Goal: Information Seeking & Learning: Learn about a topic

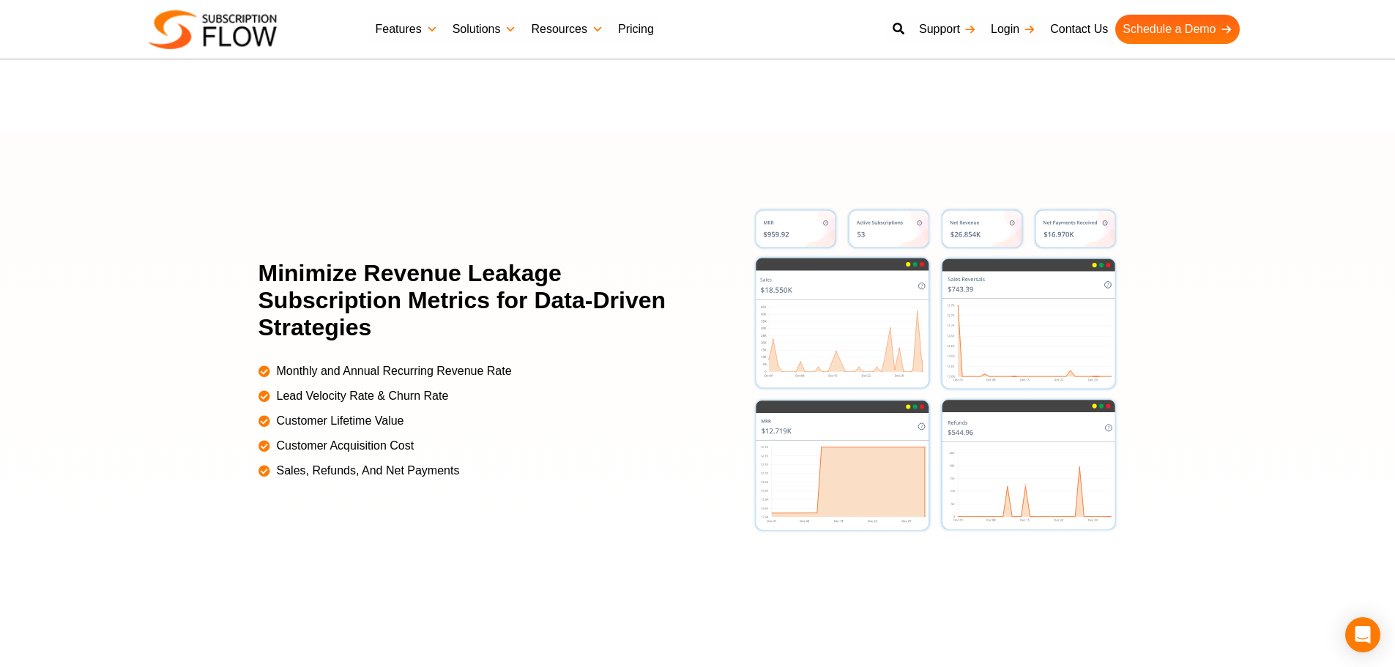
click at [173, 203] on div at bounding box center [697, 370] width 1395 height 475
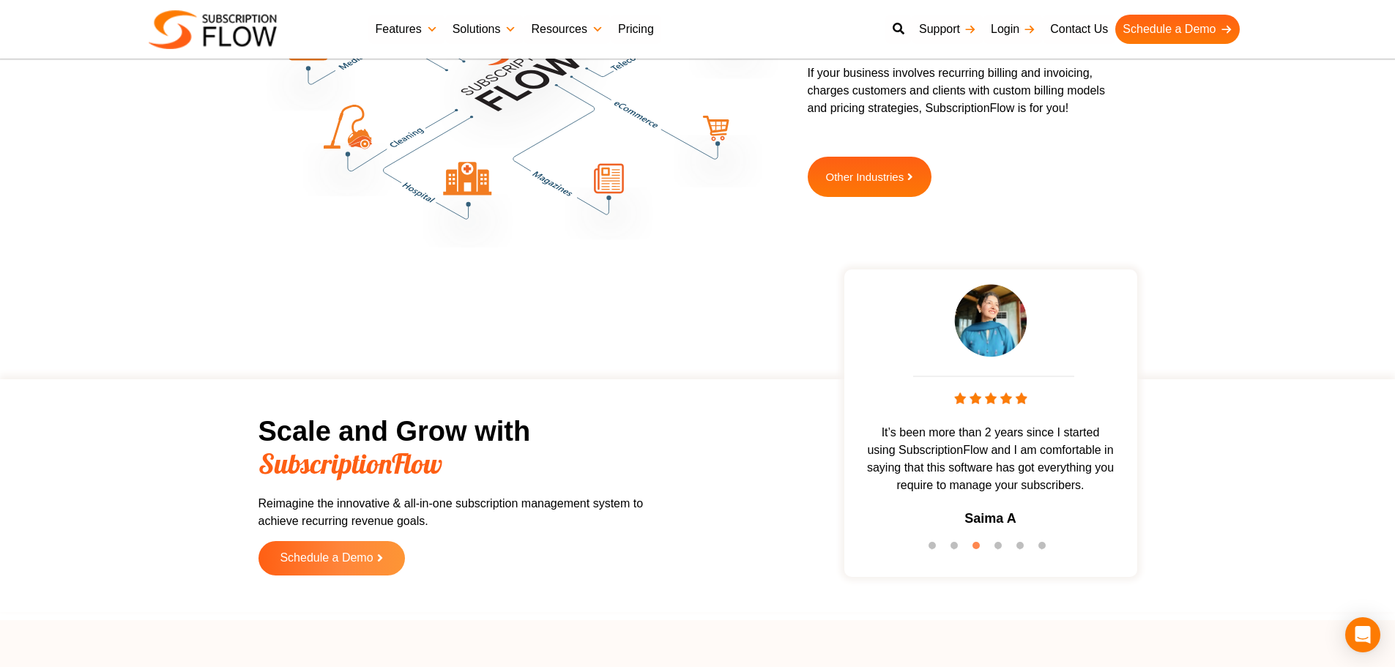
scroll to position [4235, 0]
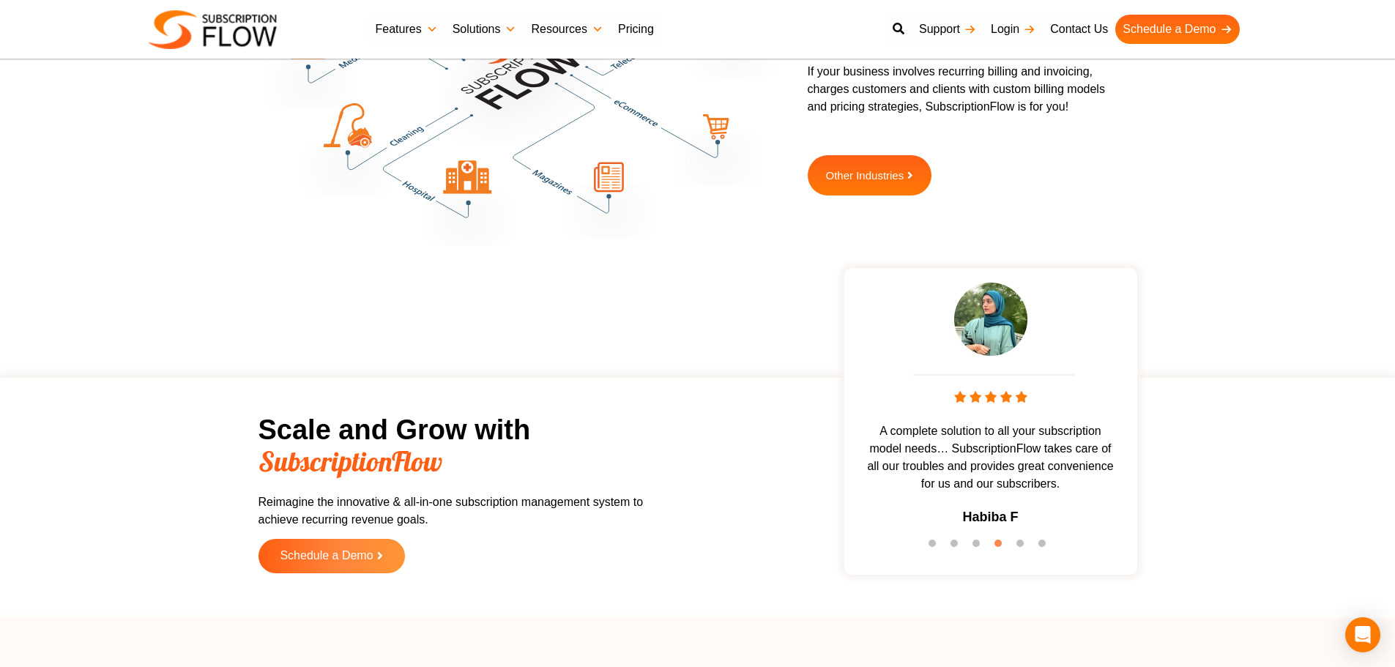
drag, startPoint x: 127, startPoint y: 437, endPoint x: 294, endPoint y: 395, distance: 172.0
click at [127, 437] on section "Scale and Grow with SubscriptionFlow Reimagine the innovative & all-in-one subs…" at bounding box center [697, 494] width 1381 height 218
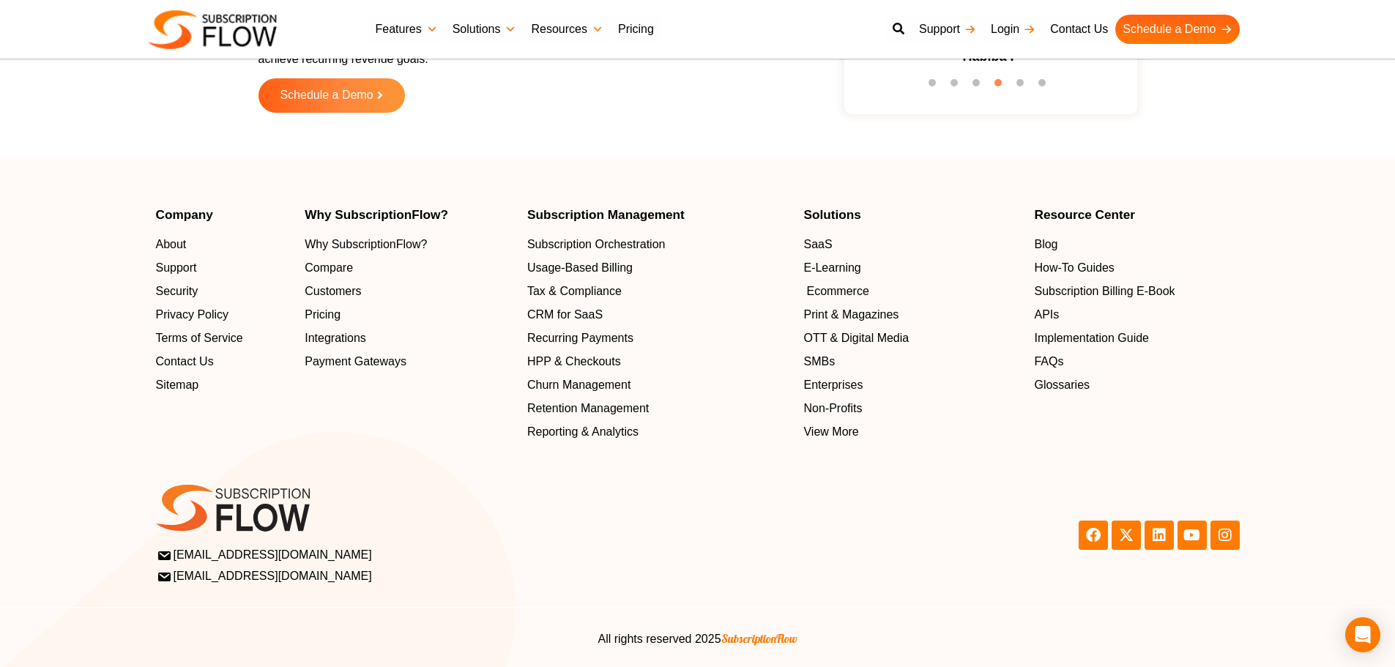
scroll to position [4698, 0]
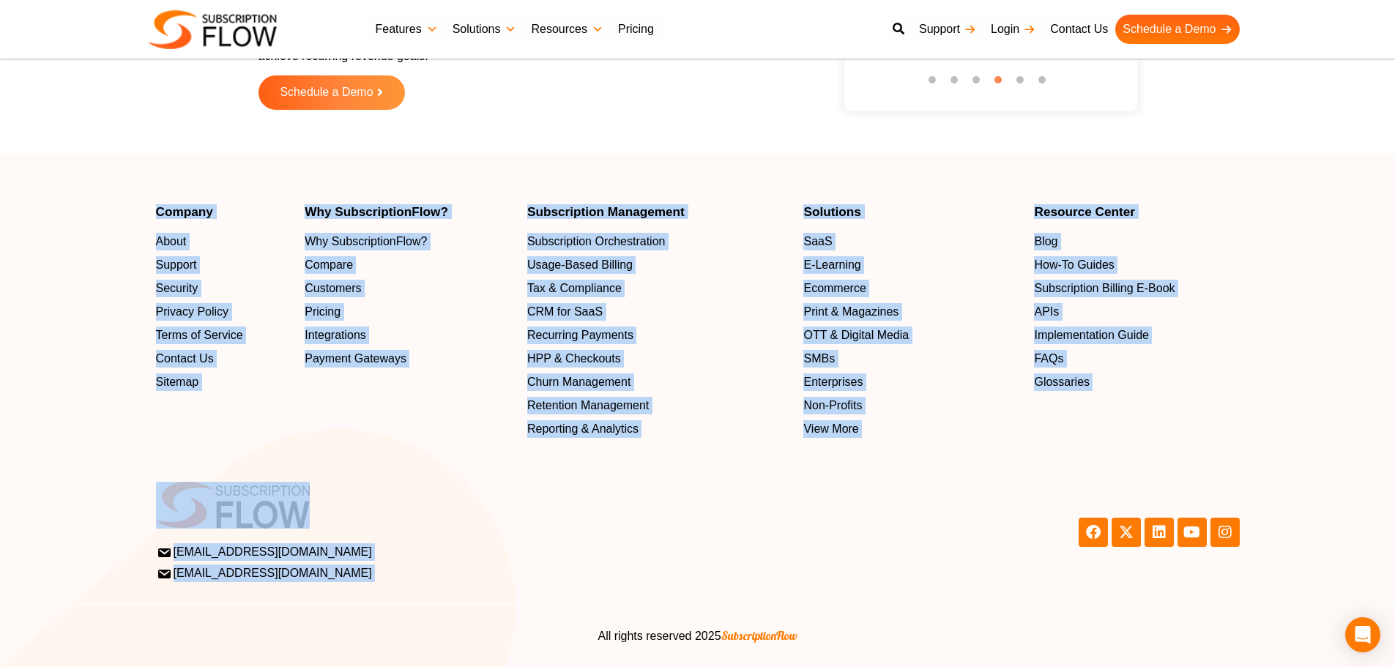
drag, startPoint x: 126, startPoint y: 200, endPoint x: 729, endPoint y: 217, distance: 603.7
click at [1167, 450] on footer "Company About Support Security Privacy Policy Terms of Service Contact Us Sitem…" at bounding box center [697, 411] width 1395 height 513
click at [681, 158] on footer "Company About Support Security Privacy Policy Terms of Service Contact Us Sitem…" at bounding box center [697, 411] width 1395 height 513
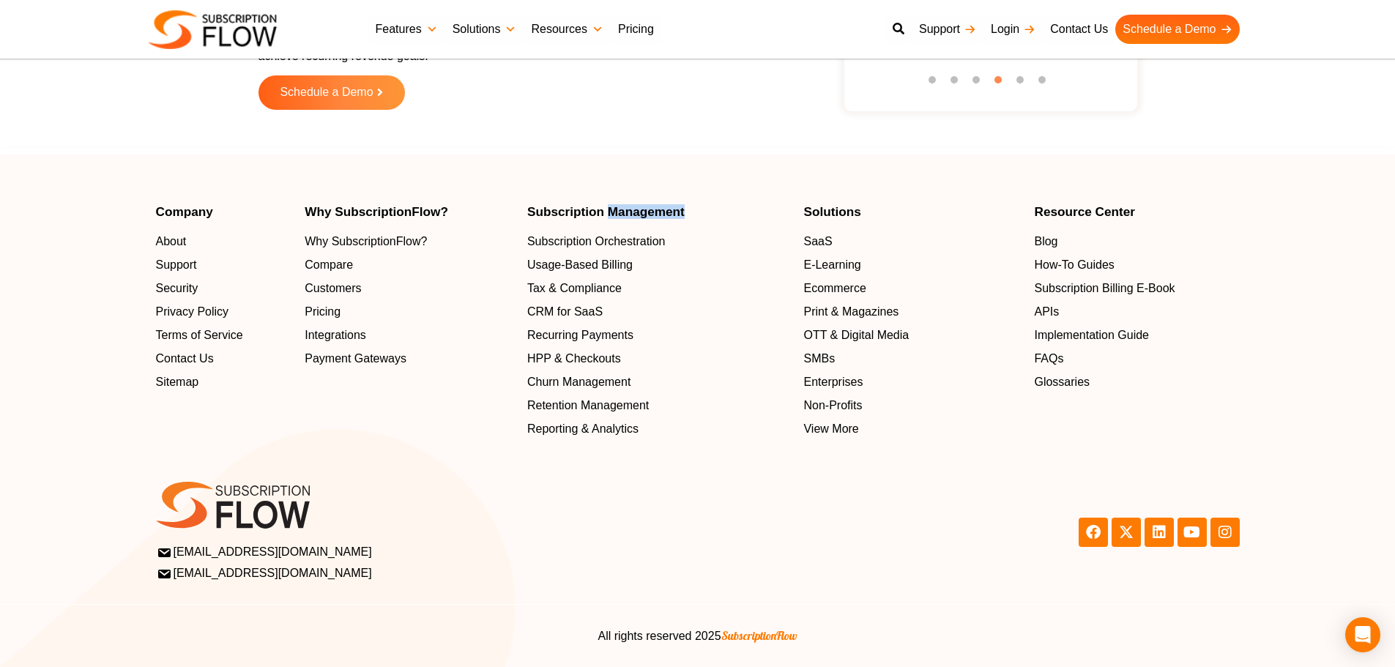
click at [681, 158] on footer "Company About Support Security Privacy Policy Terms of Service Contact Us Sitem…" at bounding box center [697, 411] width 1395 height 513
drag, startPoint x: 32, startPoint y: 297, endPoint x: 397, endPoint y: 15, distance: 460.6
click at [45, 284] on section "Company About Support Security Privacy Policy Terms of Service Contact Us Sitem…" at bounding box center [697, 322] width 1395 height 232
click at [1282, 459] on section "support@subscriptionflow.com info@subscriptionflow.com support@subscriptionflow…" at bounding box center [697, 515] width 1395 height 152
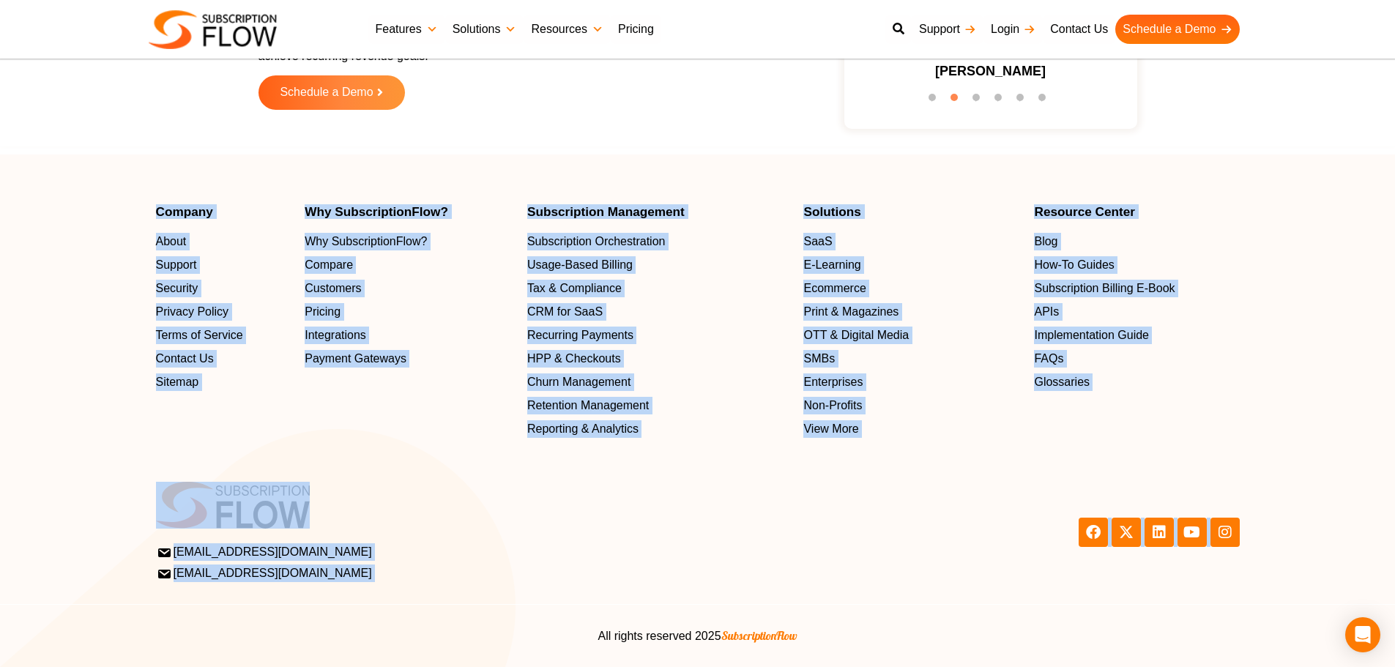
drag, startPoint x: 111, startPoint y: 194, endPoint x: 527, endPoint y: 197, distance: 416.7
click at [1357, 455] on footer "Company About Support Security Privacy Policy Terms of Service Contact Us Sitem…" at bounding box center [697, 411] width 1395 height 513
click at [507, 163] on footer "Company About Support Security Privacy Policy Terms of Service Contact Us Sitem…" at bounding box center [697, 411] width 1395 height 513
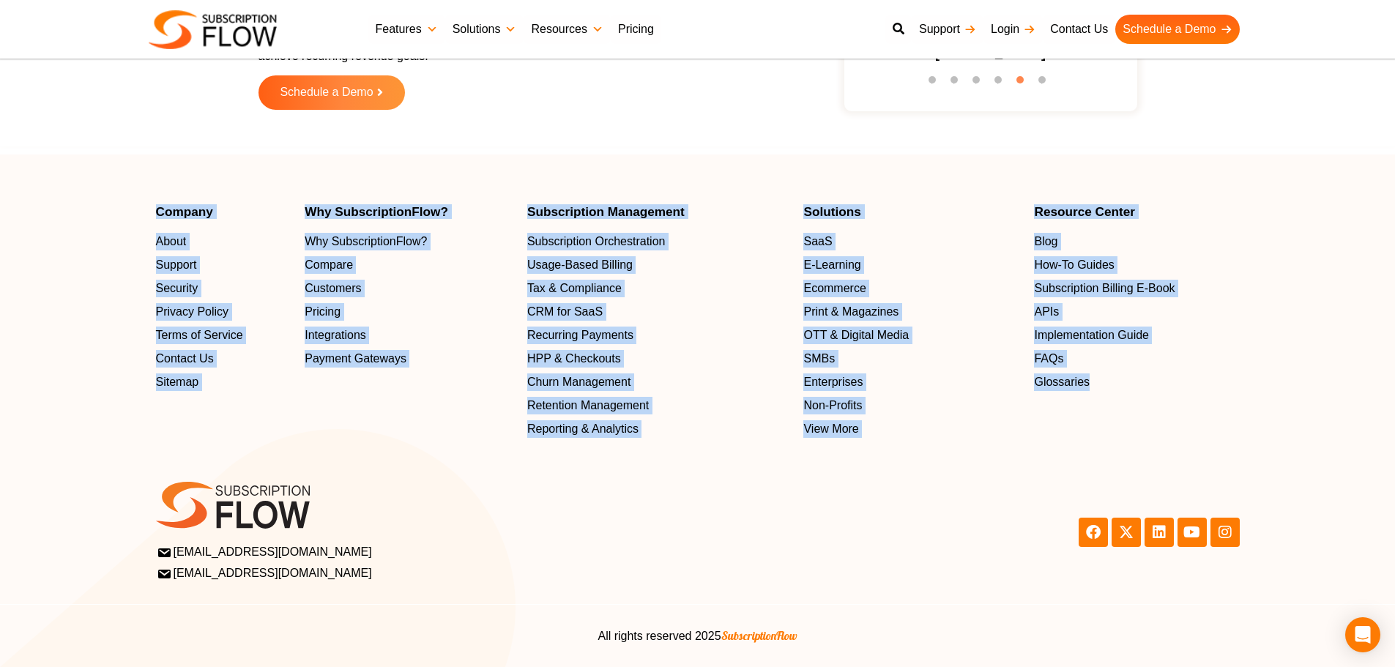
drag, startPoint x: 139, startPoint y: 198, endPoint x: 1155, endPoint y: 426, distance: 1040.9
click at [1155, 426] on footer "Company About Support Security Privacy Policy Terms of Service Contact Us Sitem…" at bounding box center [697, 411] width 1395 height 513
click at [527, 179] on footer "Company About Support Security Privacy Policy Terms of Service Contact Us Sitem…" at bounding box center [697, 411] width 1395 height 513
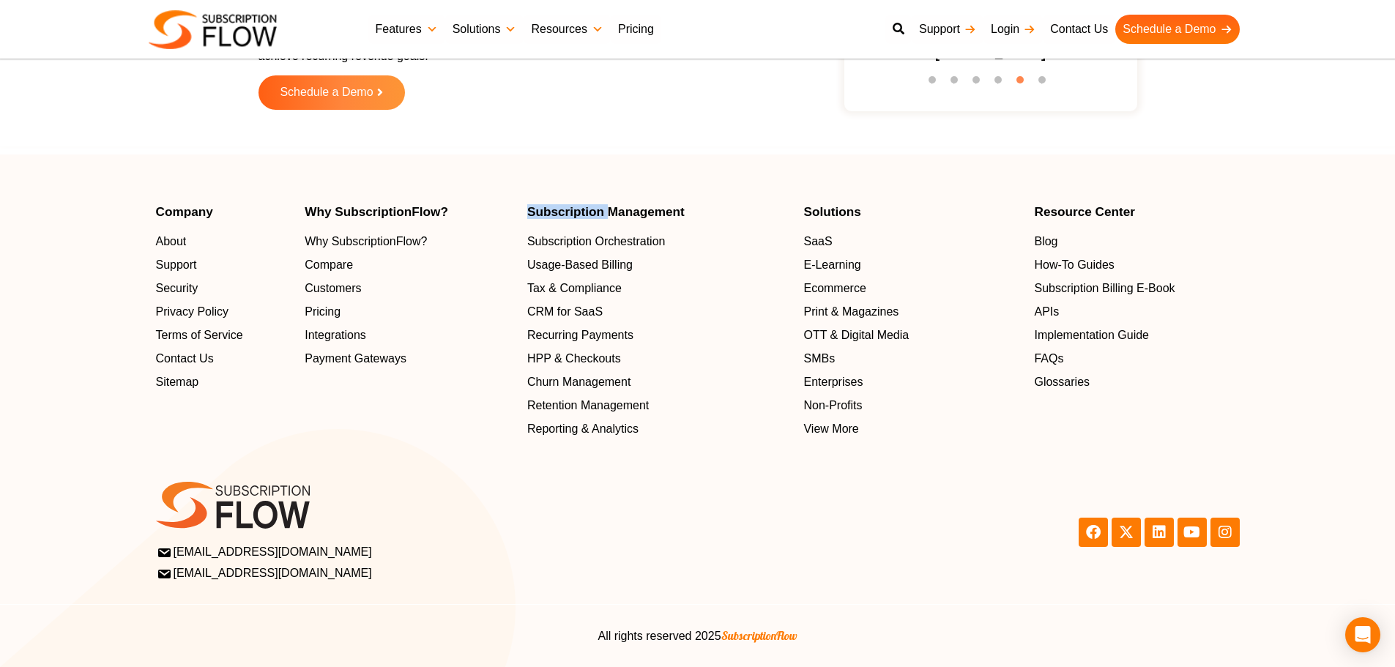
click at [527, 179] on footer "Company About Support Security Privacy Policy Terms of Service Contact Us Sitem…" at bounding box center [697, 411] width 1395 height 513
click at [199, 197] on footer "Company About Support Security Privacy Policy Terms of Service Contact Us Sitem…" at bounding box center [697, 411] width 1395 height 513
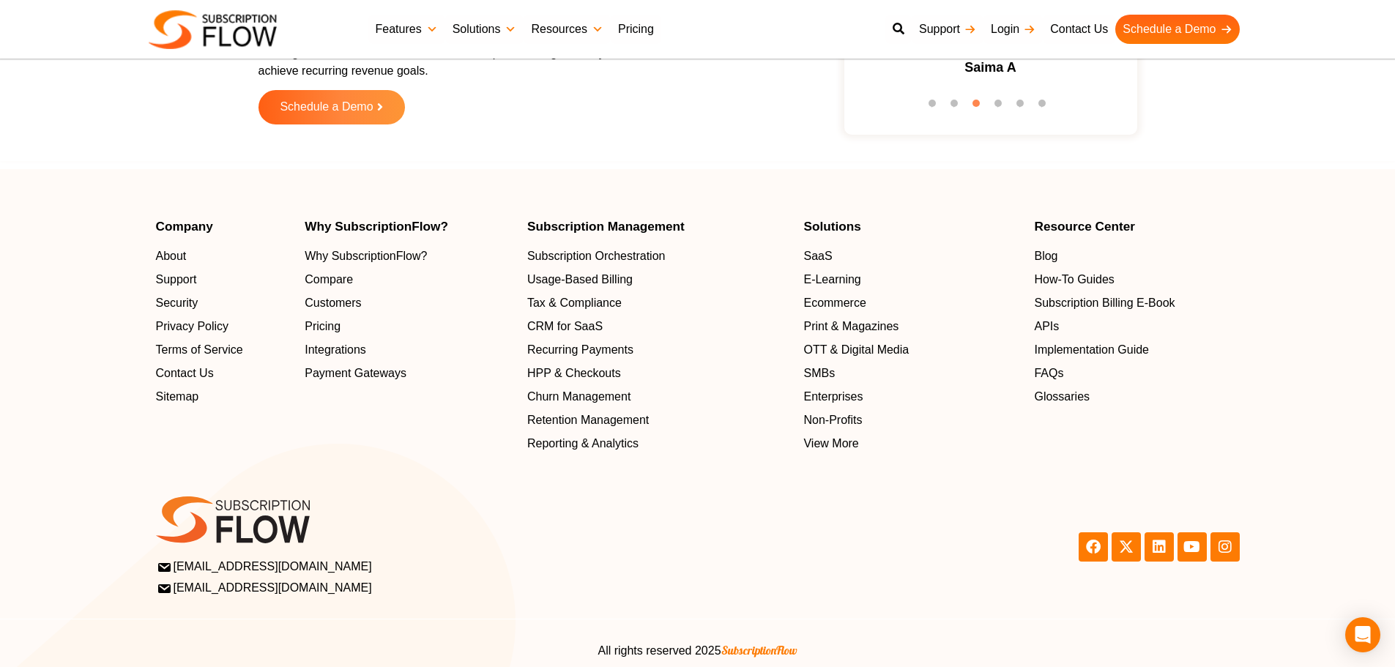
scroll to position [4758, 0]
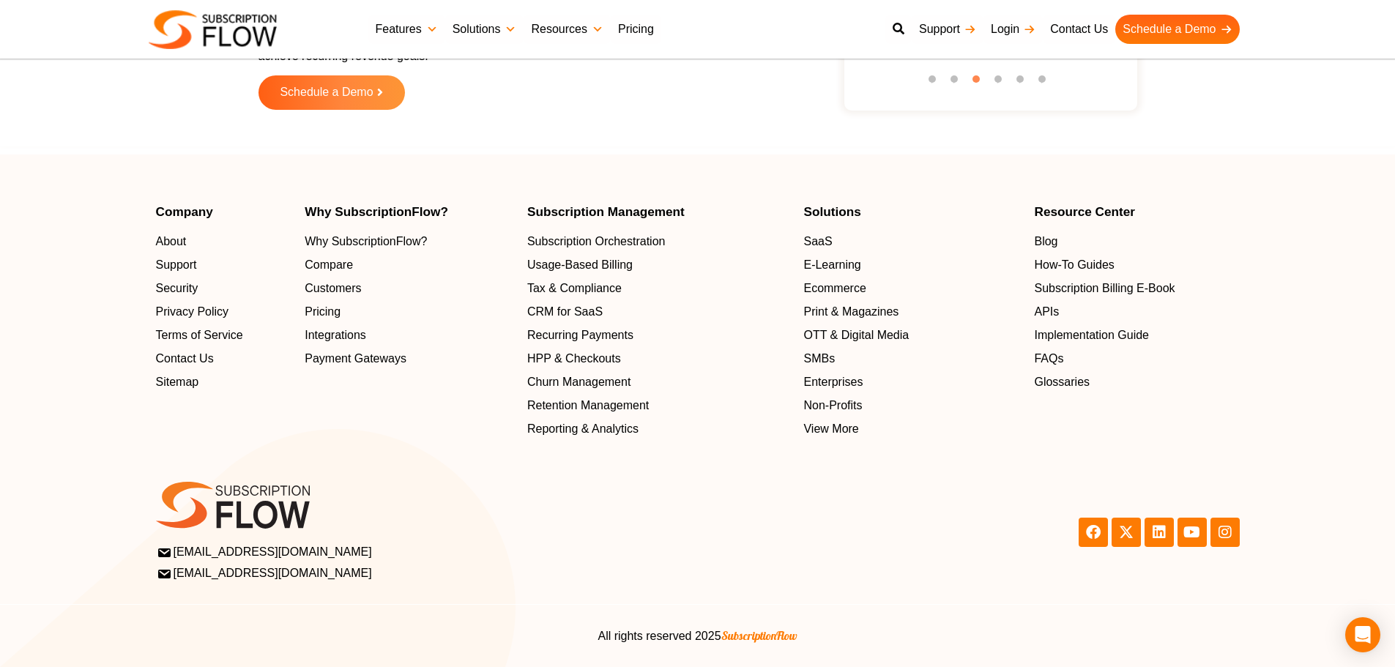
drag, startPoint x: 127, startPoint y: 130, endPoint x: 661, endPoint y: 589, distance: 703.7
click at [127, 130] on section "Scale and Grow with SubscriptionFlow Reimagine the innovative & all-in-one subs…" at bounding box center [697, 31] width 1381 height 218
drag, startPoint x: 527, startPoint y: 207, endPoint x: 746, endPoint y: 196, distance: 220.0
click at [746, 196] on footer "Company About Support Security Privacy Policy Terms of Service Contact Us Sitem…" at bounding box center [697, 411] width 1395 height 513
click at [835, 207] on h4 "Solutions" at bounding box center [911, 212] width 216 height 12
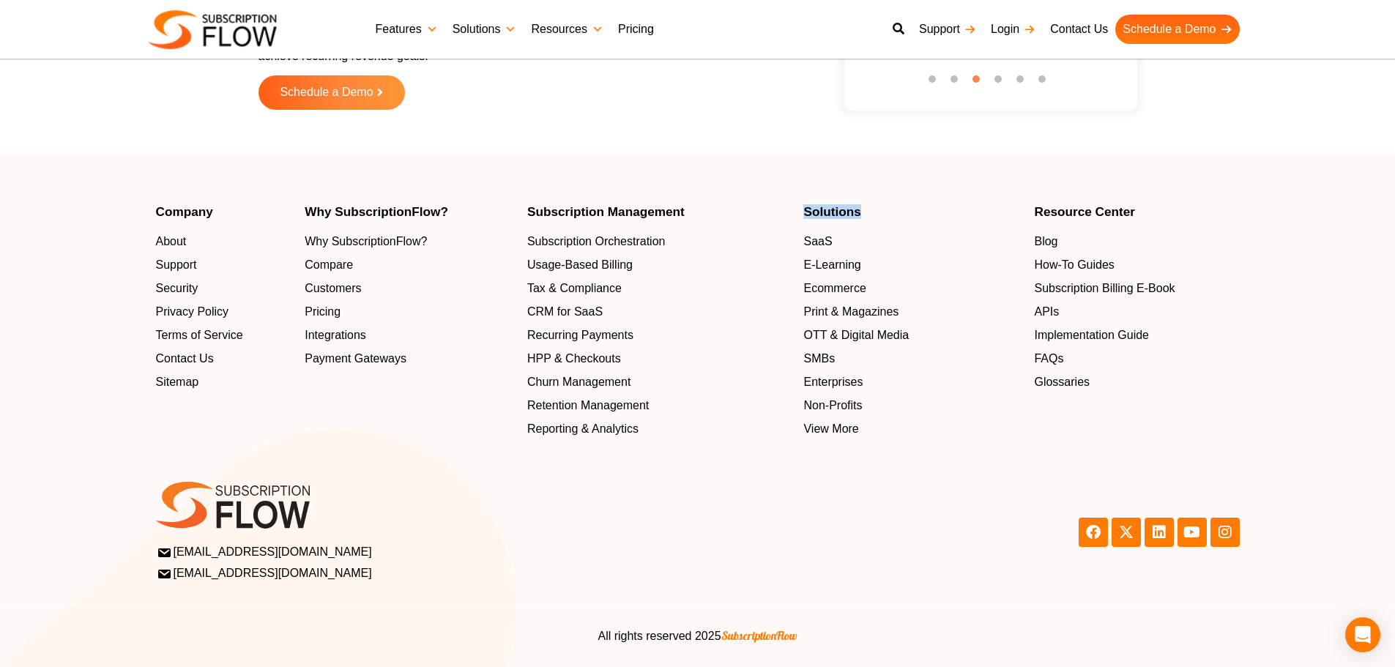
click at [835, 207] on h4 "Solutions" at bounding box center [911, 212] width 216 height 12
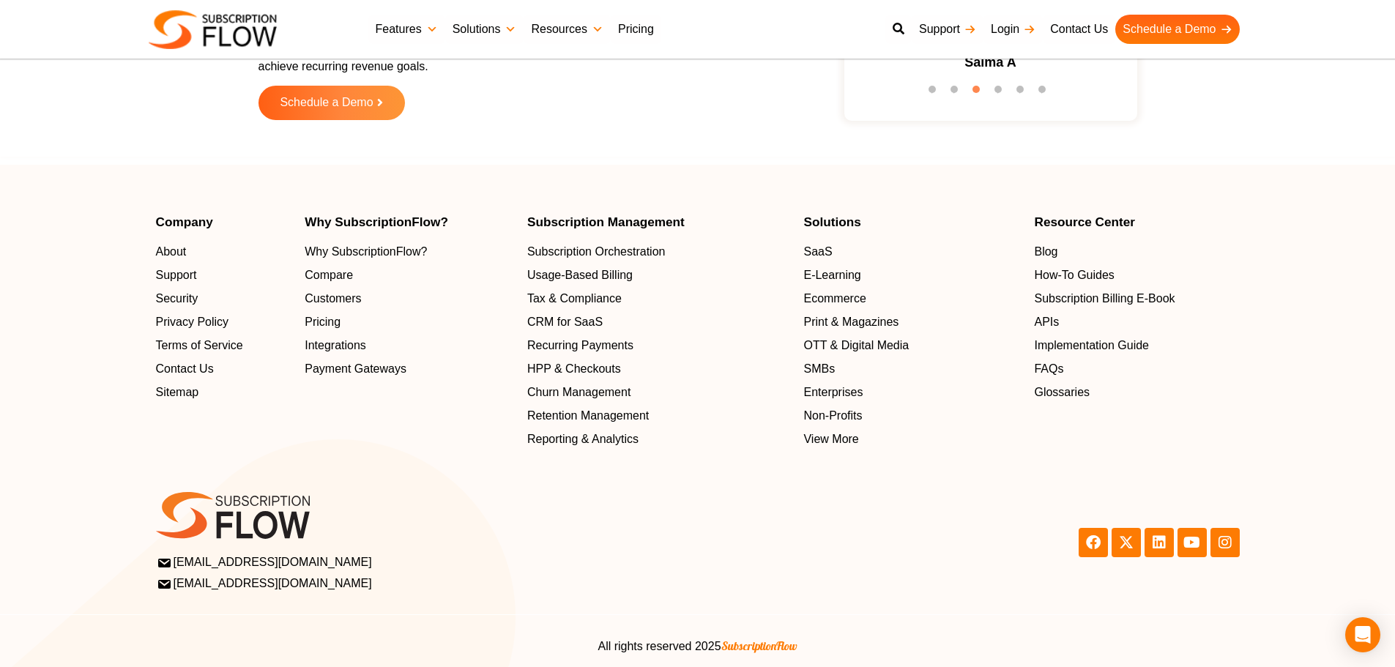
click at [1107, 216] on h4 "Resource Center" at bounding box center [1136, 222] width 205 height 12
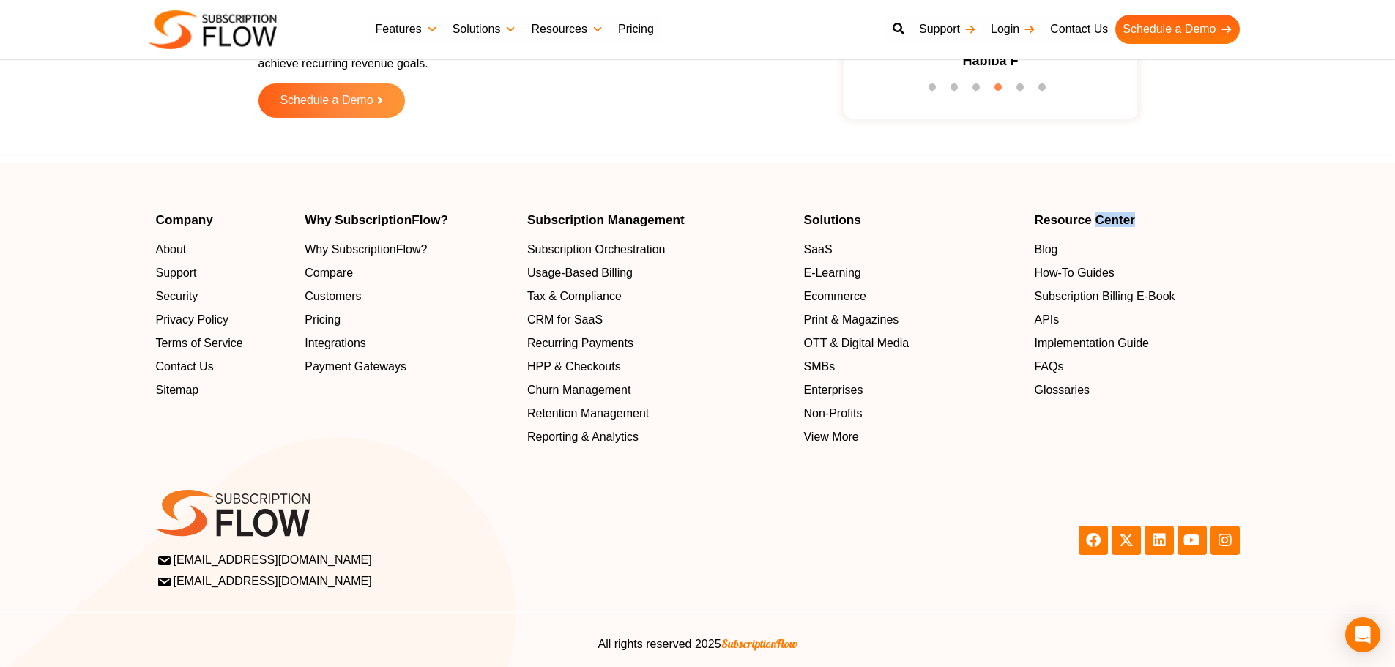
click at [1107, 214] on h4 "Resource Center" at bounding box center [1136, 220] width 205 height 12
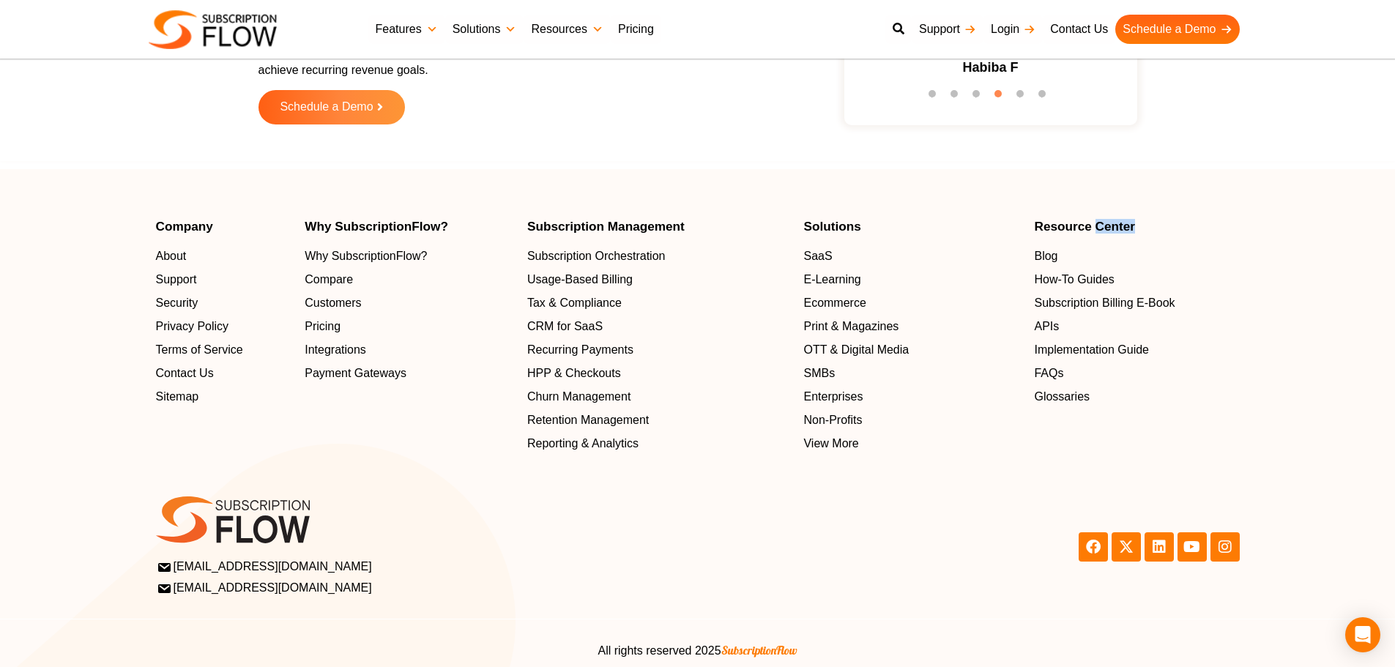
scroll to position [4708, 0]
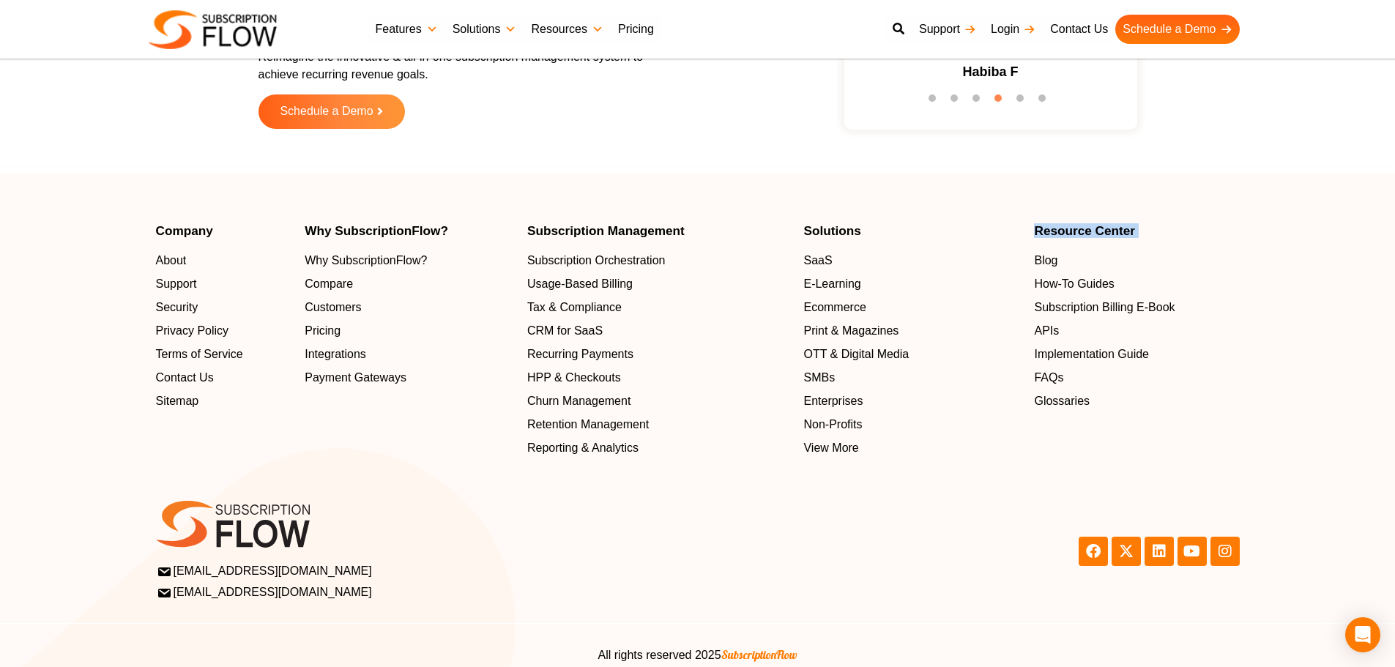
click at [1107, 225] on h4 "Resource Center" at bounding box center [1136, 231] width 205 height 12
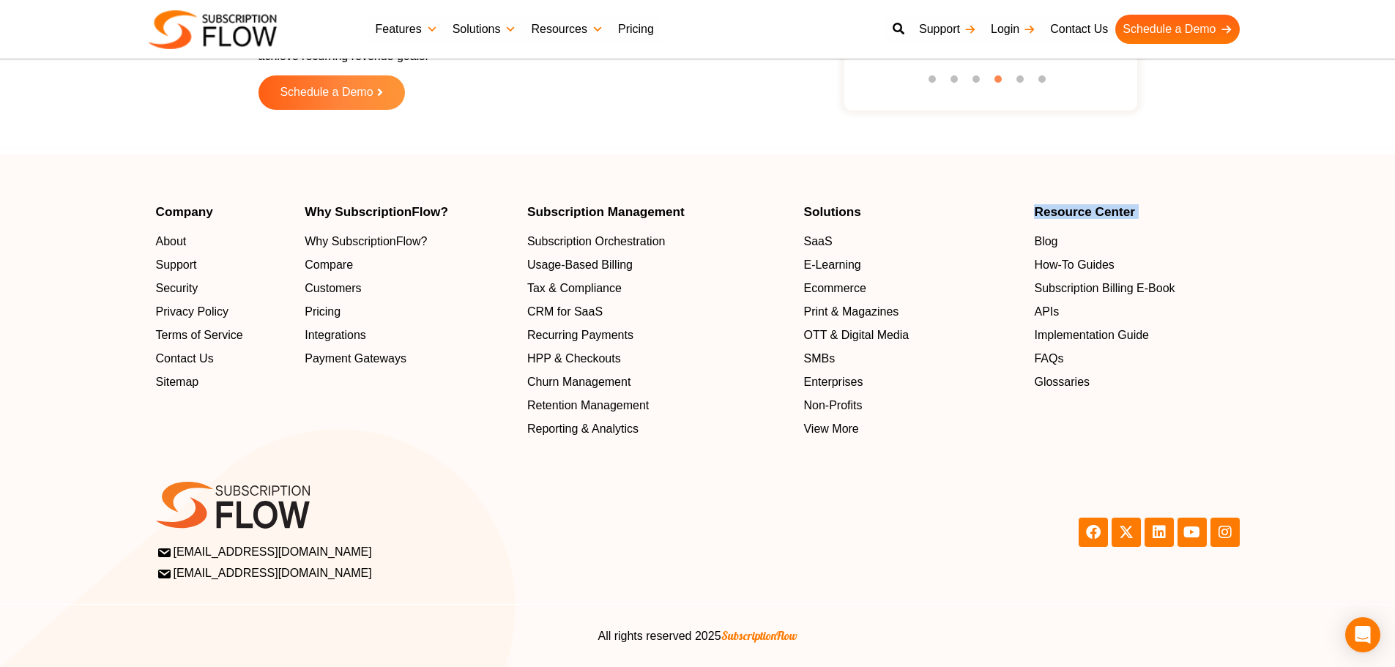
click at [1046, 213] on h4 "Resource Center" at bounding box center [1136, 212] width 205 height 12
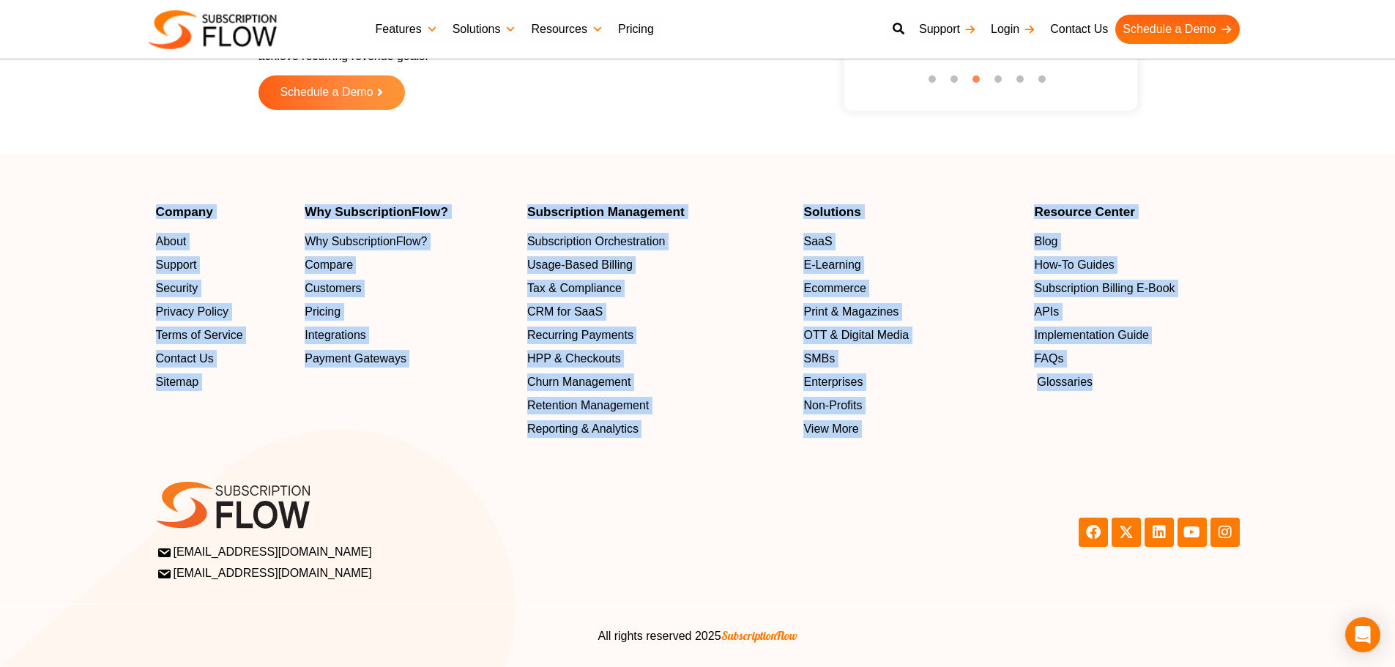
drag, startPoint x: 135, startPoint y: 214, endPoint x: 1187, endPoint y: 377, distance: 1064.3
click at [1187, 377] on section "Company About Support Security Privacy Policy Terms of Service Contact Us Sitem…" at bounding box center [697, 322] width 1395 height 232
click at [563, 179] on footer "Company About Support Security Privacy Policy Terms of Service Contact Us Sitem…" at bounding box center [697, 411] width 1395 height 513
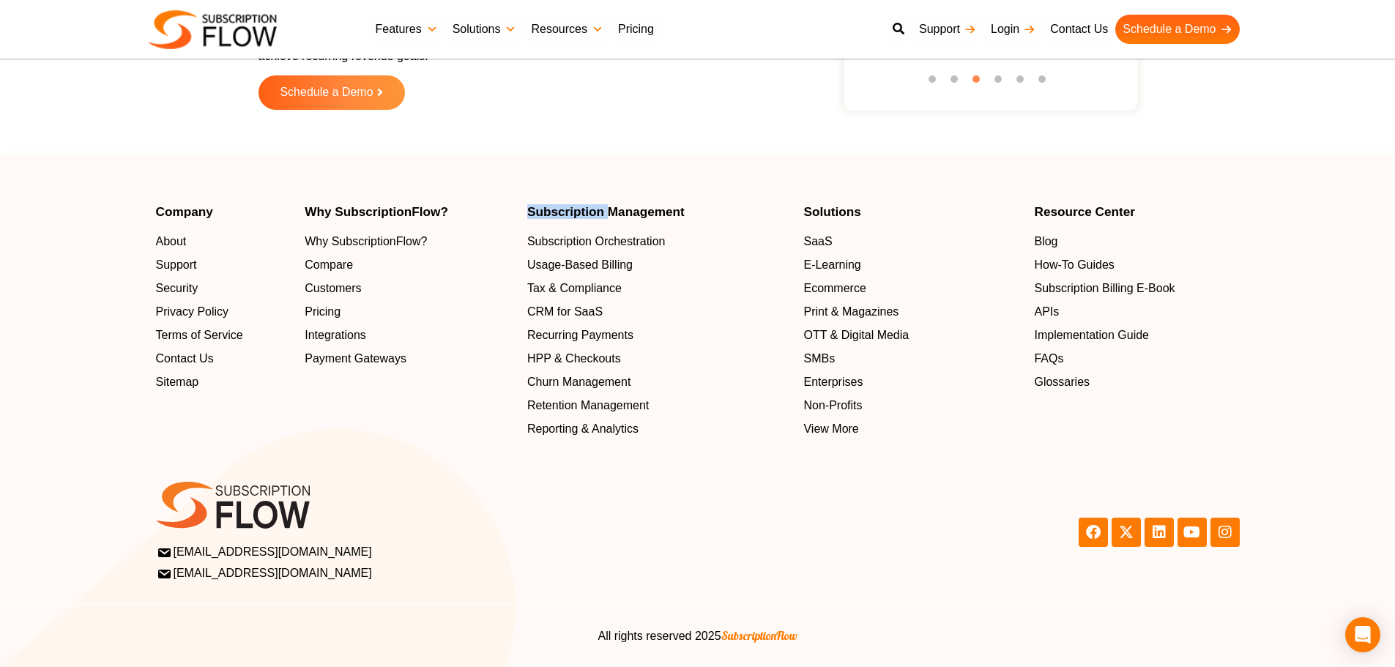
click at [563, 179] on footer "Company About Support Security Privacy Policy Terms of Service Contact Us Sitem…" at bounding box center [697, 411] width 1395 height 513
click at [589, 179] on footer "Company About Support Security Privacy Policy Terms of Service Contact Us Sitem…" at bounding box center [697, 411] width 1395 height 513
drag, startPoint x: 0, startPoint y: 135, endPoint x: 133, endPoint y: 26, distance: 172.3
click at [0, 135] on div "Scale and Grow with SubscriptionFlow Reimagine the innovative & all-in-one subs…" at bounding box center [697, 30] width 1395 height 233
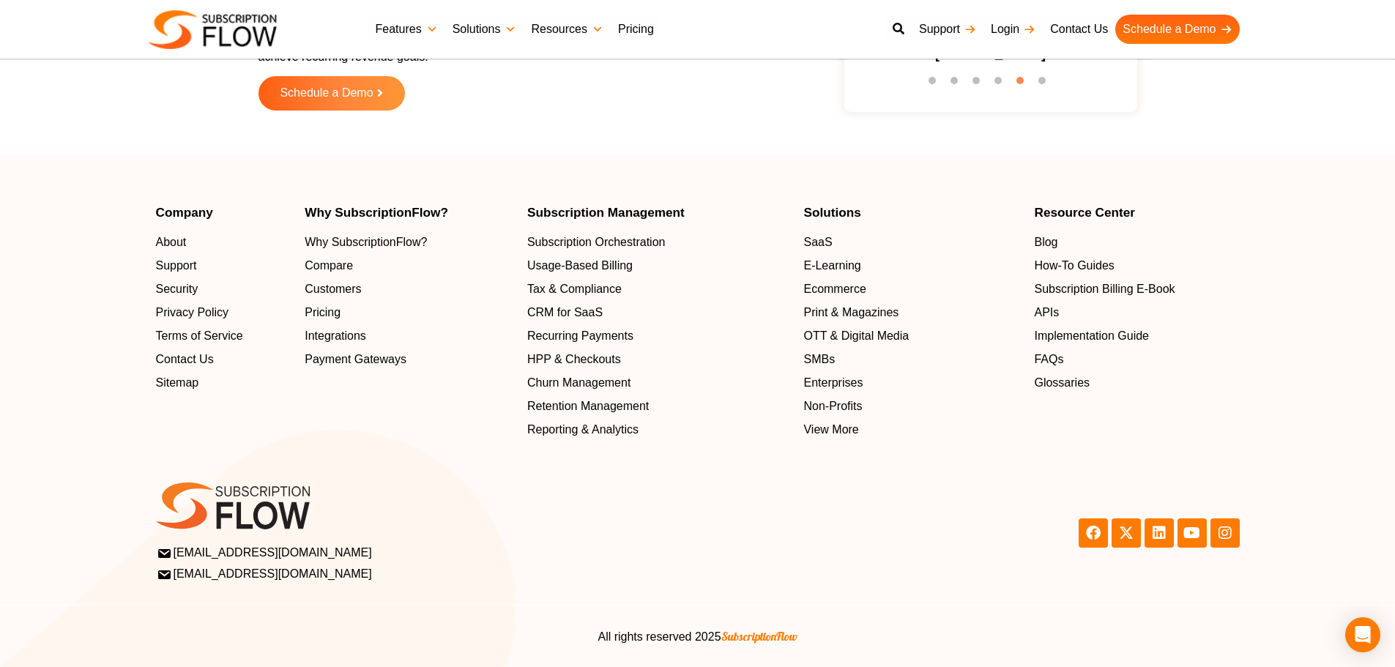
scroll to position [4698, 0]
click at [356, 434] on div "Why SubscriptionFlow? Why SubscriptionFlow? Compare Customers Pricing Integrati…" at bounding box center [409, 322] width 208 height 232
click at [928, 587] on div "Facebook X-twitter Linkedin Youtube Instagram" at bounding box center [972, 532] width 549 height 115
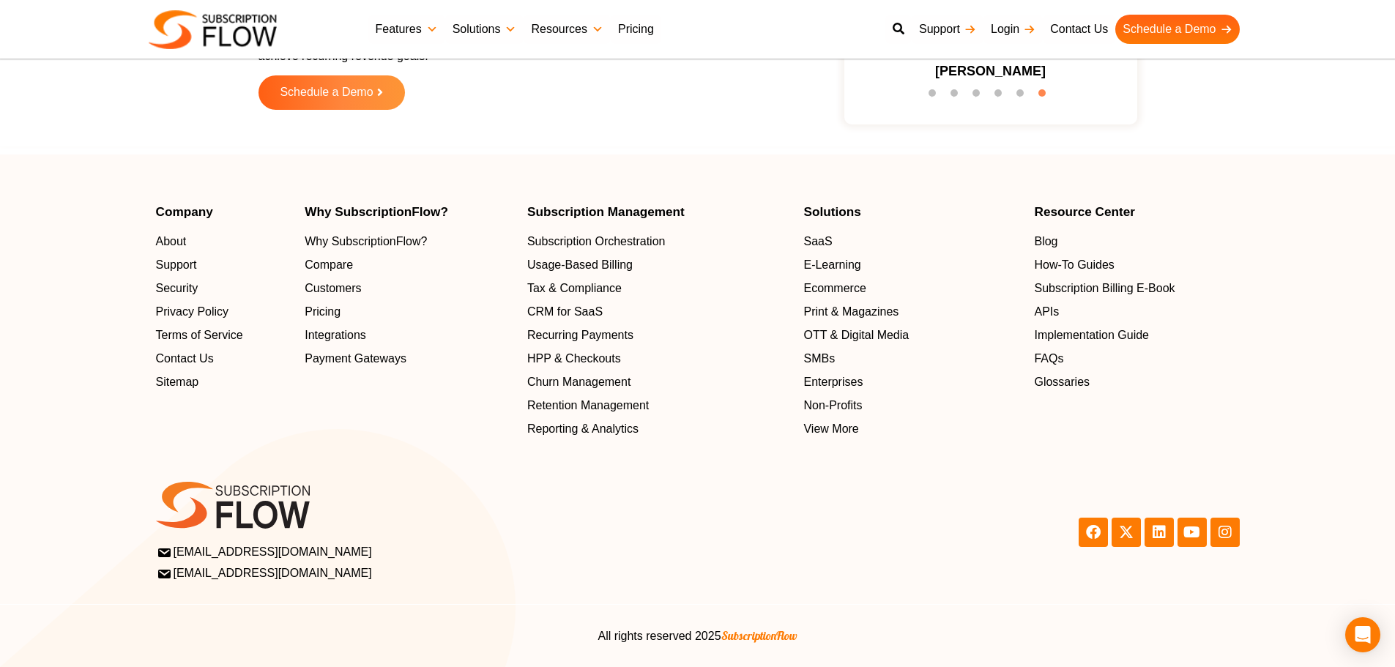
scroll to position [4685, 0]
click at [164, 218] on h4 "Company" at bounding box center [223, 212] width 135 height 12
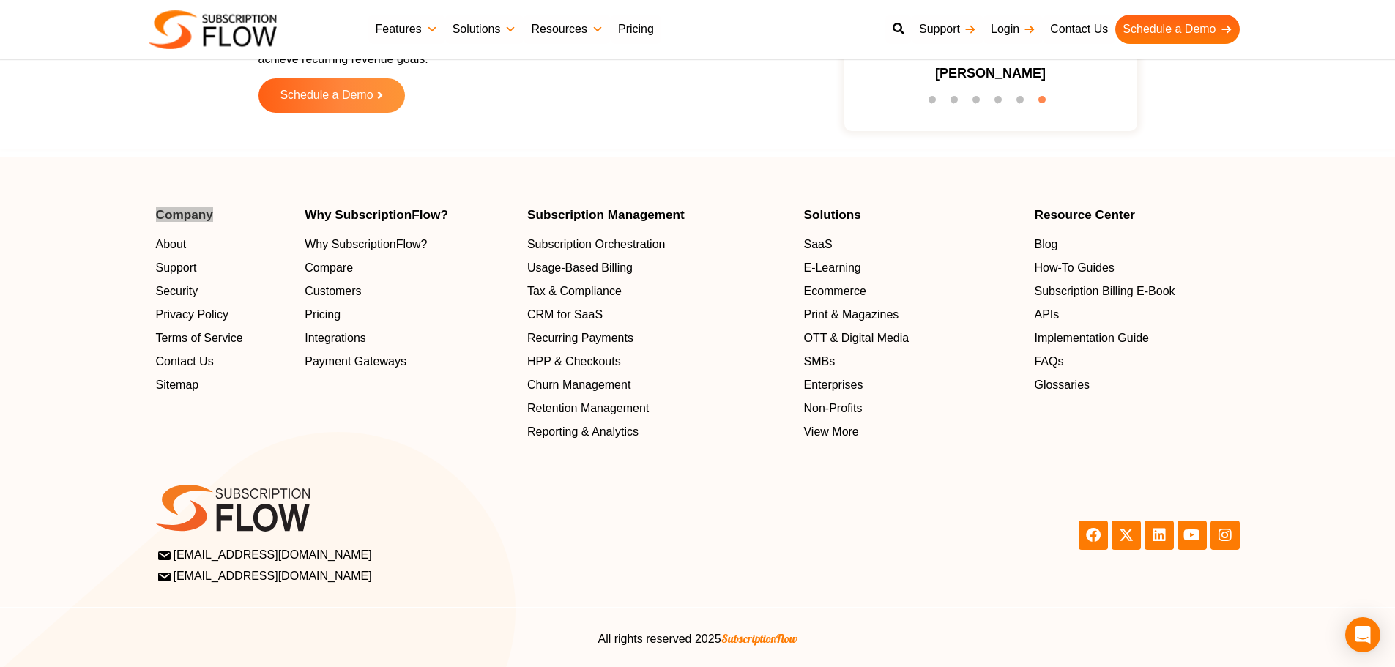
scroll to position [4698, 0]
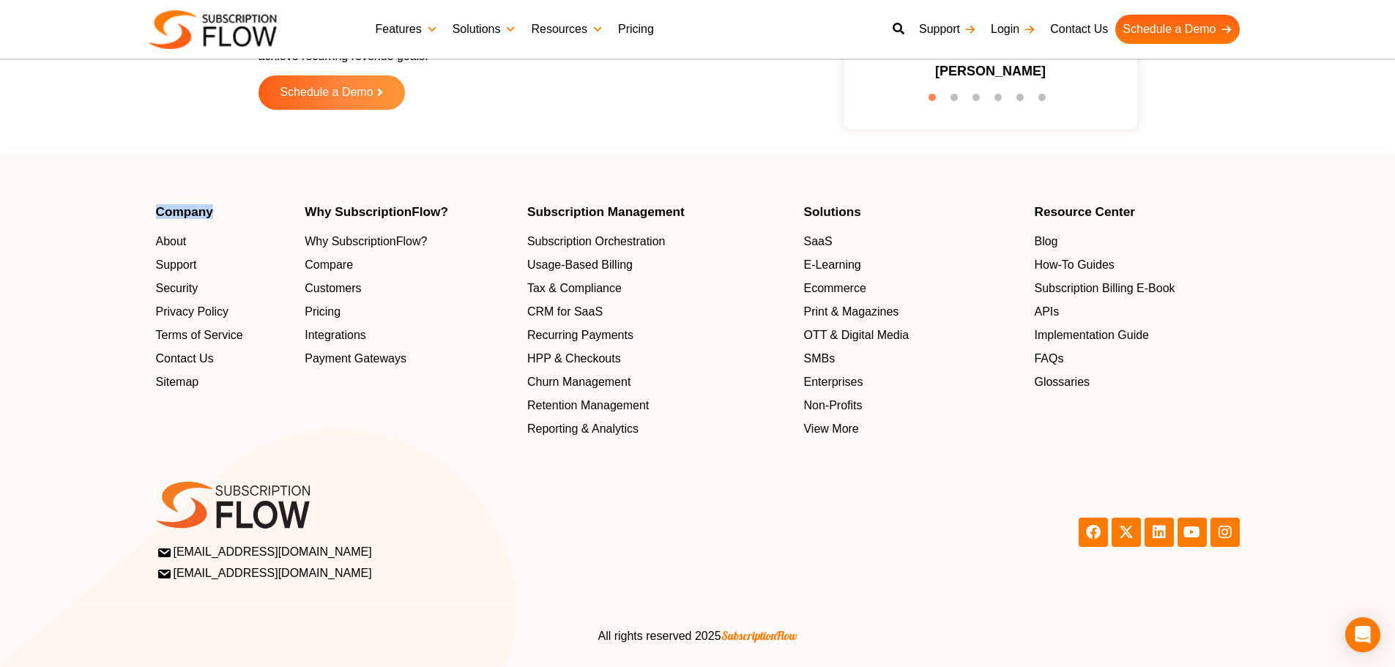
drag, startPoint x: 29, startPoint y: 230, endPoint x: 290, endPoint y: 5, distance: 344.8
click at [29, 230] on section "Company About Support Security Privacy Policy Terms of Service Contact Us Sitem…" at bounding box center [697, 322] width 1395 height 232
click at [1, 171] on footer "Company About Support Security Privacy Policy Terms of Service Contact Us Sitem…" at bounding box center [697, 411] width 1395 height 513
drag, startPoint x: 125, startPoint y: 196, endPoint x: 280, endPoint y: 106, distance: 178.5
click at [125, 196] on footer "Company About Support Security Privacy Policy Terms of Service Contact Us Sitem…" at bounding box center [697, 411] width 1395 height 513
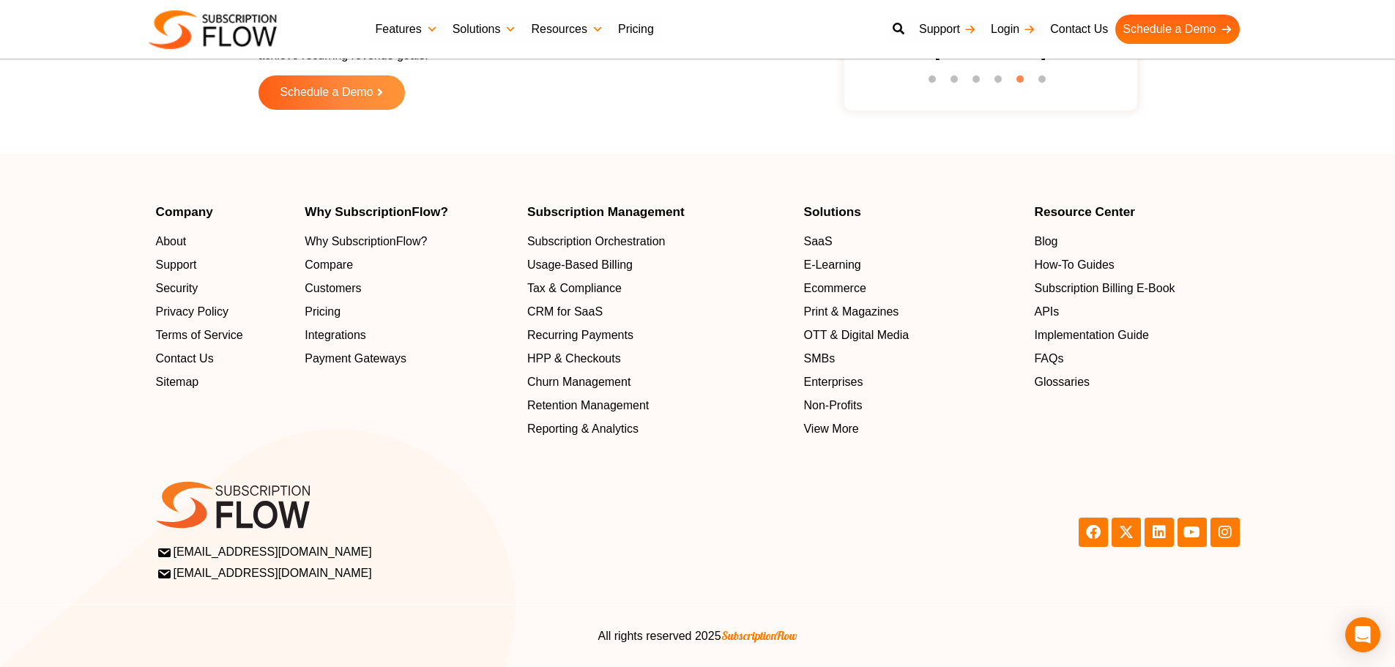
scroll to position [4685, 0]
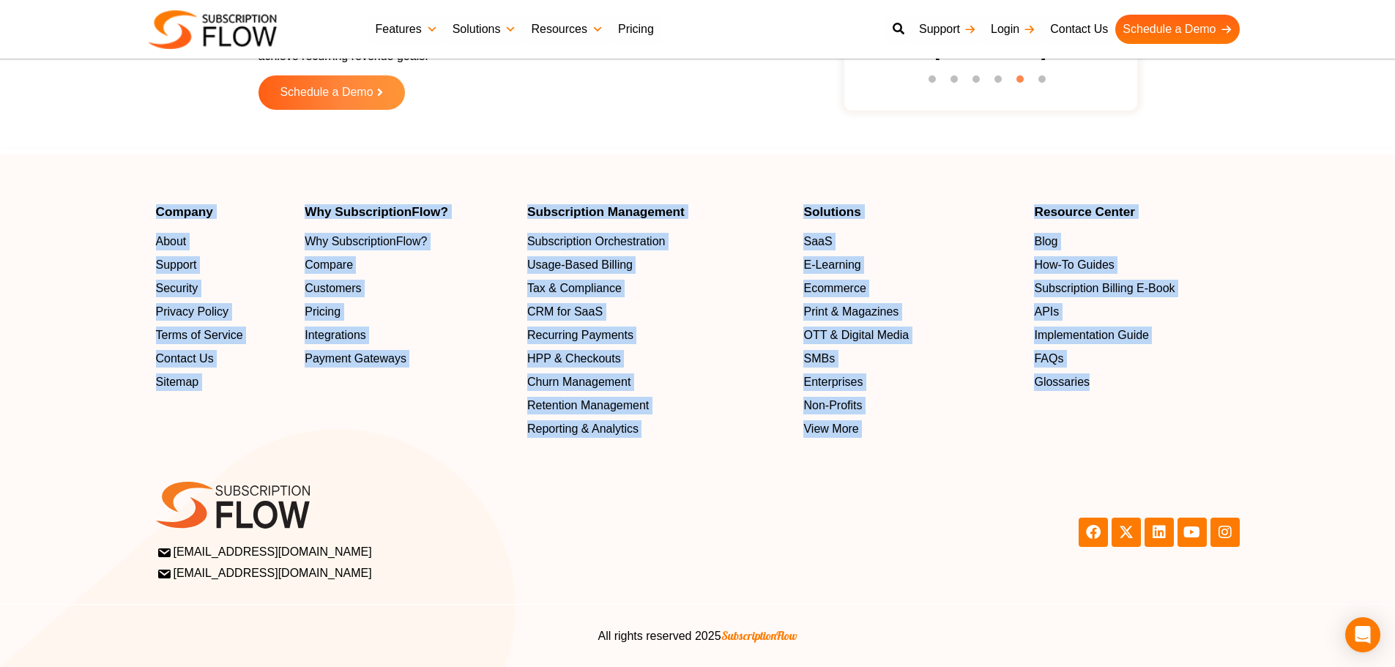
drag, startPoint x: 116, startPoint y: 213, endPoint x: 1375, endPoint y: 401, distance: 1272.9
click at [1375, 401] on section "Company About Support Security Privacy Policy Terms of Service Contact Us Sitem…" at bounding box center [697, 322] width 1395 height 232
click at [479, 197] on footer "Company About Support Security Privacy Policy Terms of Service Contact Us Sitem…" at bounding box center [697, 411] width 1395 height 513
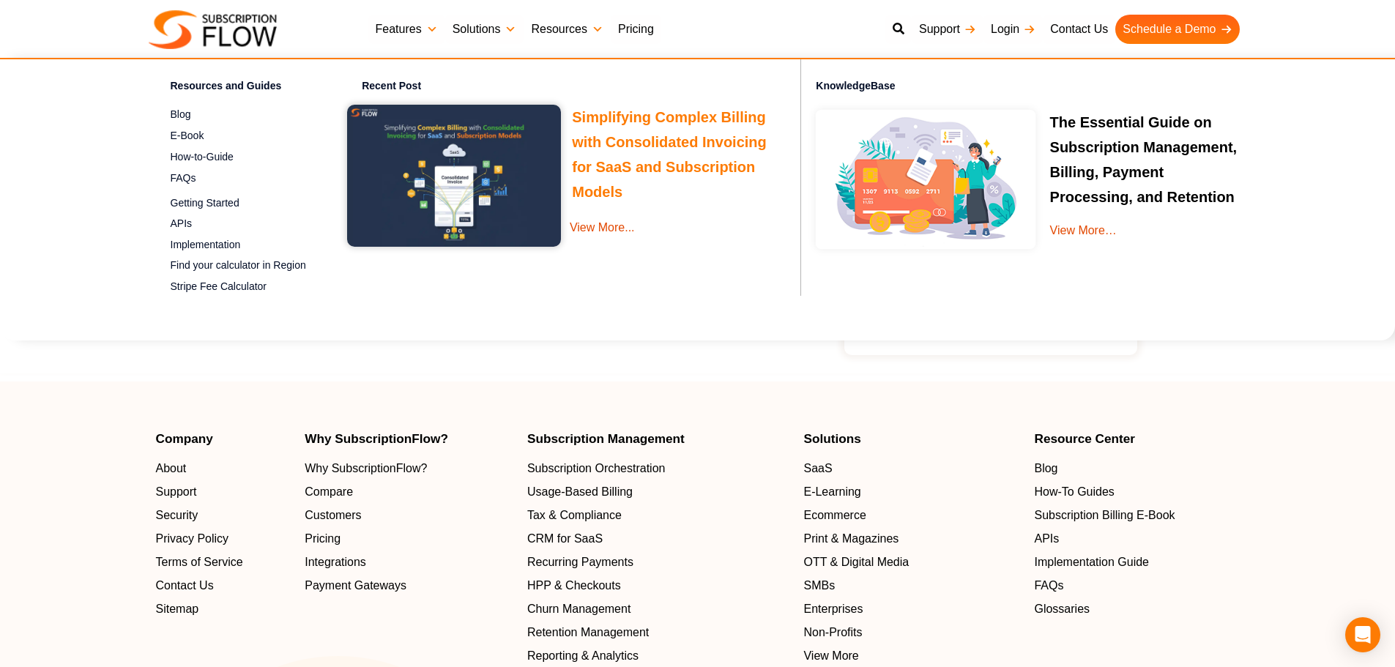
click at [596, 121] on link "Simplifying Complex Billing with Consolidated Invoicing for SaaS and Subscripti…" at bounding box center [669, 156] width 195 height 95
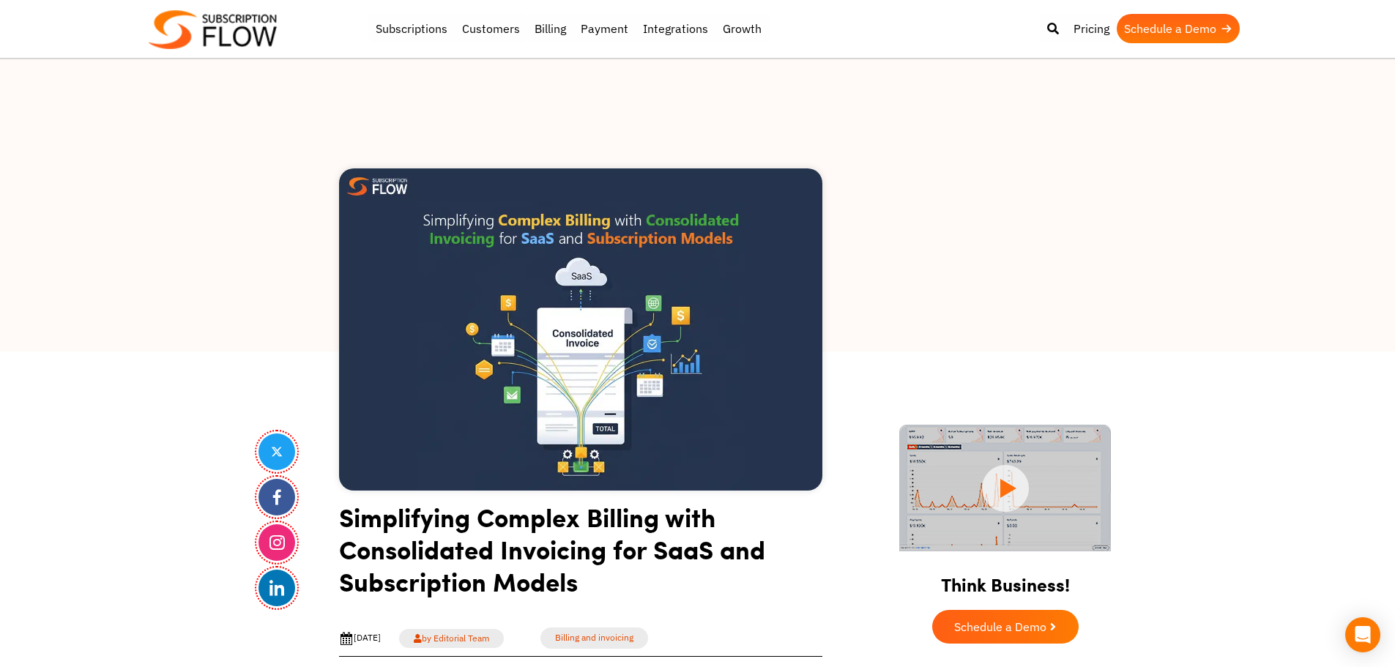
click at [405, 549] on h1 "Simplifying Complex Billing with Consolidated Invoicing for SaaS and Subscripti…" at bounding box center [580, 555] width 483 height 108
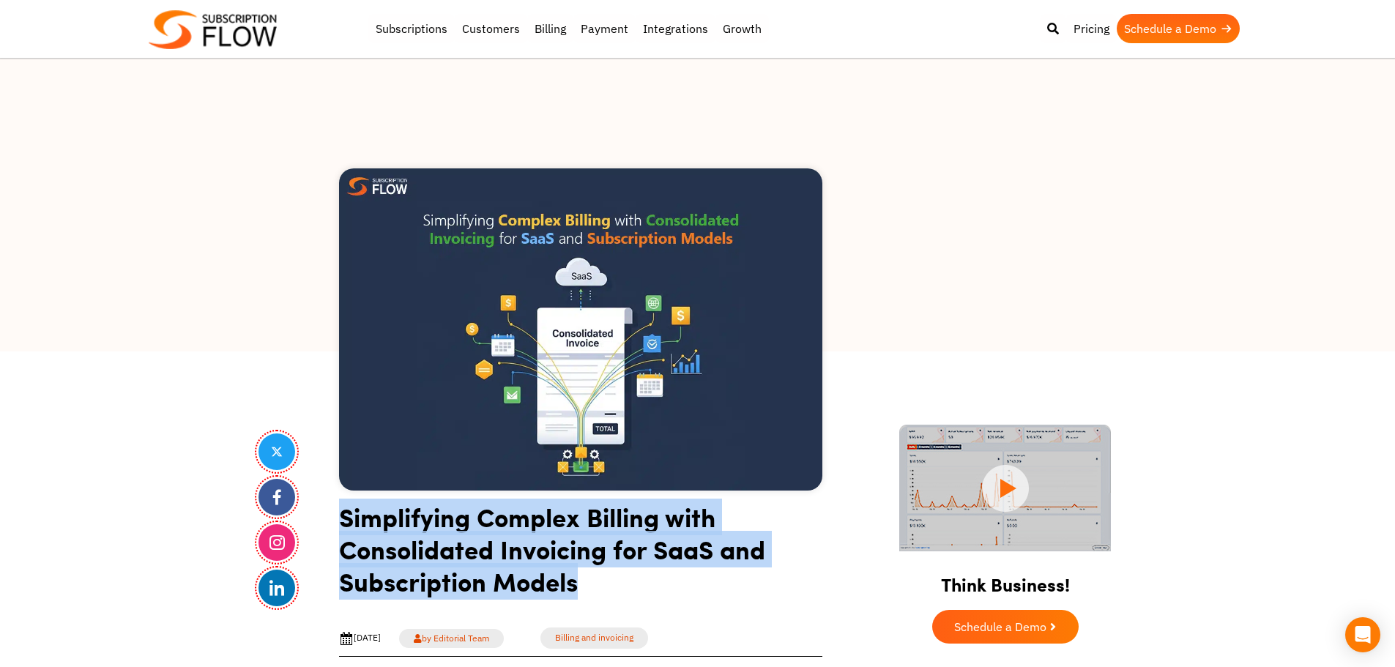
drag, startPoint x: 405, startPoint y: 549, endPoint x: 414, endPoint y: 549, distance: 8.8
click at [406, 549] on h1 "Simplifying Complex Billing with Consolidated Invoicing for SaaS and Subscripti…" at bounding box center [580, 555] width 483 height 108
click at [490, 560] on h1 "Simplifying Complex Billing with Consolidated Invoicing for SaaS and Subscripti…" at bounding box center [580, 555] width 483 height 108
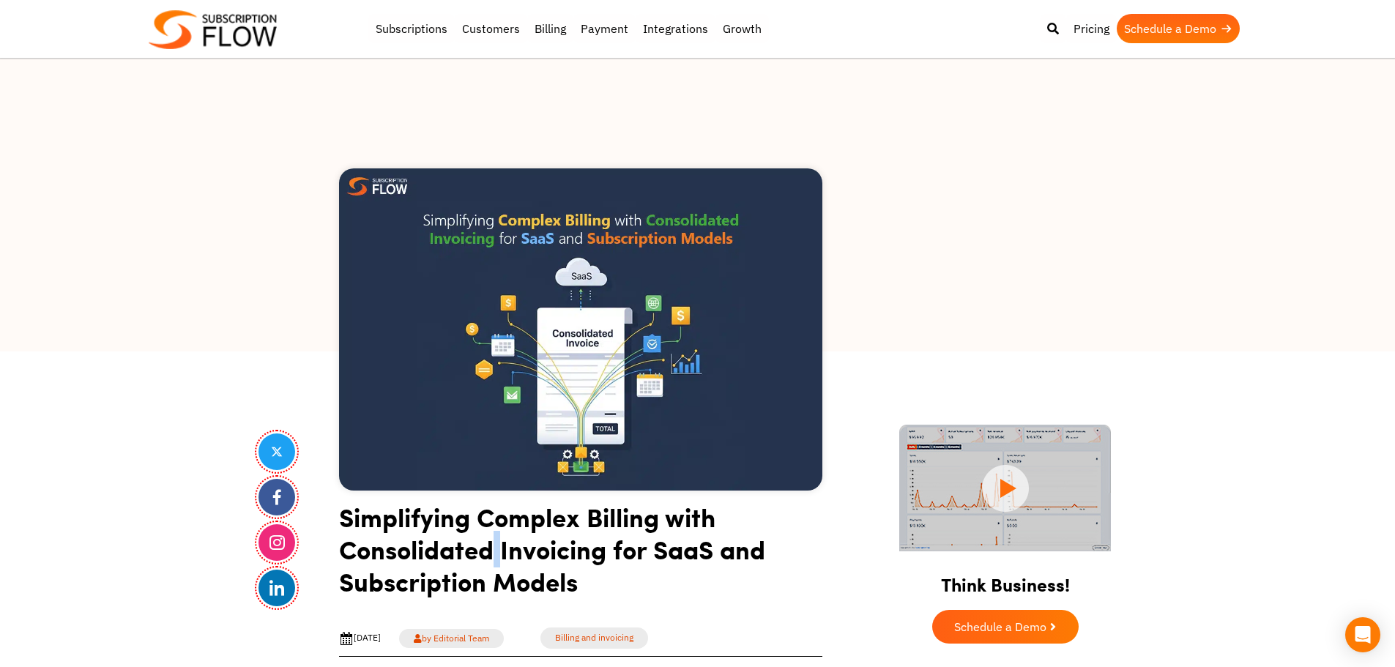
click at [490, 560] on h1 "Simplifying Complex Billing with Consolidated Invoicing for SaaS and Subscripti…" at bounding box center [580, 555] width 483 height 108
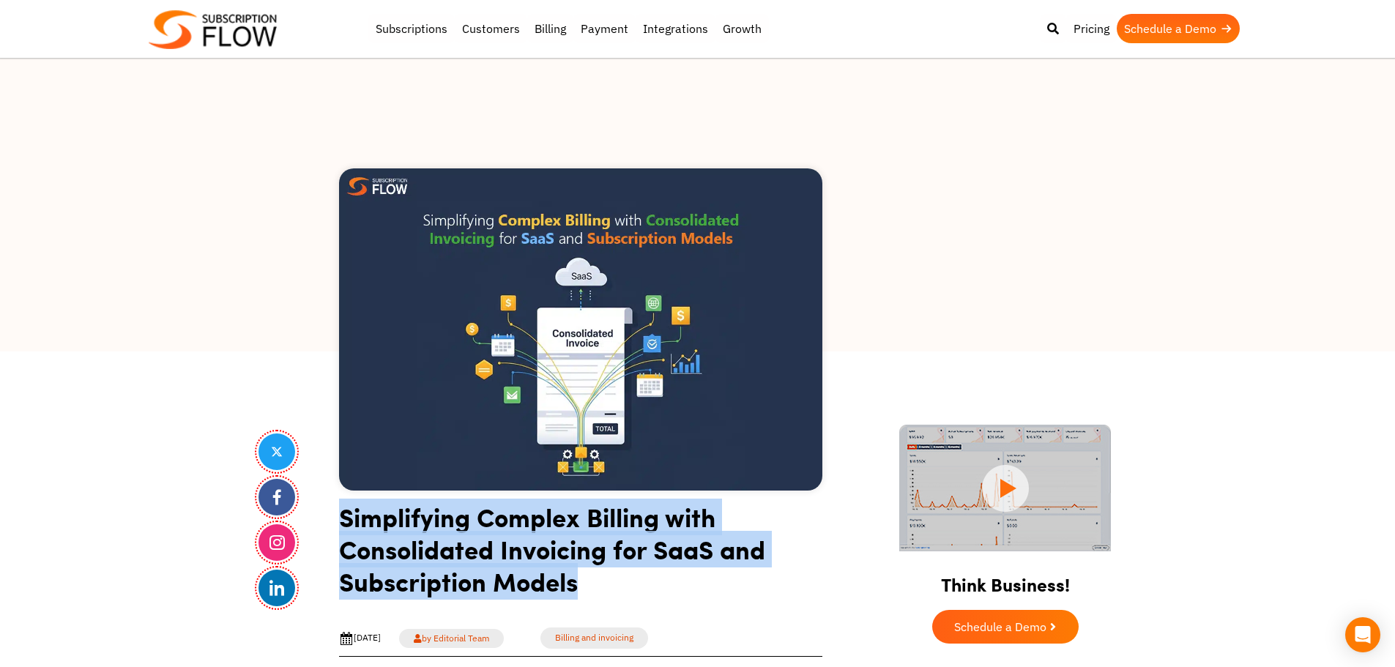
click at [490, 560] on h1 "Simplifying Complex Billing with Consolidated Invoicing for SaaS and Subscripti…" at bounding box center [580, 555] width 483 height 108
click at [501, 560] on h1 "Simplifying Complex Billing with Consolidated Invoicing for SaaS and Subscripti…" at bounding box center [580, 555] width 483 height 108
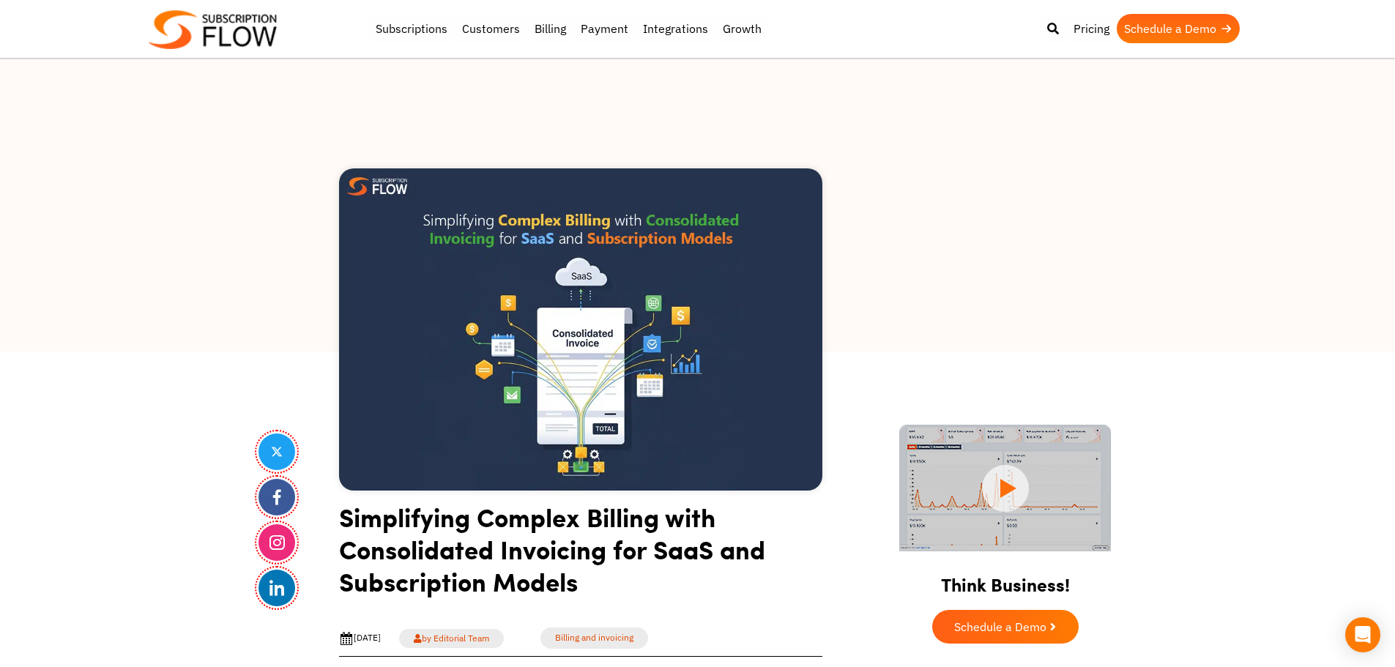
click at [401, 537] on h1 "Simplifying Complex Billing with Consolidated Invoicing for SaaS and Subscripti…" at bounding box center [580, 555] width 483 height 108
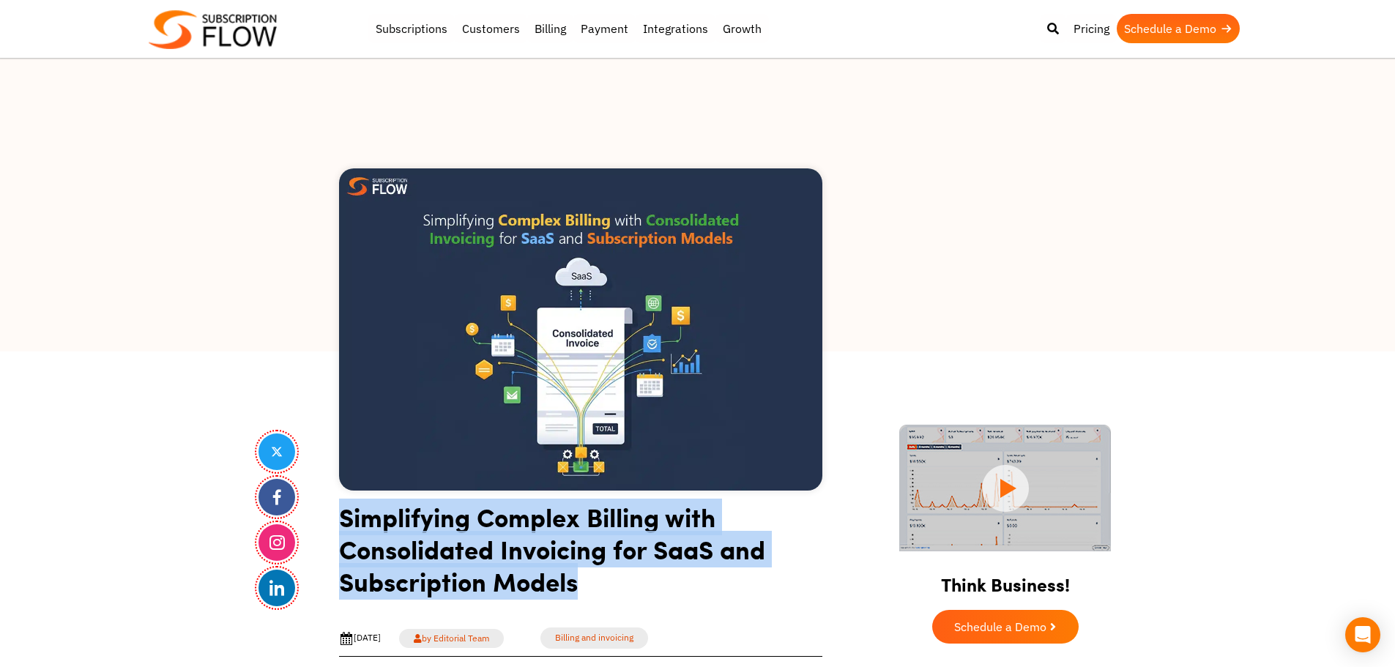
drag, startPoint x: 401, startPoint y: 537, endPoint x: 483, endPoint y: 523, distance: 82.5
click at [415, 535] on h1 "Simplifying Complex Billing with Consolidated Invoicing for SaaS and Subscripti…" at bounding box center [580, 555] width 483 height 108
click at [483, 523] on h1 "Simplifying Complex Billing with Consolidated Invoicing for SaaS and Subscripti…" at bounding box center [580, 555] width 483 height 108
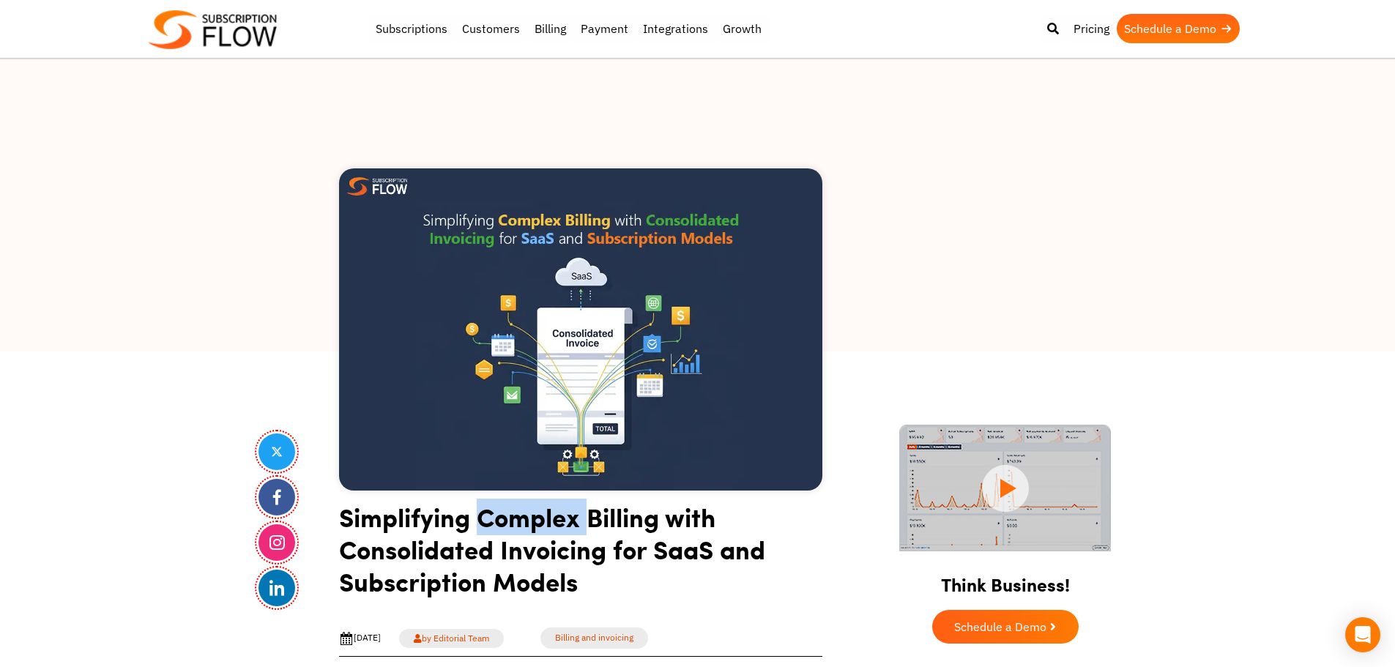
click at [483, 523] on h1 "Simplifying Complex Billing with Consolidated Invoicing for SaaS and Subscripti…" at bounding box center [580, 555] width 483 height 108
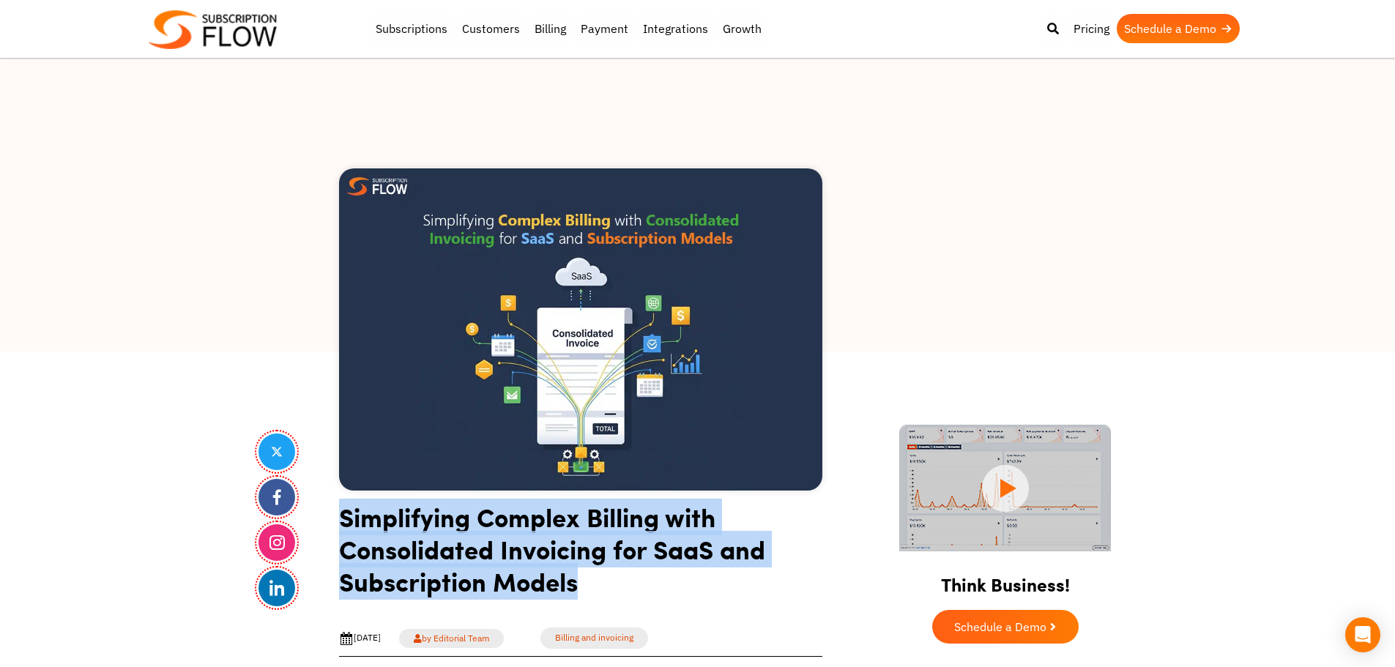
click at [483, 523] on h1 "Simplifying Complex Billing with Consolidated Invoicing for SaaS and Subscripti…" at bounding box center [580, 555] width 483 height 108
click at [541, 523] on h1 "Simplifying Complex Billing with Consolidated Invoicing for SaaS and Subscripti…" at bounding box center [580, 555] width 483 height 108
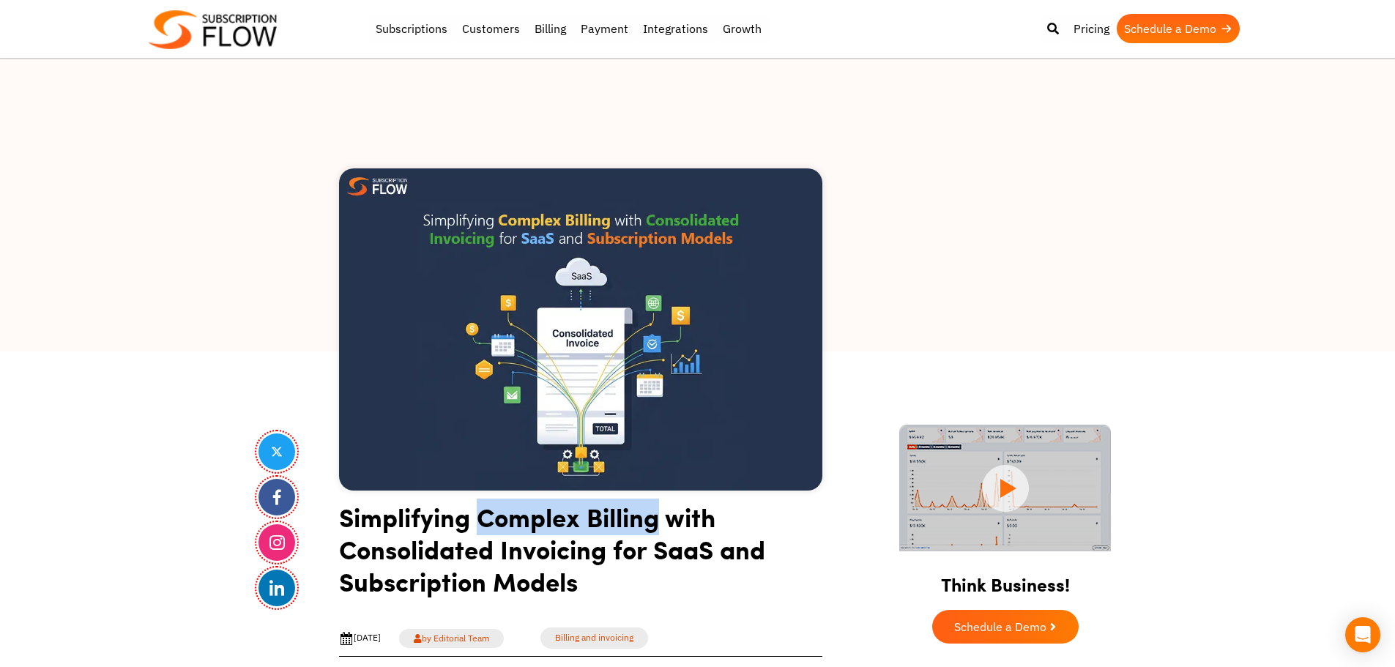
drag, startPoint x: 480, startPoint y: 520, endPoint x: 658, endPoint y: 520, distance: 178.7
click at [658, 520] on h1 "Simplifying Complex Billing with Consolidated Invoicing for SaaS and Subscripti…" at bounding box center [580, 555] width 483 height 108
click at [480, 560] on h1 "Simplifying Complex Billing with Consolidated Invoicing for SaaS and Subscripti…" at bounding box center [580, 555] width 483 height 108
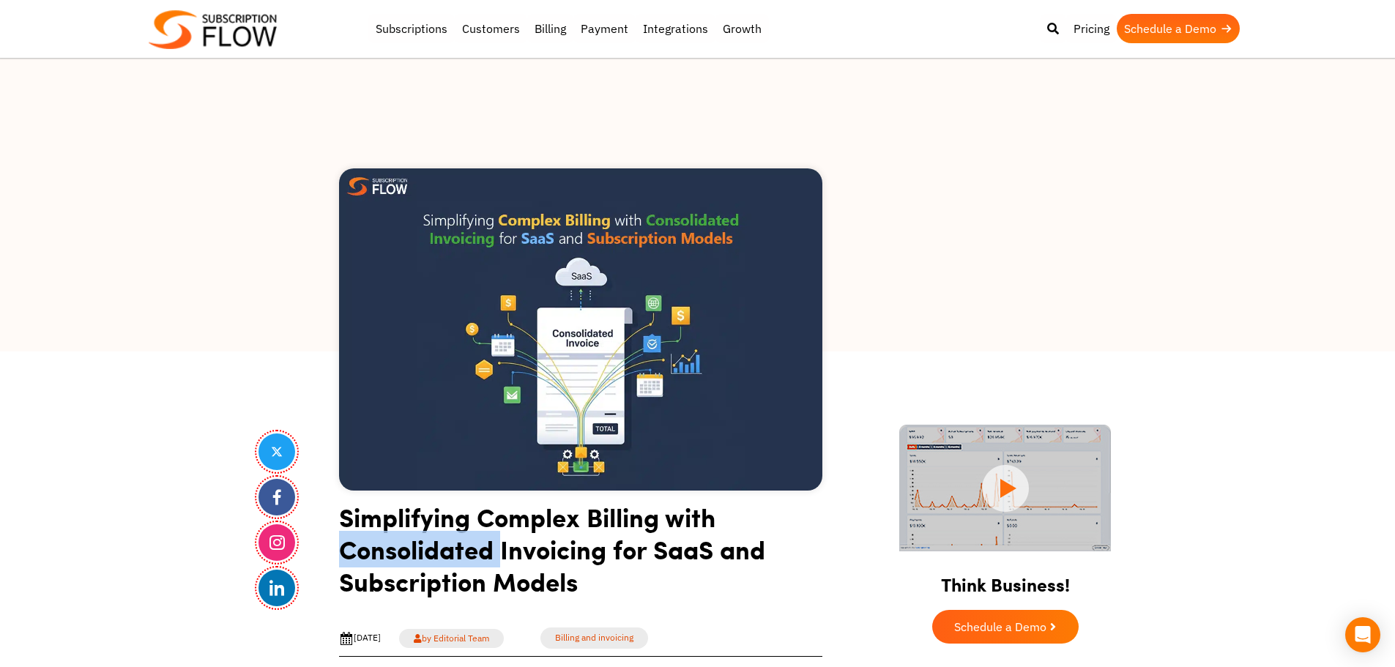
click at [480, 560] on h1 "Simplifying Complex Billing with Consolidated Invoicing for SaaS and Subscripti…" at bounding box center [580, 555] width 483 height 108
click at [507, 553] on h1 "Simplifying Complex Billing with Consolidated Invoicing for SaaS and Subscripti…" at bounding box center [580, 555] width 483 height 108
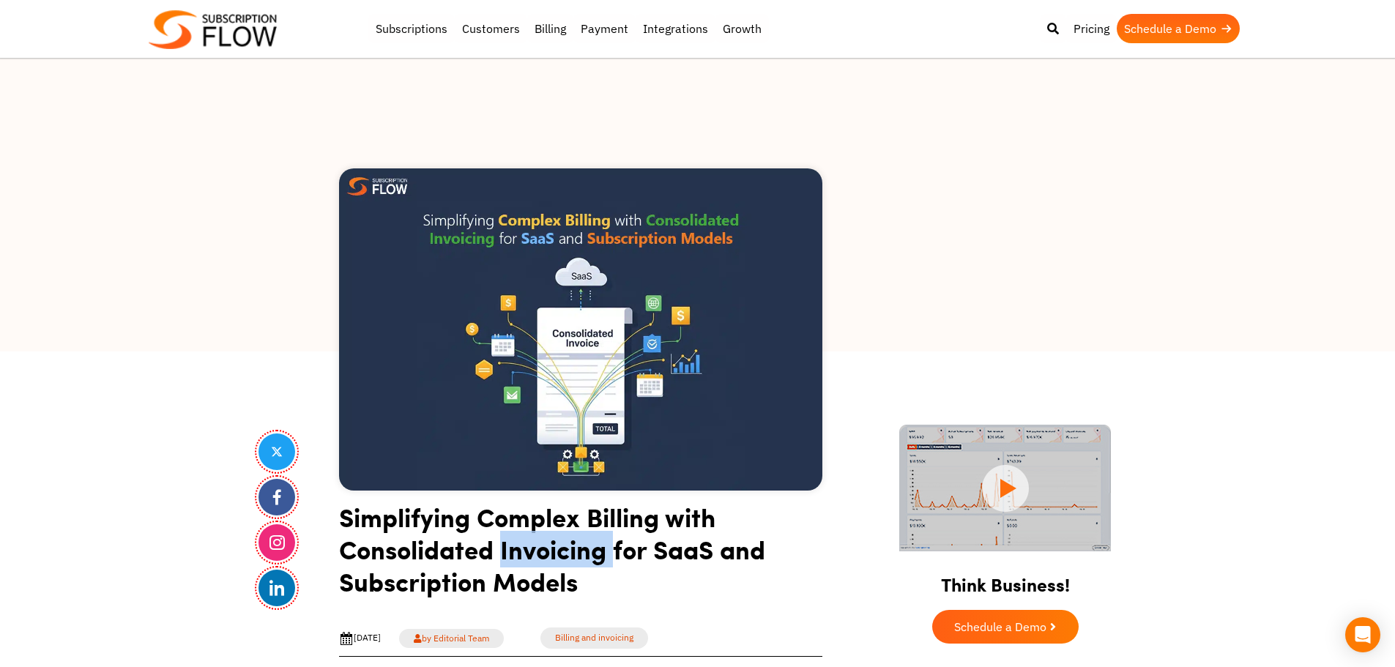
click at [507, 553] on h1 "Simplifying Complex Billing with Consolidated Invoicing for SaaS and Subscripti…" at bounding box center [580, 555] width 483 height 108
click at [535, 553] on h1 "Simplifying Complex Billing with Consolidated Invoicing for SaaS and Subscripti…" at bounding box center [580, 555] width 483 height 108
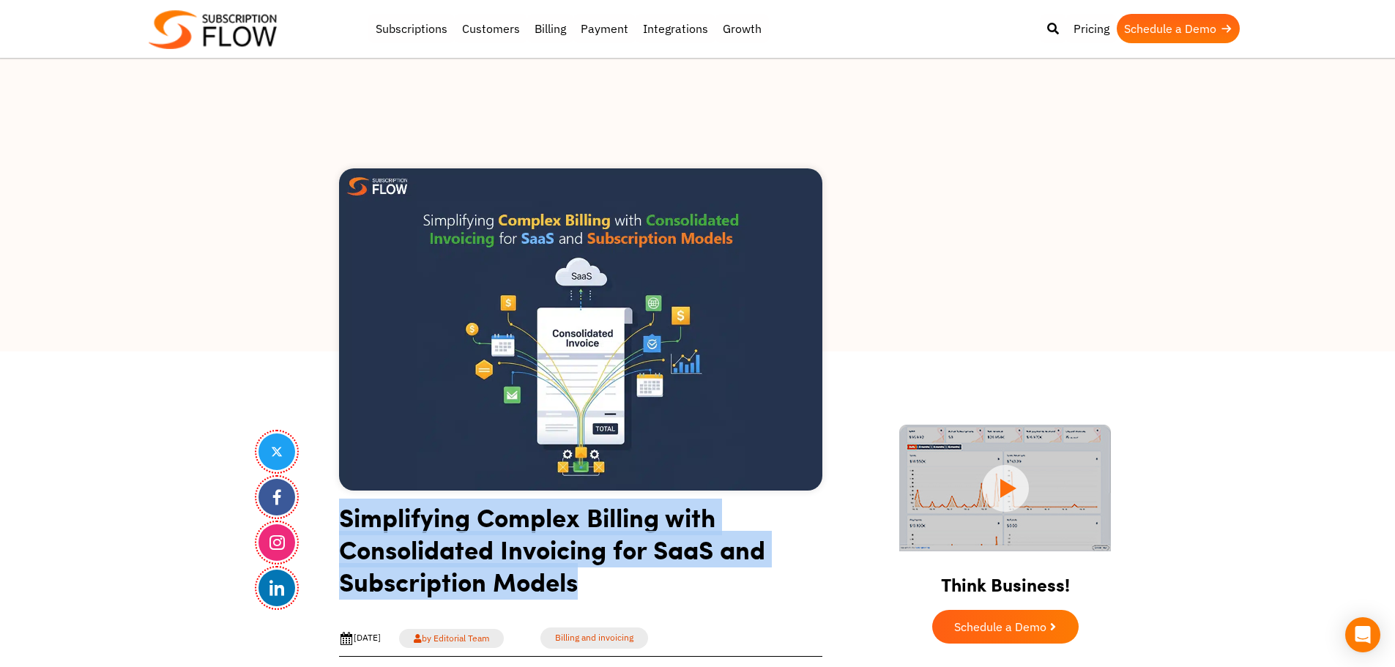
drag, startPoint x: 535, startPoint y: 553, endPoint x: 602, endPoint y: 554, distance: 66.7
click at [547, 553] on h1 "Simplifying Complex Billing with Consolidated Invoicing for SaaS and Subscripti…" at bounding box center [580, 555] width 483 height 108
click at [602, 554] on h1 "Simplifying Complex Billing with Consolidated Invoicing for SaaS and Subscripti…" at bounding box center [580, 555] width 483 height 108
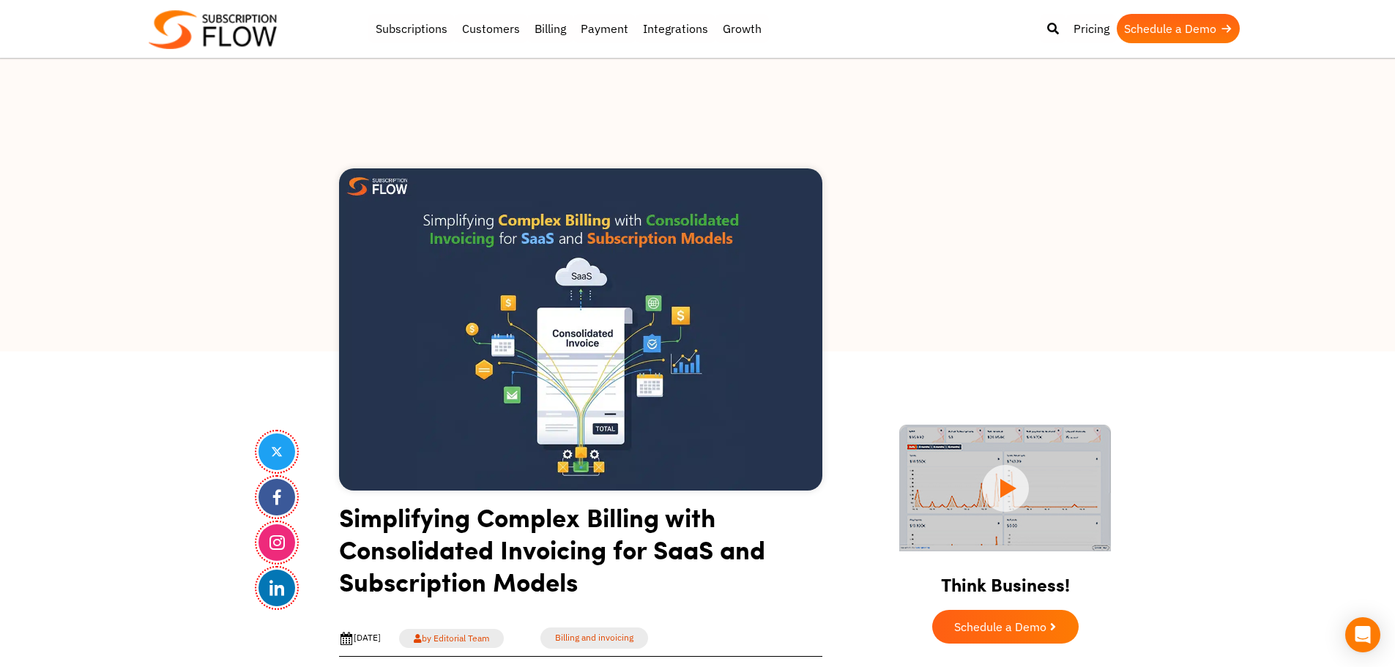
click at [602, 554] on h1 "Simplifying Complex Billing with Consolidated Invoicing for SaaS and Subscripti…" at bounding box center [580, 555] width 483 height 108
drag, startPoint x: 146, startPoint y: 391, endPoint x: 454, endPoint y: 152, distance: 389.8
drag, startPoint x: 115, startPoint y: 393, endPoint x: 481, endPoint y: 90, distance: 475.0
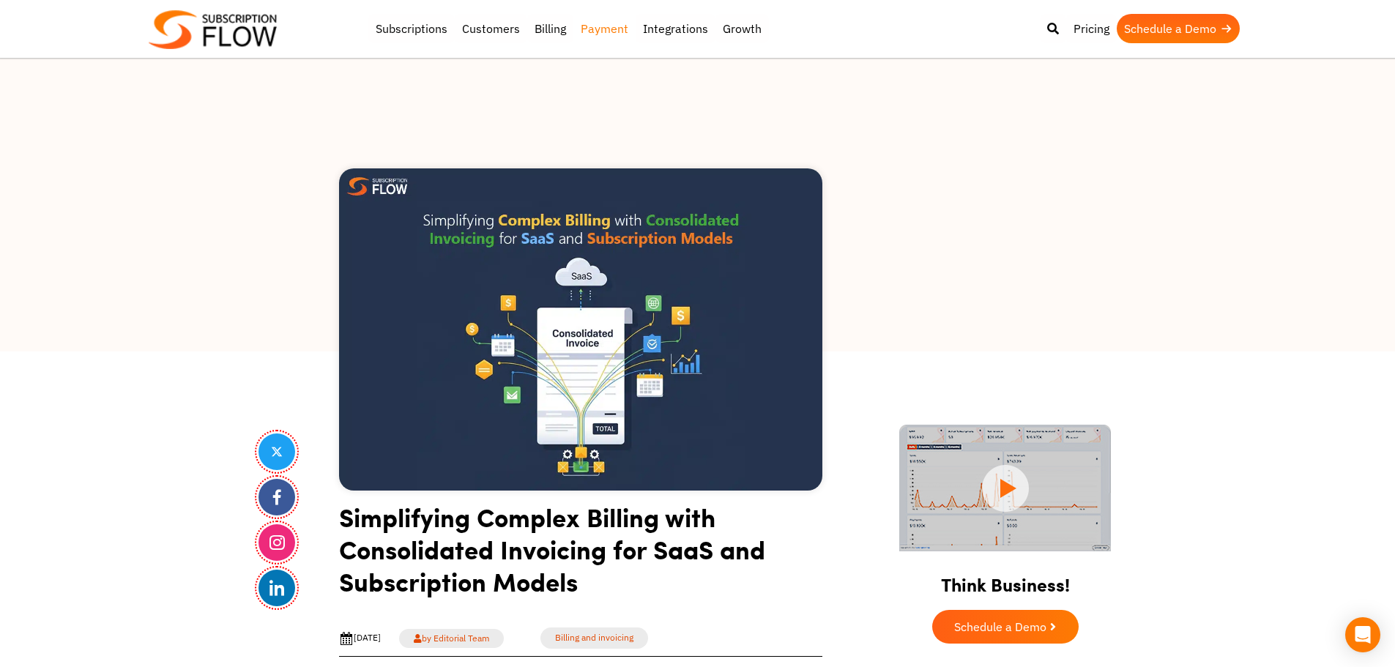
drag, startPoint x: 253, startPoint y: 348, endPoint x: 576, endPoint y: 14, distance: 464.1
click at [253, 348] on div at bounding box center [697, 205] width 1395 height 293
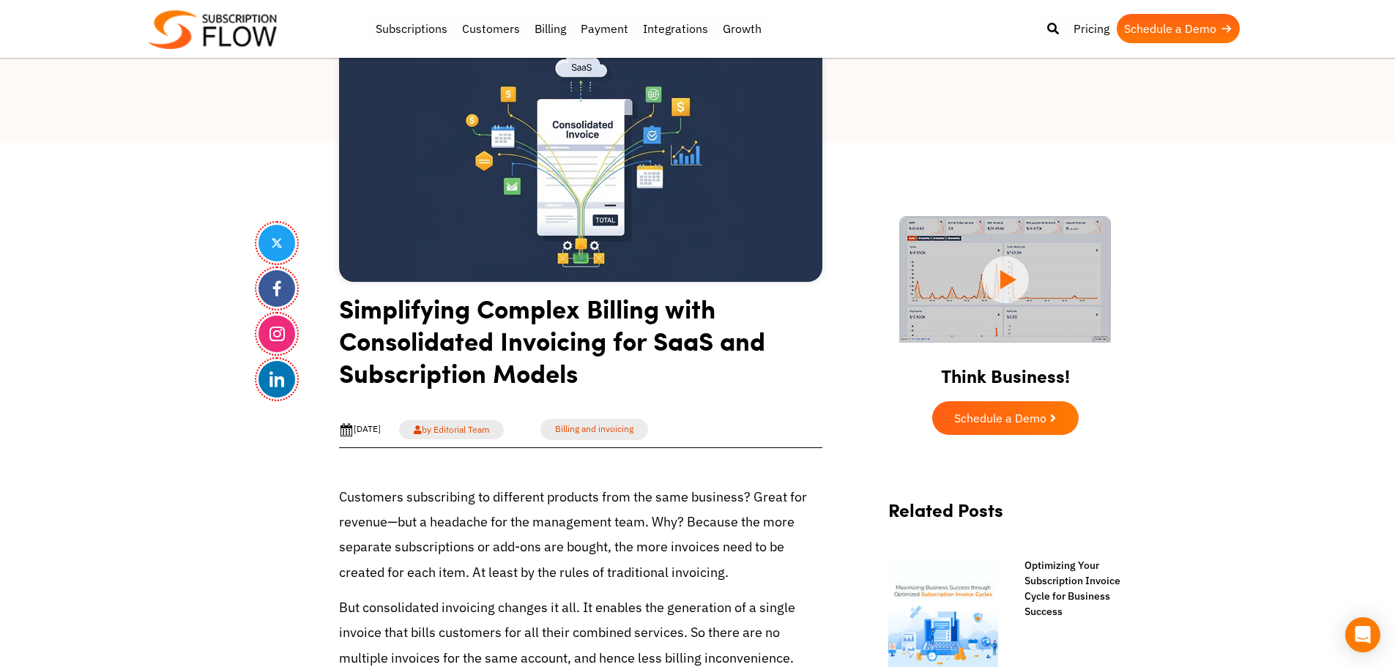
scroll to position [220, 0]
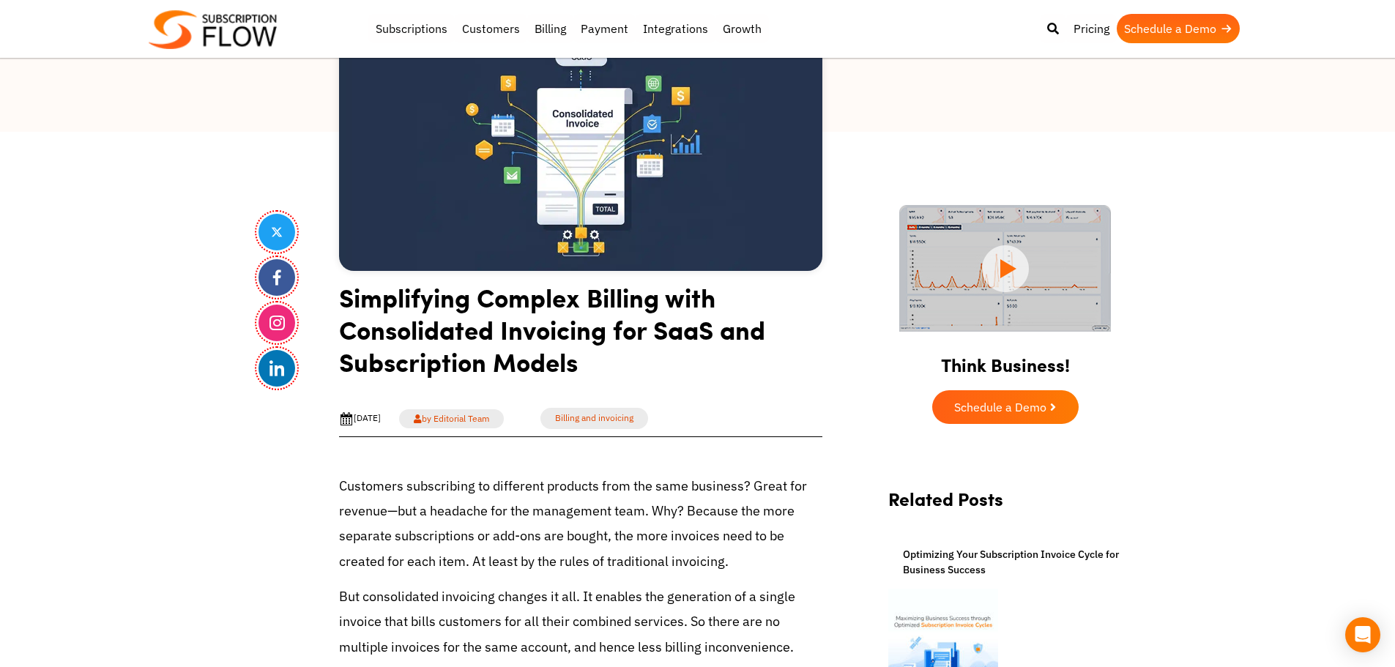
click at [395, 341] on h1 "Simplifying Complex Billing with Consolidated Invoicing for SaaS and Subscripti…" at bounding box center [580, 335] width 483 height 108
drag, startPoint x: 139, startPoint y: 179, endPoint x: 360, endPoint y: 412, distance: 320.2
drag, startPoint x: 423, startPoint y: 651, endPoint x: 557, endPoint y: 666, distance: 135.6
click at [423, 651] on p "But consolidated invoicing changes it all. It enables the generation of a singl…" at bounding box center [580, 634] width 483 height 100
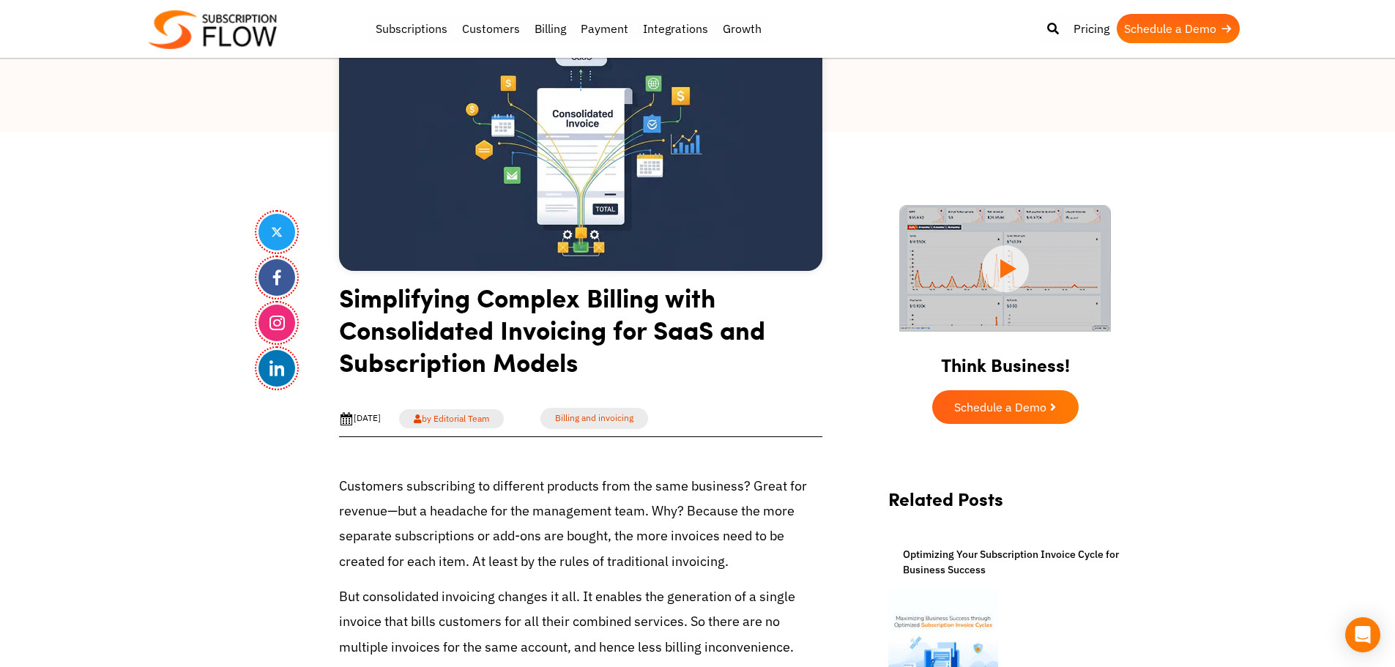
click at [495, 346] on h1 "Simplifying Complex Billing with Consolidated Invoicing for SaaS and Subscripti…" at bounding box center [580, 335] width 483 height 108
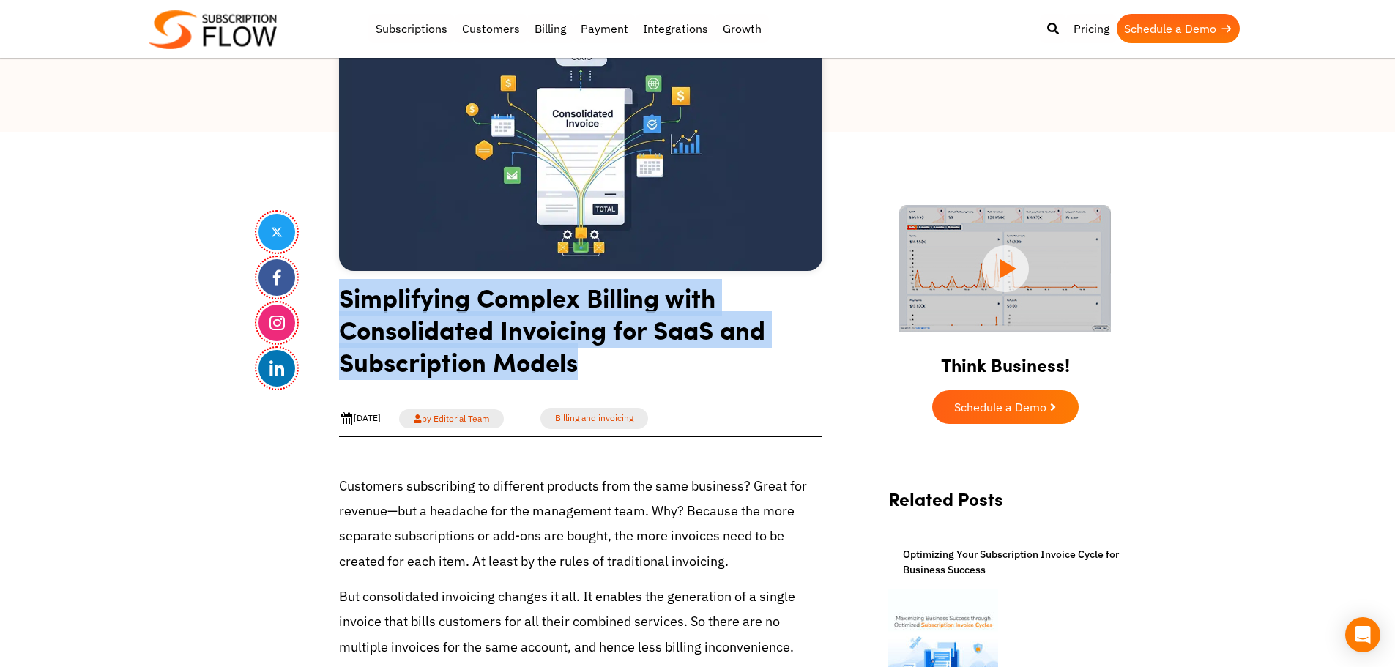
click at [495, 346] on h1 "Simplifying Complex Billing with Consolidated Invoicing for SaaS and Subscripti…" at bounding box center [580, 335] width 483 height 108
click at [525, 332] on h1 "Simplifying Complex Billing with Consolidated Invoicing for SaaS and Subscripti…" at bounding box center [580, 335] width 483 height 108
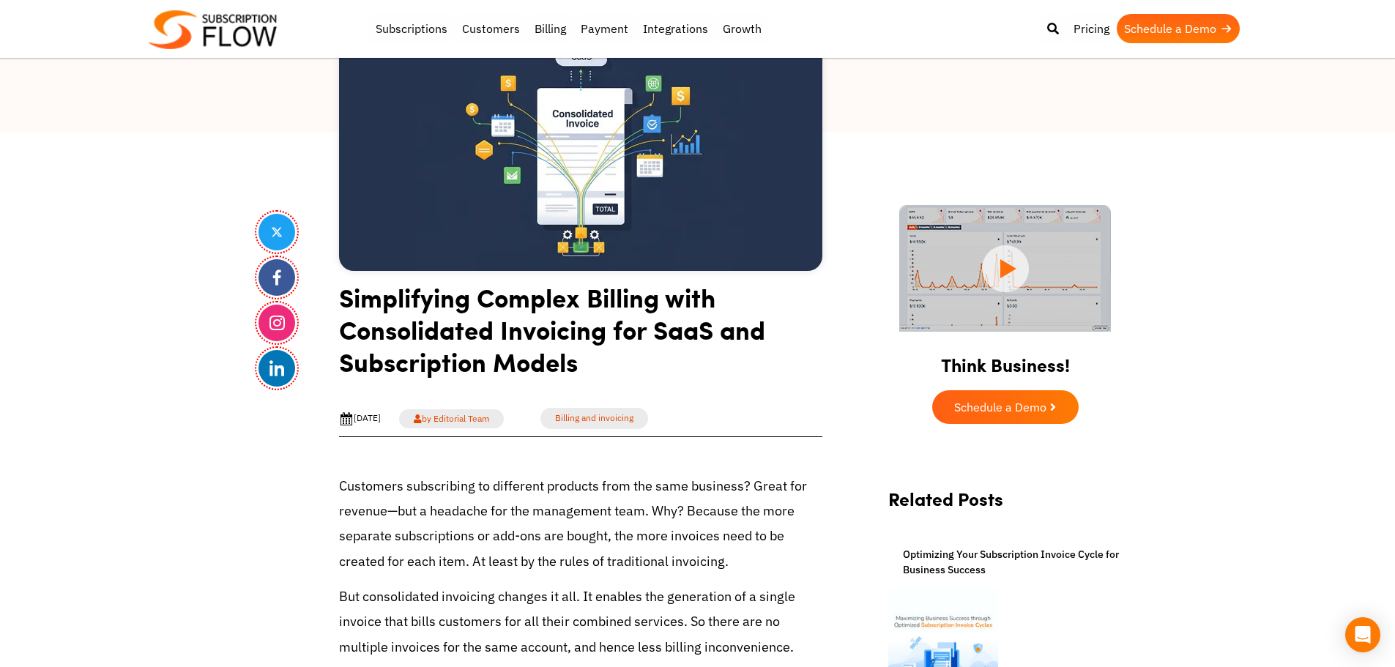
drag, startPoint x: 169, startPoint y: 492, endPoint x: 382, endPoint y: 314, distance: 277.7
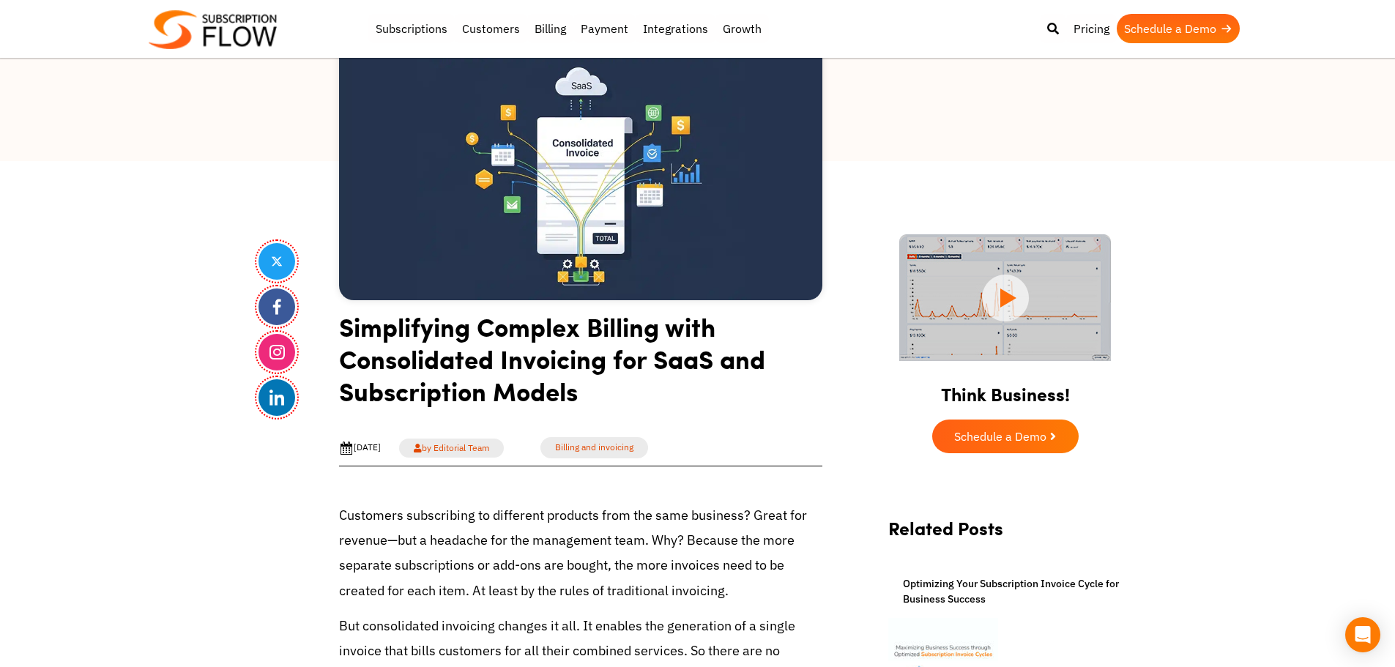
click at [412, 357] on h1 "Simplifying Complex Billing with Consolidated Invoicing for SaaS and Subscripti…" at bounding box center [580, 365] width 483 height 108
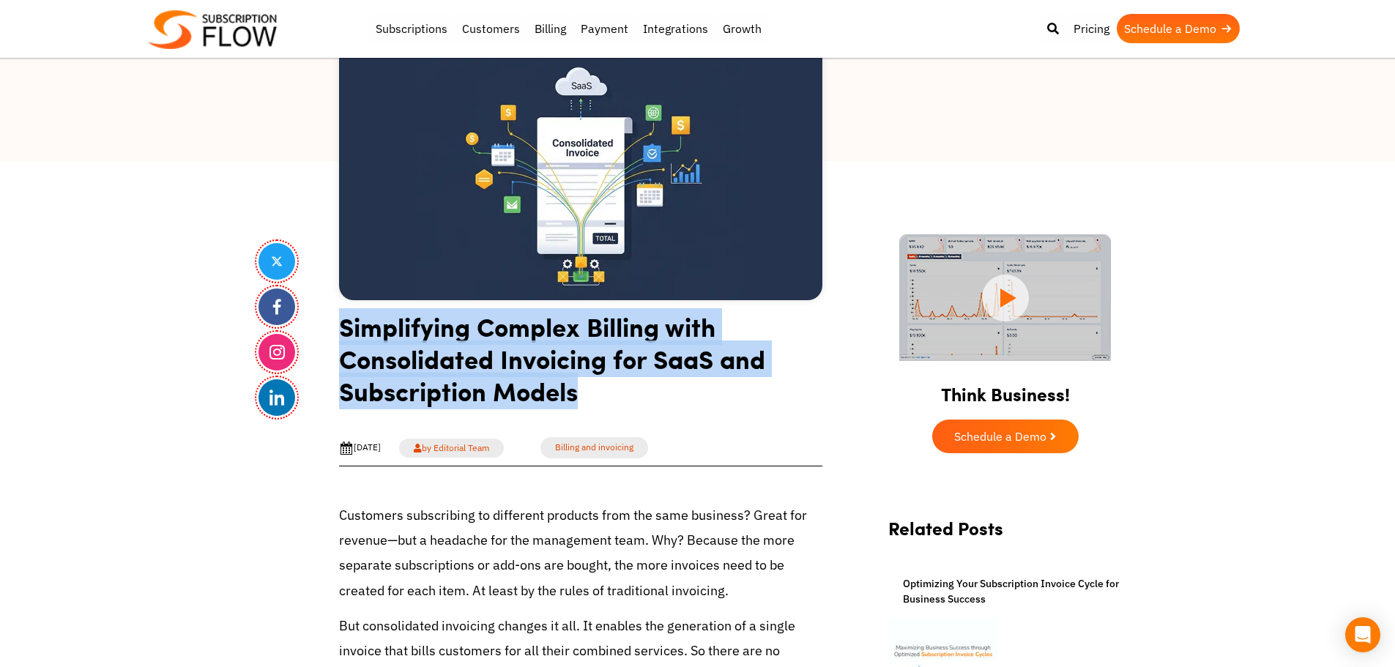
click at [412, 357] on h1 "Simplifying Complex Billing with Consolidated Invoicing for SaaS and Subscripti…" at bounding box center [580, 365] width 483 height 108
copy article "Simplifying Complex Billing with Consolidated Invoicing for SaaS and Subscripti…"
click at [582, 311] on h1 "Simplifying Complex Billing with Consolidated Invoicing for SaaS and Subscripti…" at bounding box center [580, 365] width 483 height 108
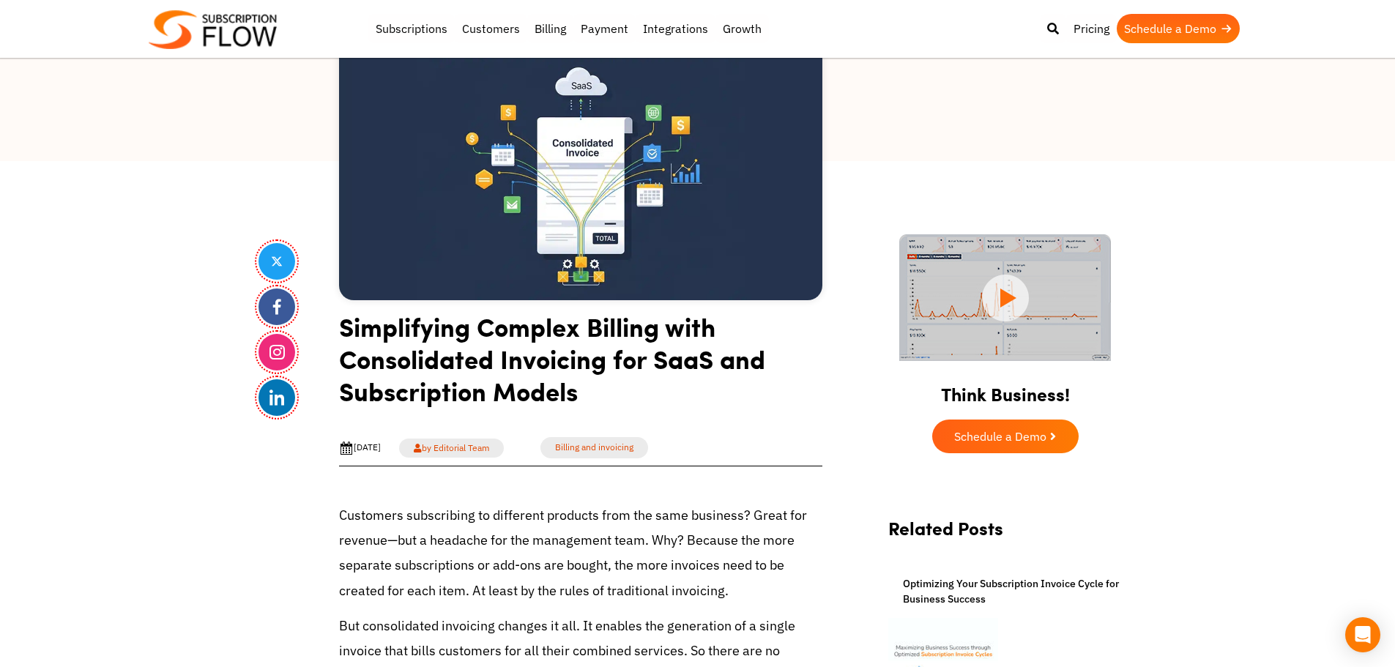
click at [562, 347] on h1 "Simplifying Complex Billing with Consolidated Invoicing for SaaS and Subscripti…" at bounding box center [580, 365] width 483 height 108
click at [521, 363] on h1 "Simplifying Complex Billing with Consolidated Invoicing for SaaS and Subscripti…" at bounding box center [580, 365] width 483 height 108
click at [434, 362] on h1 "Simplifying Complex Billing with Consolidated Invoicing for SaaS and Subscripti…" at bounding box center [580, 365] width 483 height 108
drag, startPoint x: 84, startPoint y: 445, endPoint x: 355, endPoint y: 76, distance: 457.3
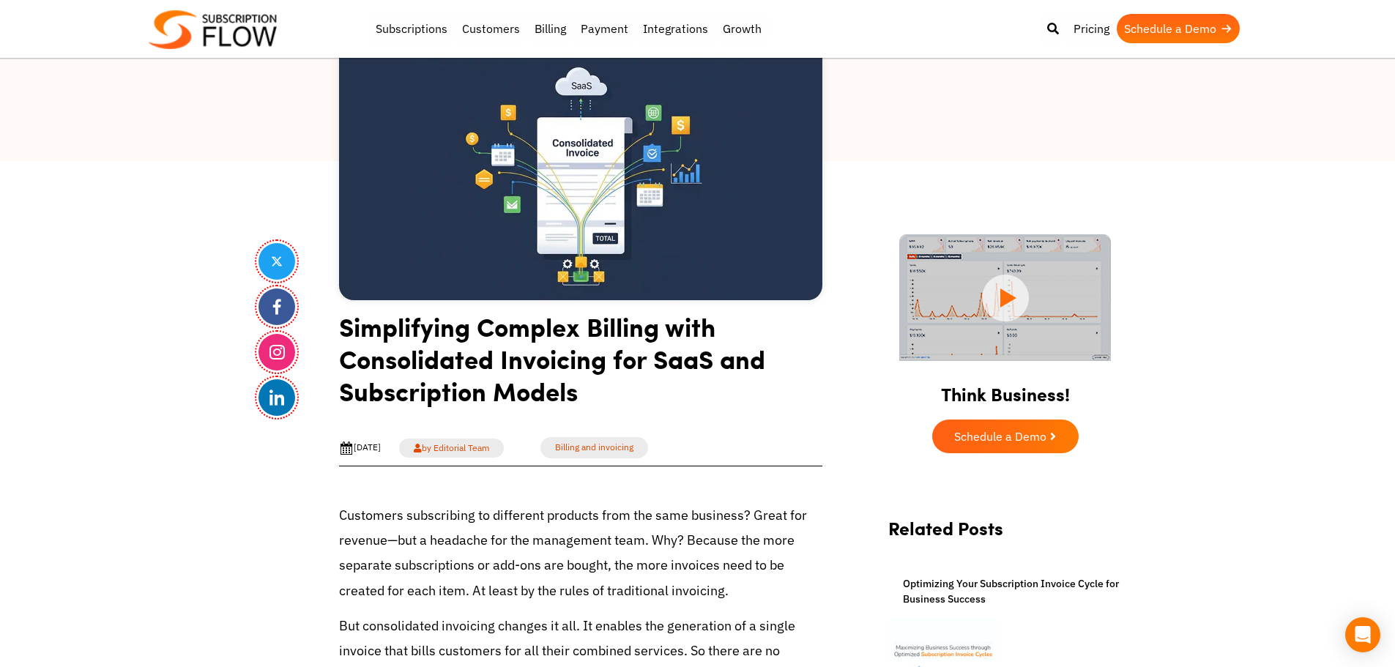
drag, startPoint x: 114, startPoint y: 269, endPoint x: 429, endPoint y: 14, distance: 405.7
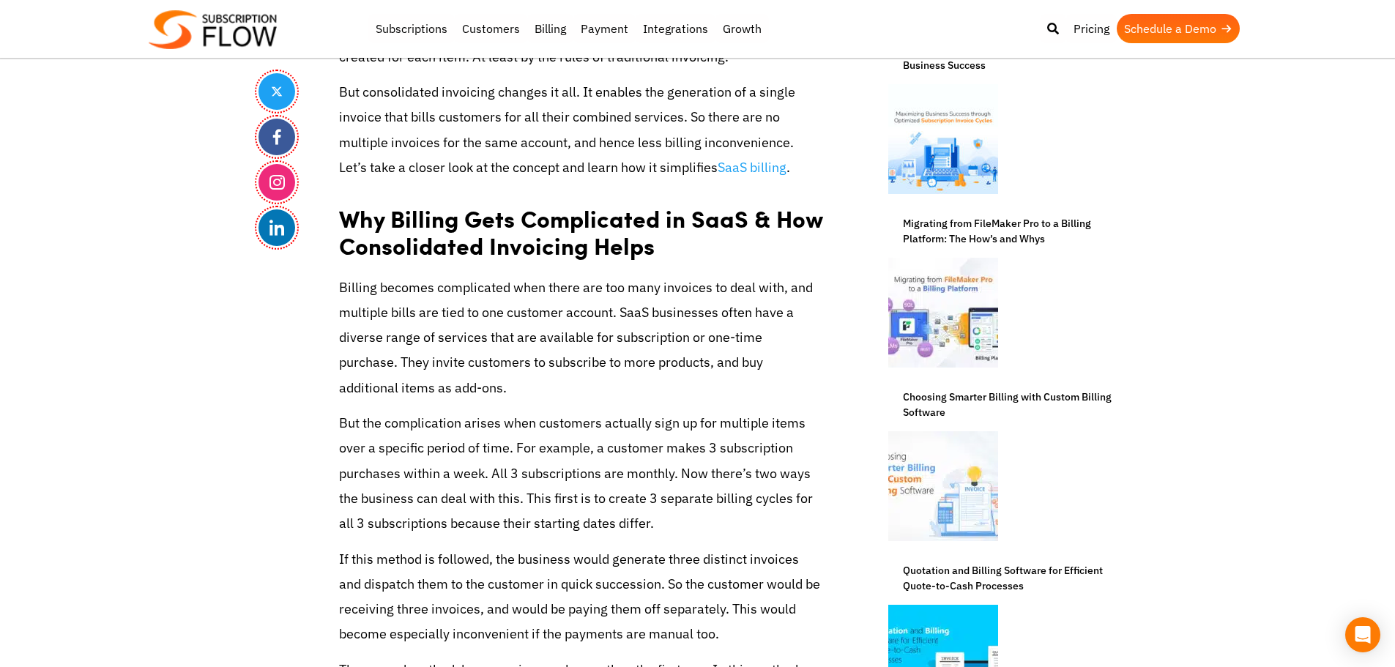
scroll to position [701, 0]
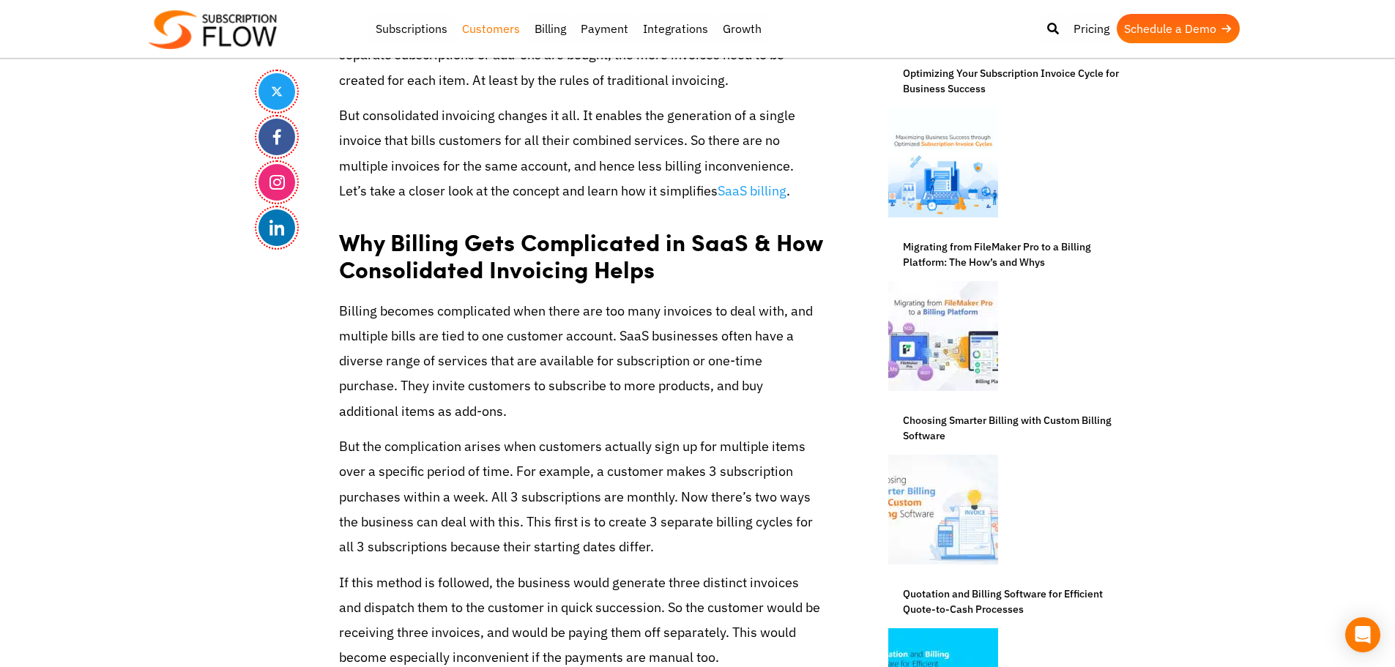
drag, startPoint x: 293, startPoint y: 433, endPoint x: 467, endPoint y: 21, distance: 447.0
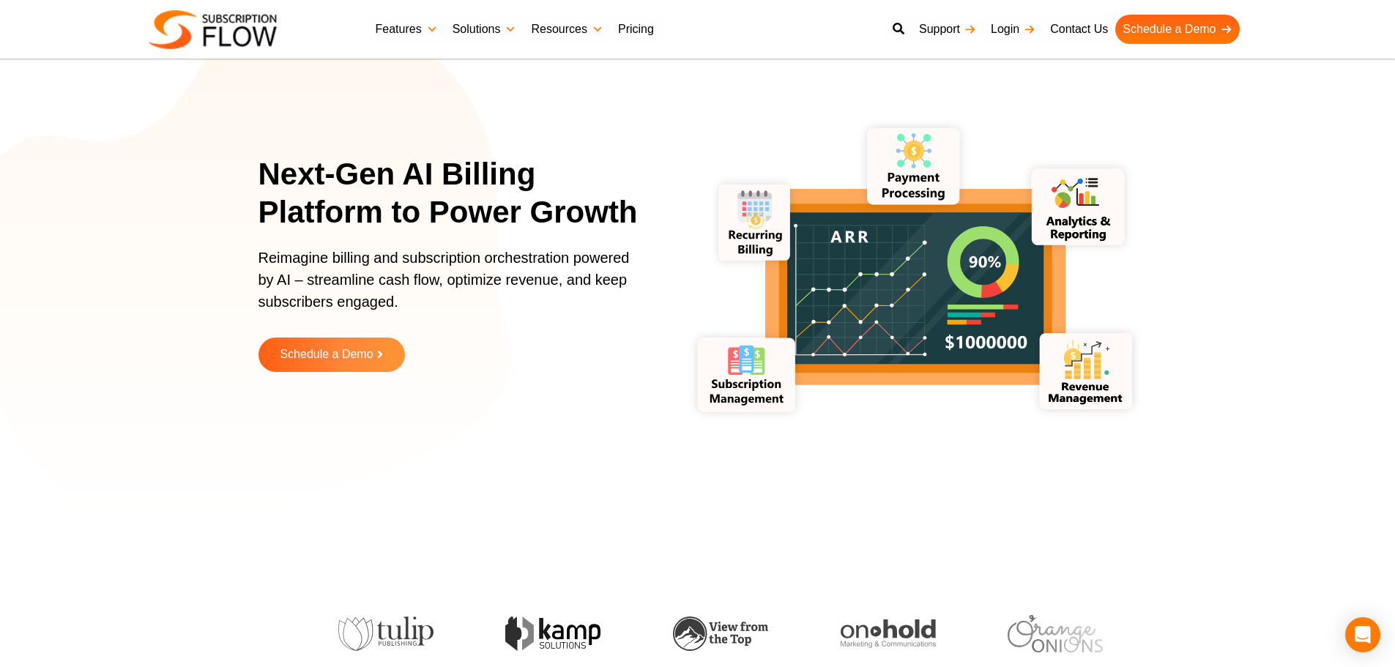
click at [323, 179] on h1 "Next-Gen AI Billing Platform to Power Growth" at bounding box center [458, 193] width 399 height 77
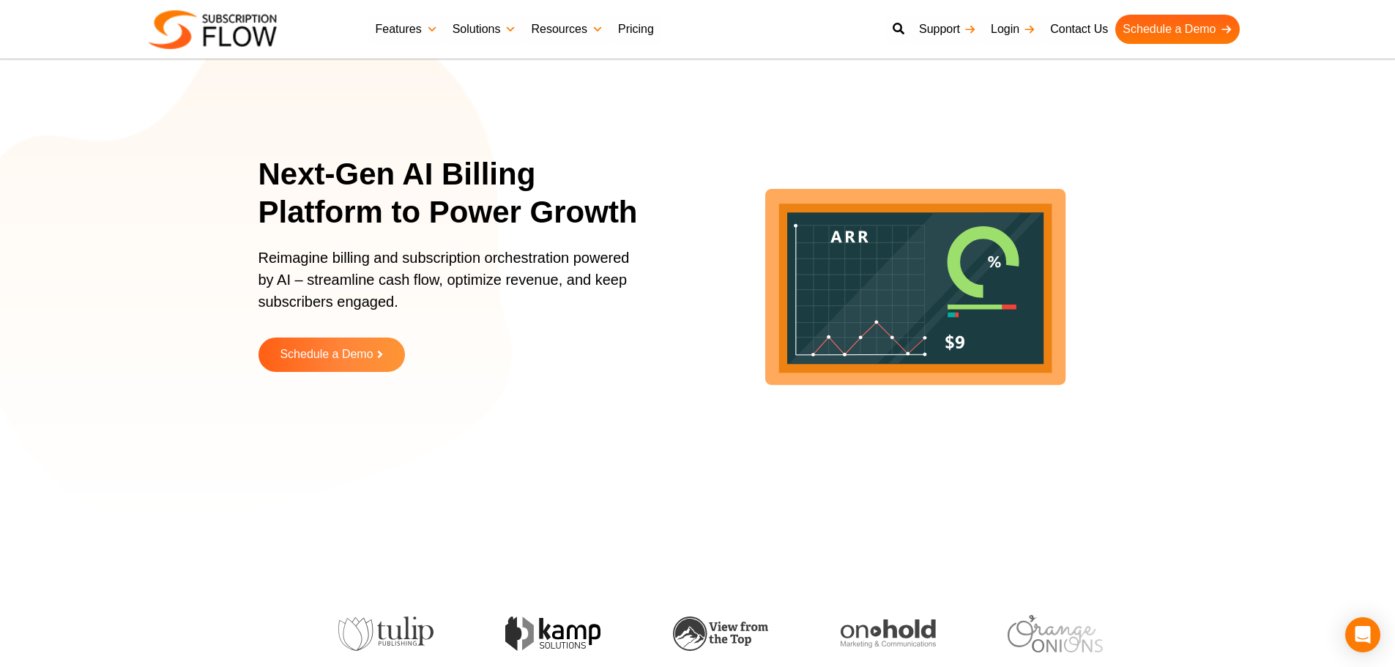
click at [439, 177] on h1 "Next-Gen AI Billing Platform to Power Growth" at bounding box center [458, 193] width 399 height 77
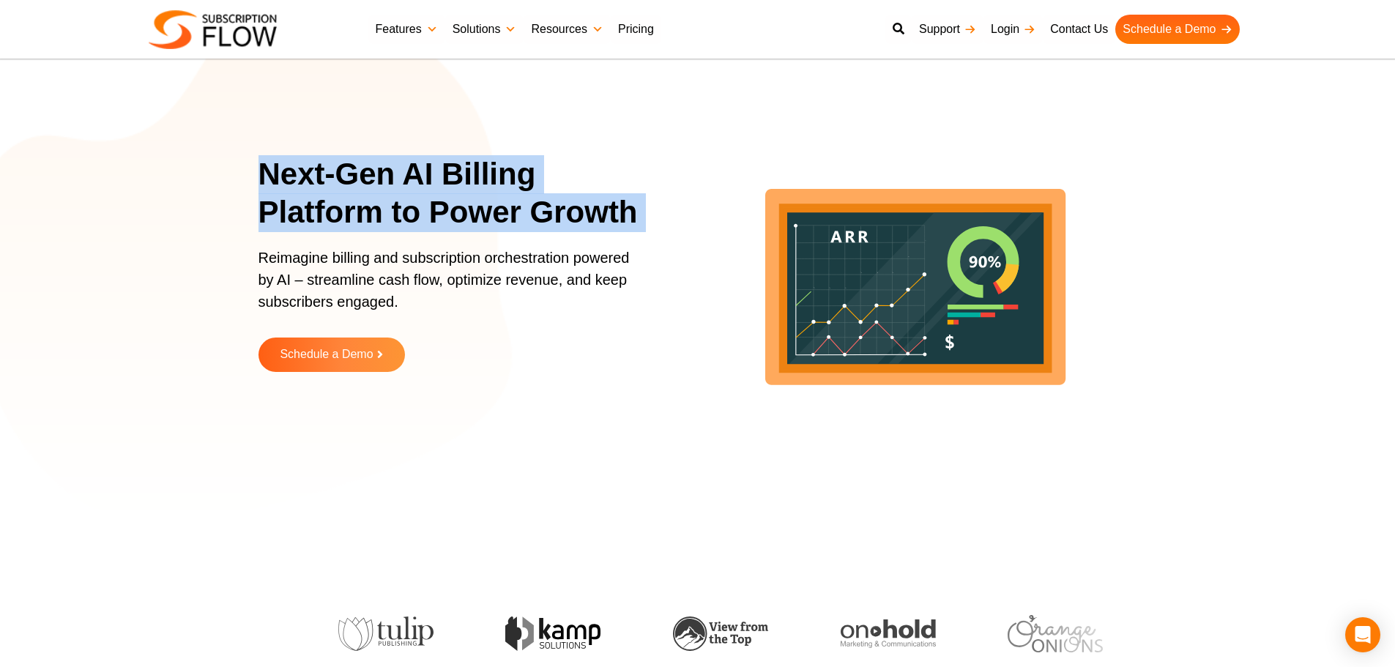
click at [439, 177] on h1 "Next-Gen AI Billing Platform to Power Growth" at bounding box center [458, 193] width 399 height 77
click at [431, 179] on h1 "Next-Gen AI Billing Platform to Power Growth" at bounding box center [458, 193] width 399 height 77
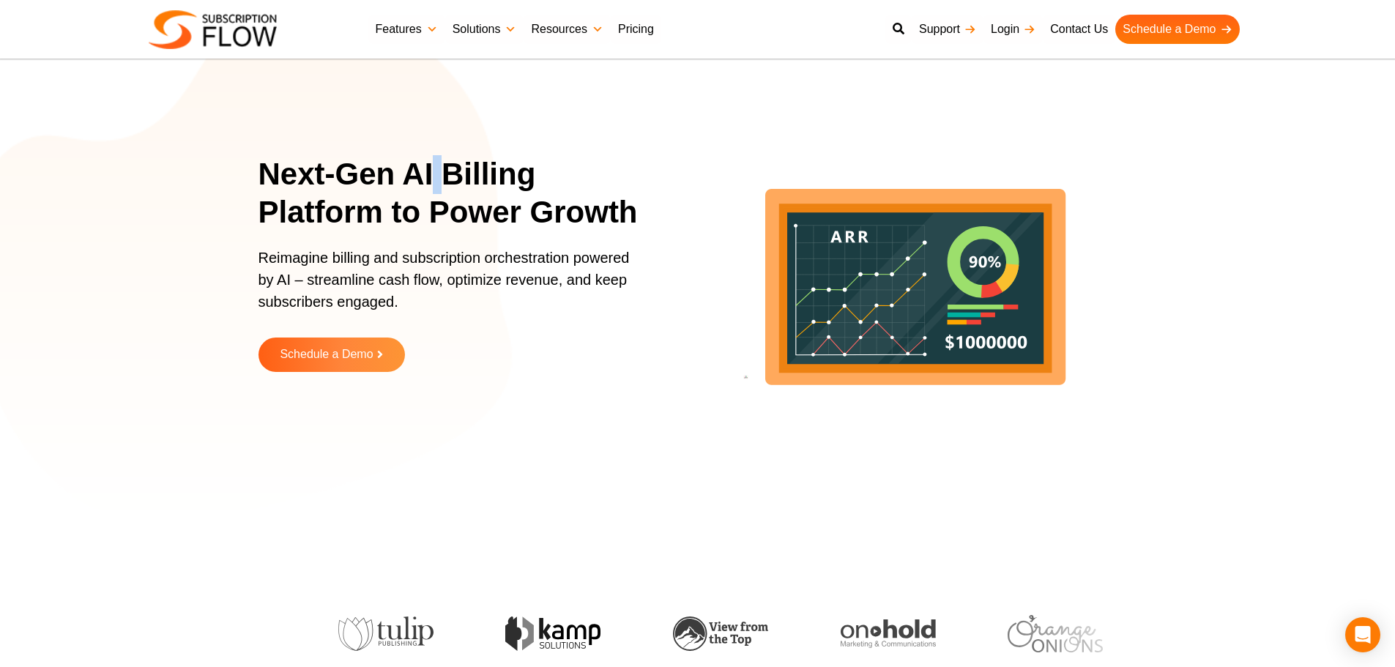
click at [431, 179] on h1 "Next-Gen AI Billing Platform to Power Growth" at bounding box center [458, 193] width 399 height 77
click at [411, 189] on h1 "Next-Gen AI Billing Platform to Power Growth" at bounding box center [458, 193] width 399 height 77
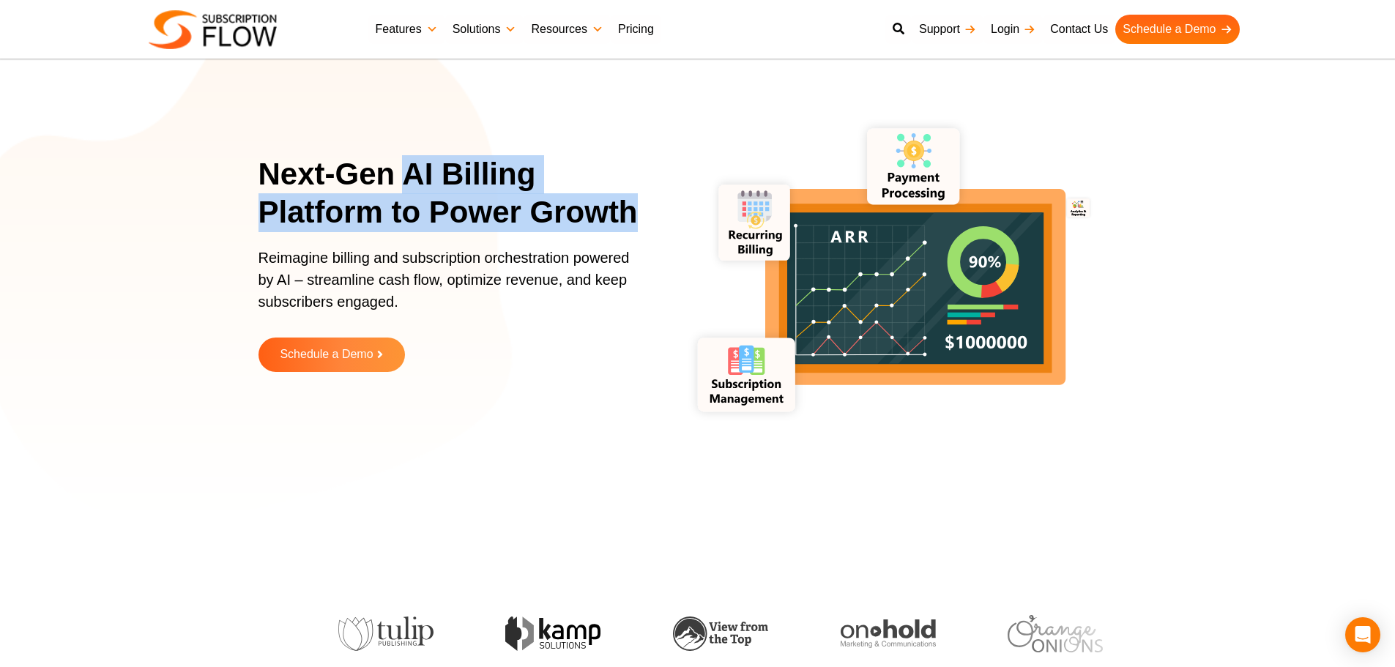
drag, startPoint x: 406, startPoint y: 173, endPoint x: 639, endPoint y: 212, distance: 237.0
click at [639, 212] on h1 "Next-Gen AI Billing Platform to Power Growth" at bounding box center [458, 193] width 399 height 77
click at [593, 223] on h1 "Next-Gen AI Billing Platform to Power Growth" at bounding box center [458, 193] width 399 height 77
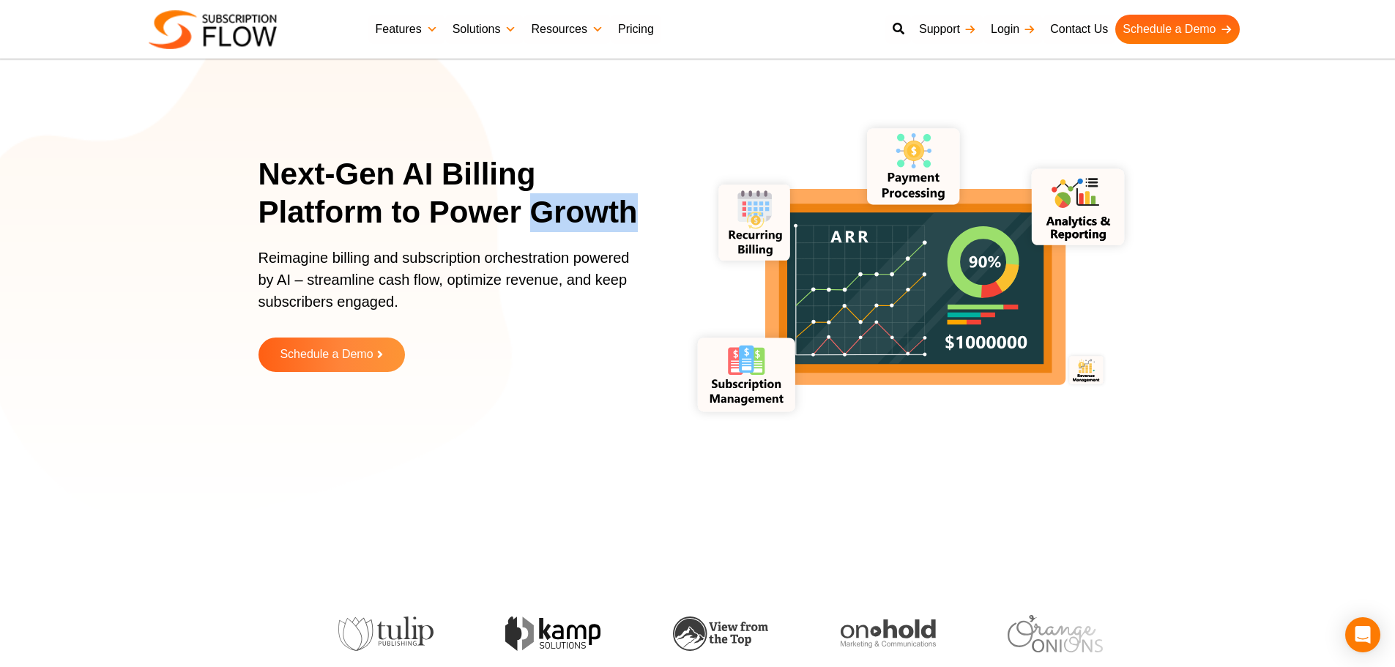
click at [593, 223] on h1 "Next-Gen AI Billing Platform to Power Growth" at bounding box center [458, 193] width 399 height 77
click at [524, 215] on h1 "Next-Gen AI Billing Platform to Power Growth" at bounding box center [458, 193] width 399 height 77
click at [513, 219] on h1 "Next-Gen AI Billing Platform to Power Growth" at bounding box center [458, 193] width 399 height 77
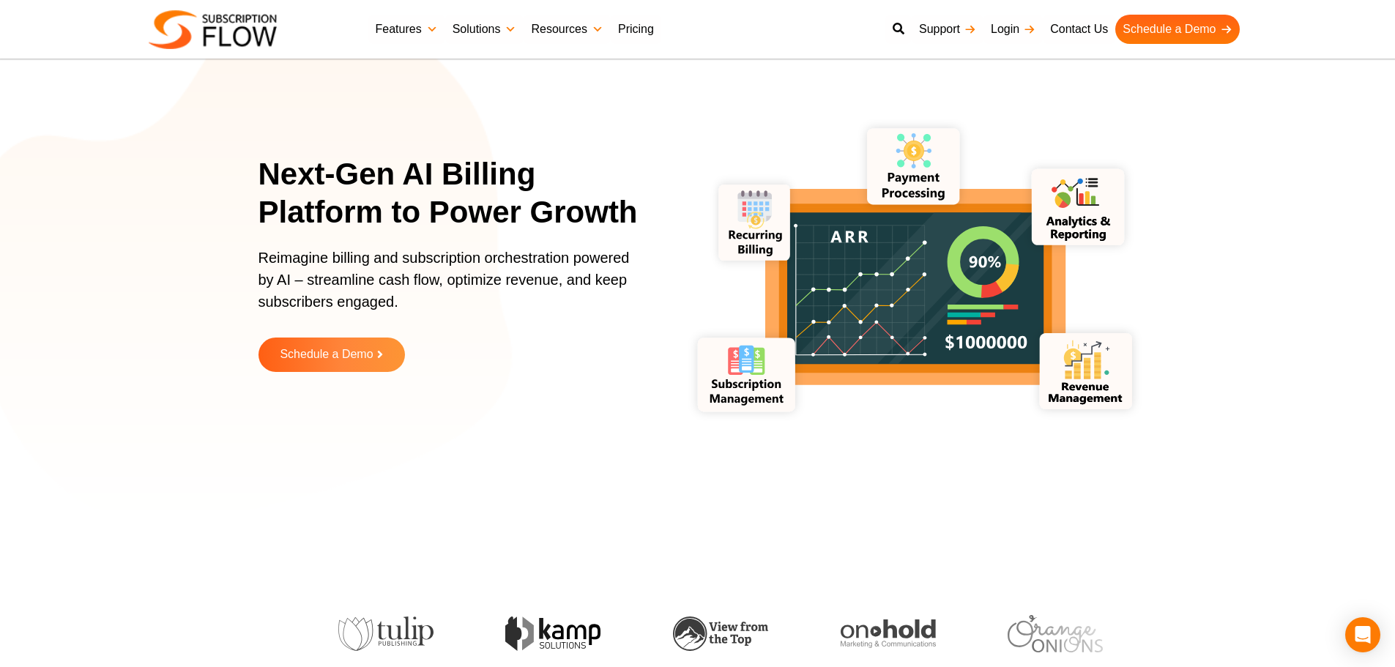
click at [513, 219] on h1 "Next-Gen AI Billing Platform to Power Growth" at bounding box center [458, 193] width 399 height 77
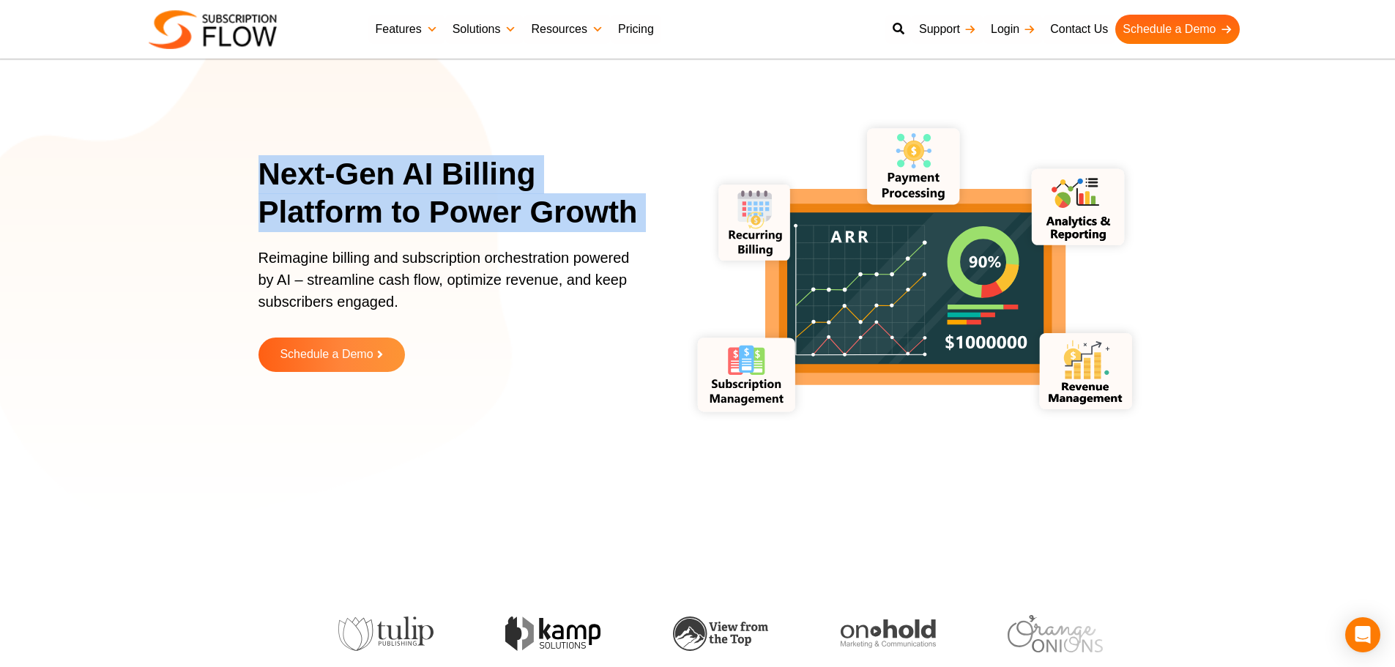
click at [513, 219] on h1 "Next-Gen AI Billing Platform to Power Growth" at bounding box center [458, 193] width 399 height 77
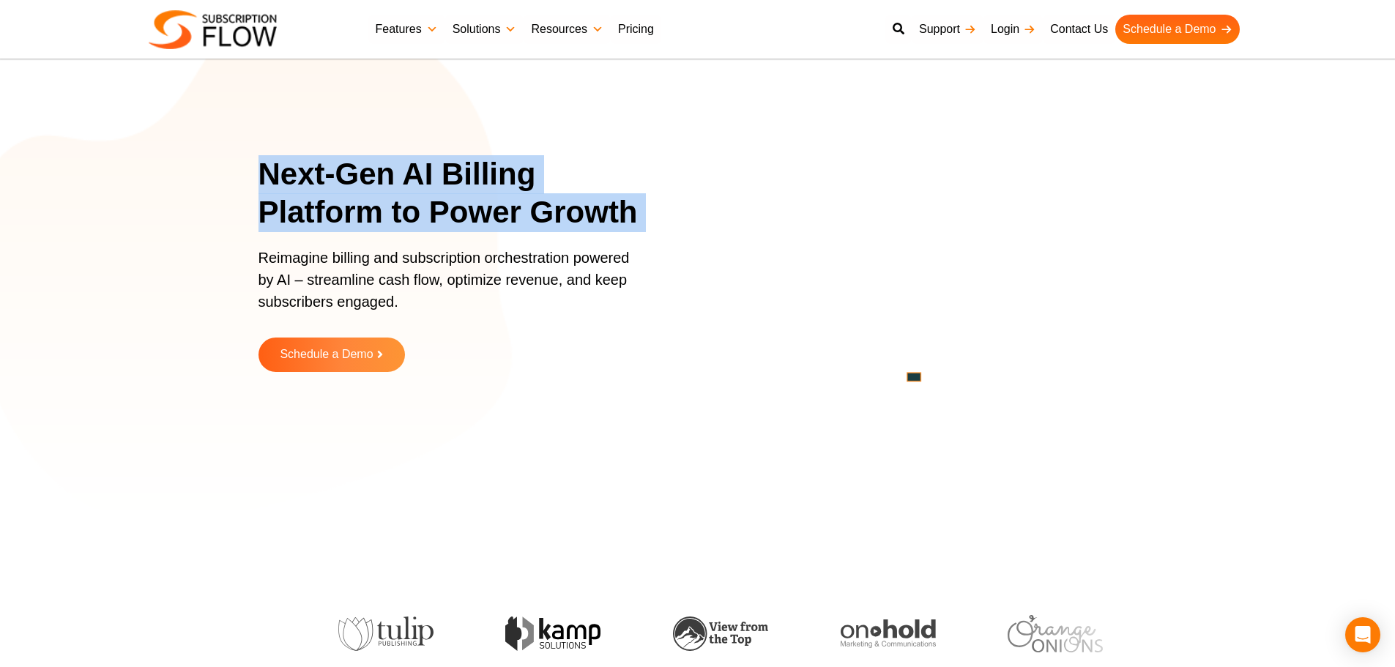
click at [524, 219] on h1 "Next-Gen AI Billing Platform to Power Growth" at bounding box center [458, 193] width 399 height 77
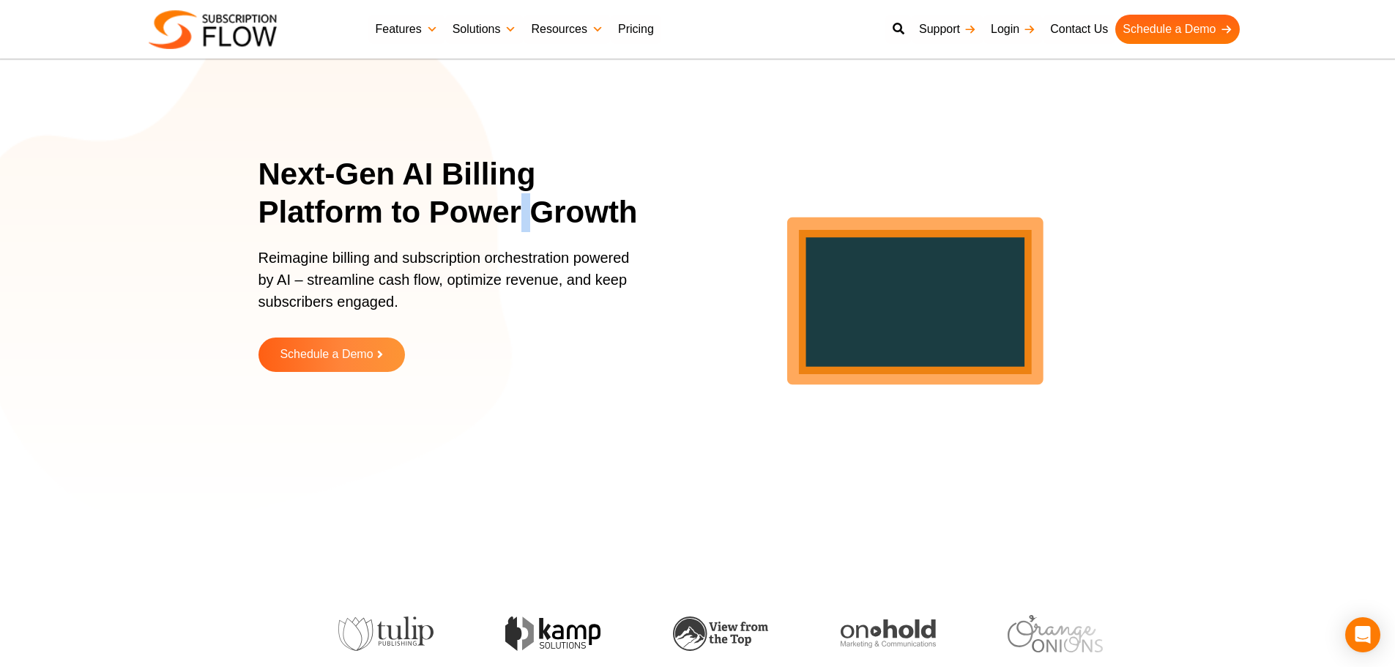
click at [524, 219] on h1 "Next-Gen AI Billing Platform to Power Growth" at bounding box center [458, 193] width 399 height 77
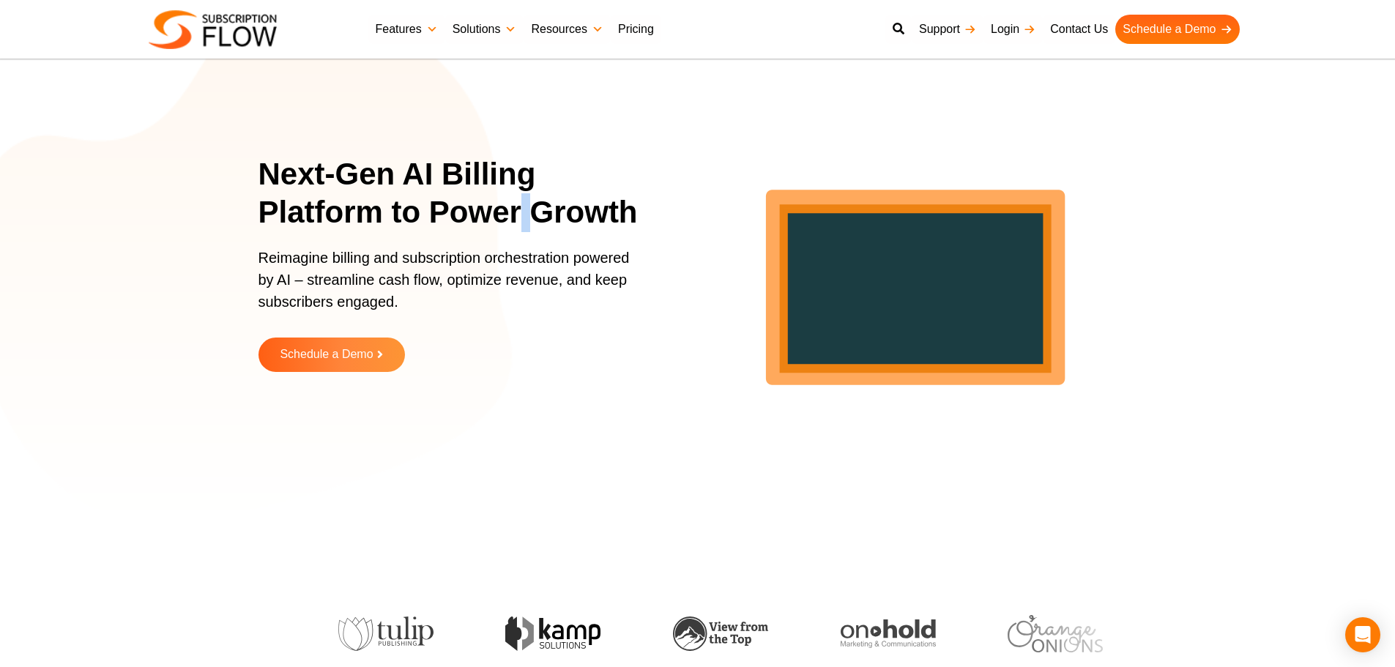
click at [537, 217] on h1 "Next-Gen AI Billing Platform to Power Growth" at bounding box center [458, 193] width 399 height 77
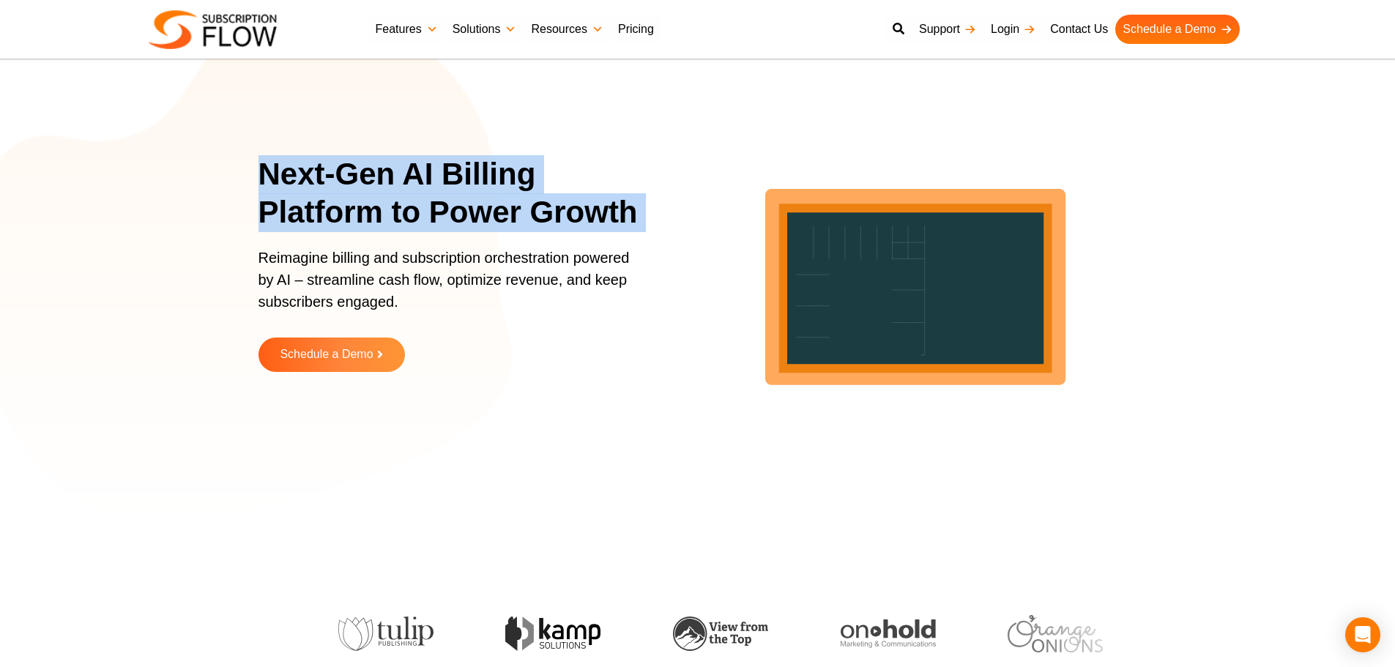
click at [537, 217] on h1 "Next-Gen AI Billing Platform to Power Growth" at bounding box center [458, 193] width 399 height 77
click at [491, 219] on h1 "Next-Gen AI Billing Platform to Power Growth" at bounding box center [458, 193] width 399 height 77
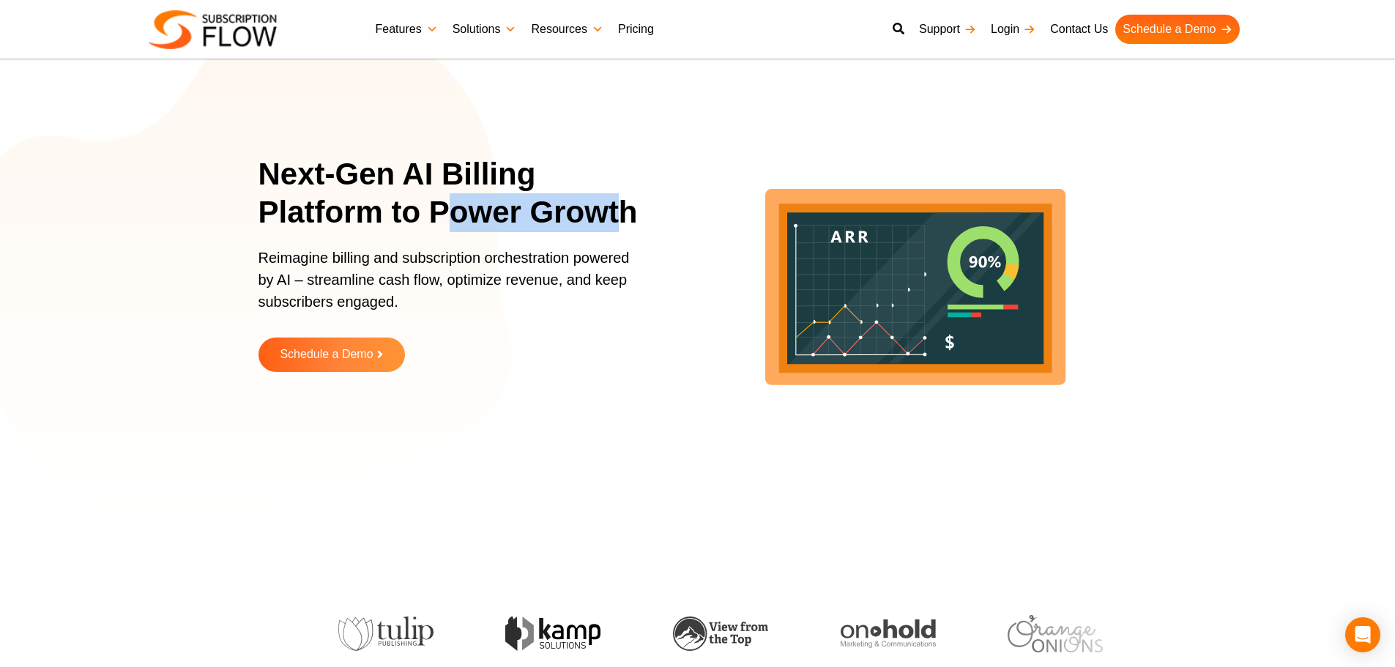
drag, startPoint x: 440, startPoint y: 212, endPoint x: 623, endPoint y: 197, distance: 183.0
click at [623, 197] on h1 "Next-Gen AI Billing Platform to Power Growth" at bounding box center [458, 193] width 399 height 77
click at [532, 215] on h1 "Next-Gen AI Billing Platform to Power Growth" at bounding box center [458, 193] width 399 height 77
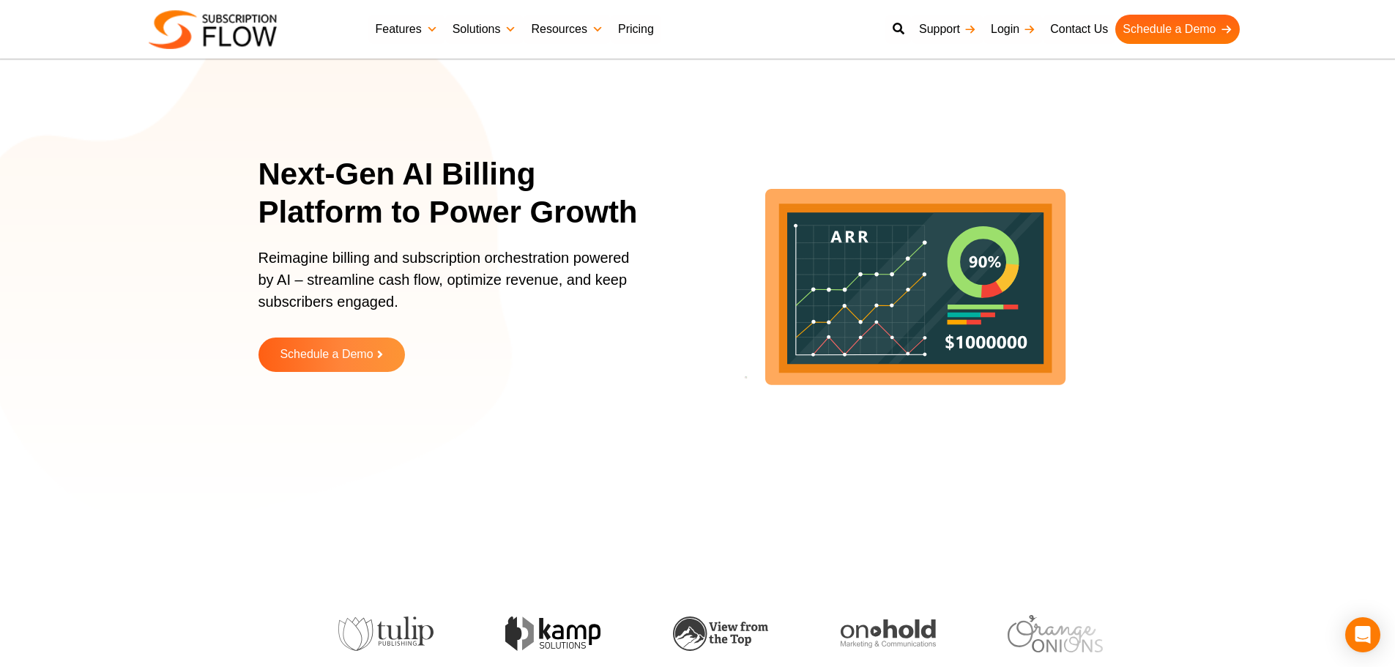
click at [519, 215] on h1 "Next-Gen AI Billing Platform to Power Growth" at bounding box center [458, 193] width 399 height 77
click at [539, 220] on h1 "Next-Gen AI Billing Platform to Power Growth" at bounding box center [458, 193] width 399 height 77
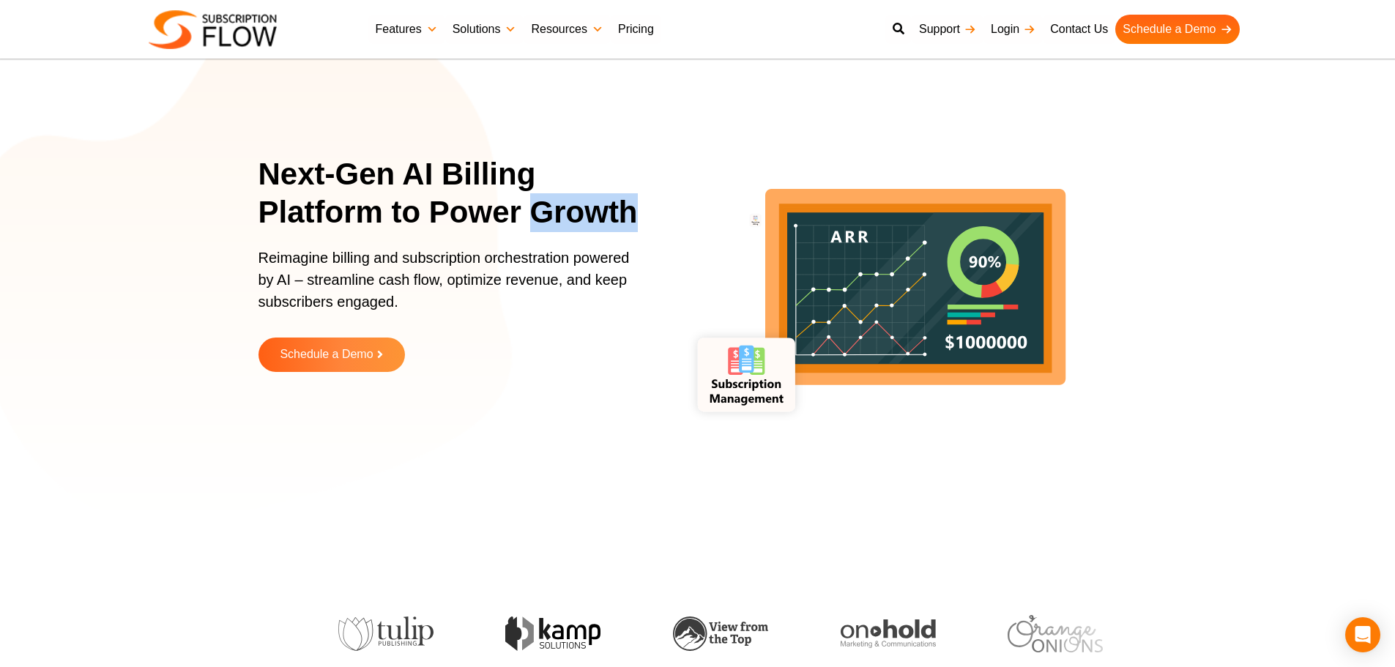
click at [539, 220] on h1 "Next-Gen AI Billing Platform to Power Growth" at bounding box center [458, 193] width 399 height 77
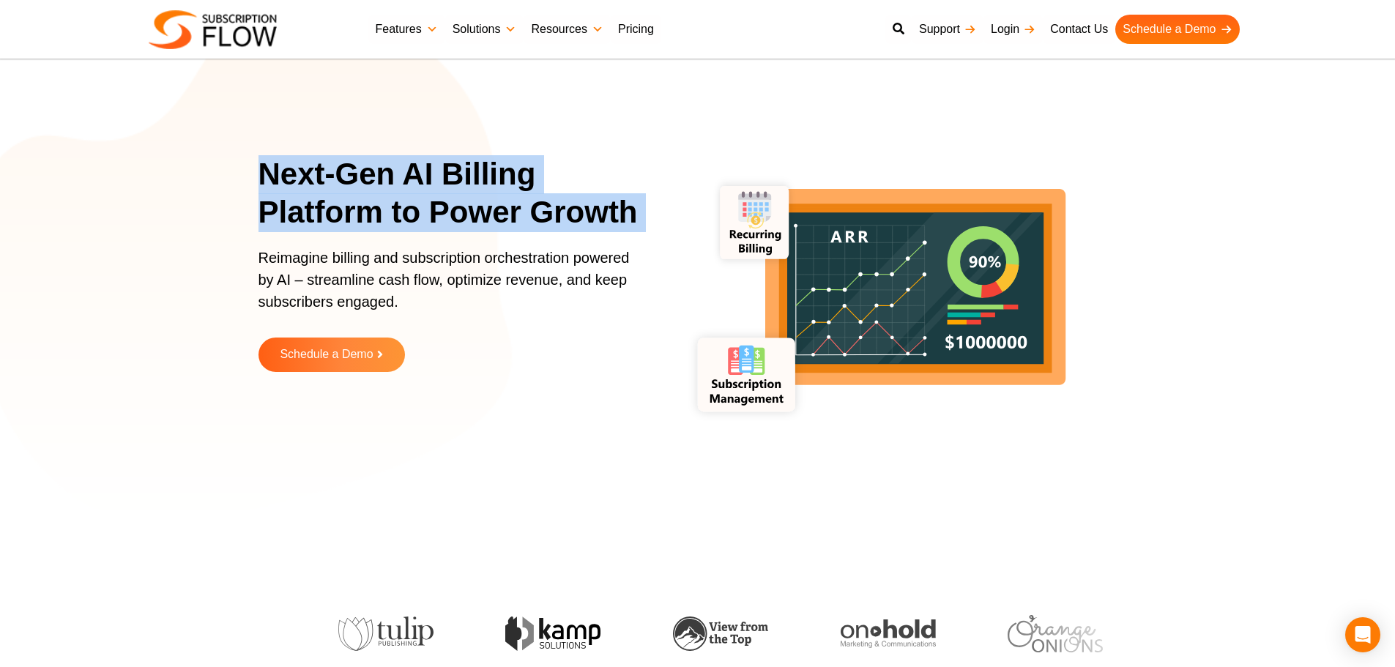
click at [458, 212] on h1 "Next-Gen AI Billing Platform to Power Growth" at bounding box center [458, 193] width 399 height 77
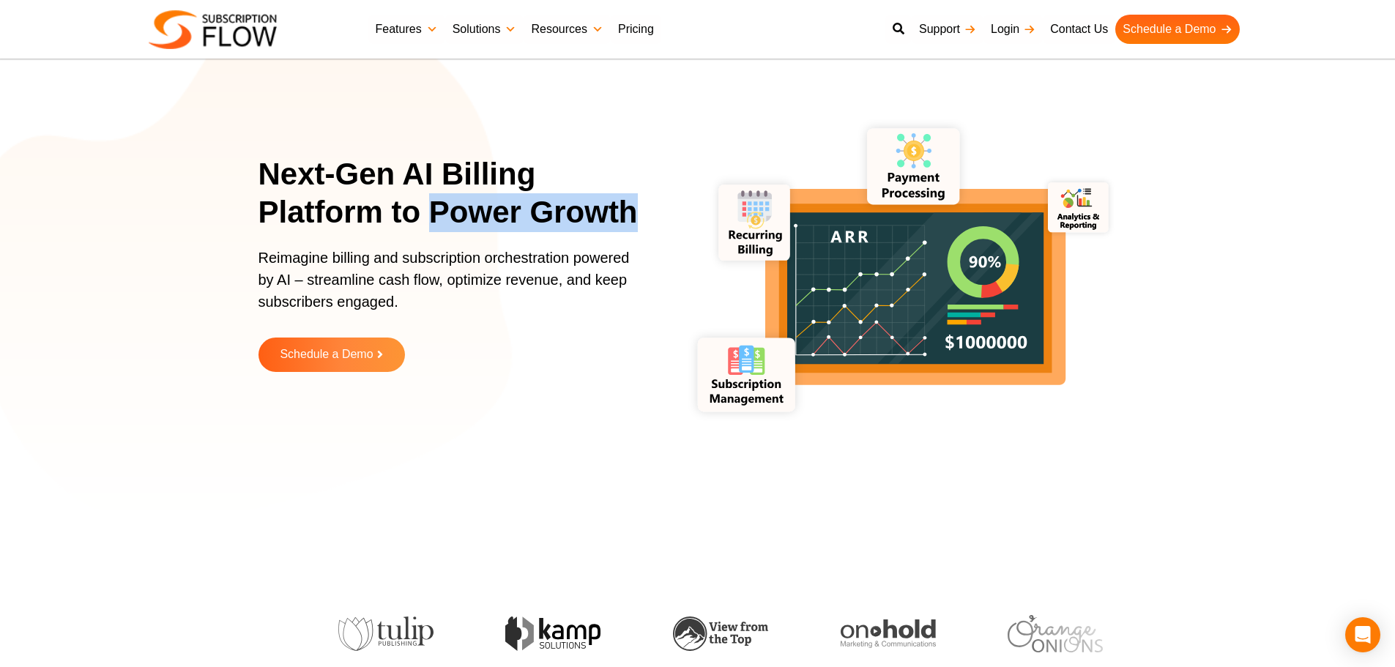
drag, startPoint x: 426, startPoint y: 210, endPoint x: 653, endPoint y: 213, distance: 227.1
click at [653, 213] on h1 "Next-Gen AI Billing Platform to Power Growth" at bounding box center [458, 193] width 399 height 77
click at [538, 226] on h1 "Next-Gen AI Billing Platform to Power Growth" at bounding box center [458, 193] width 399 height 77
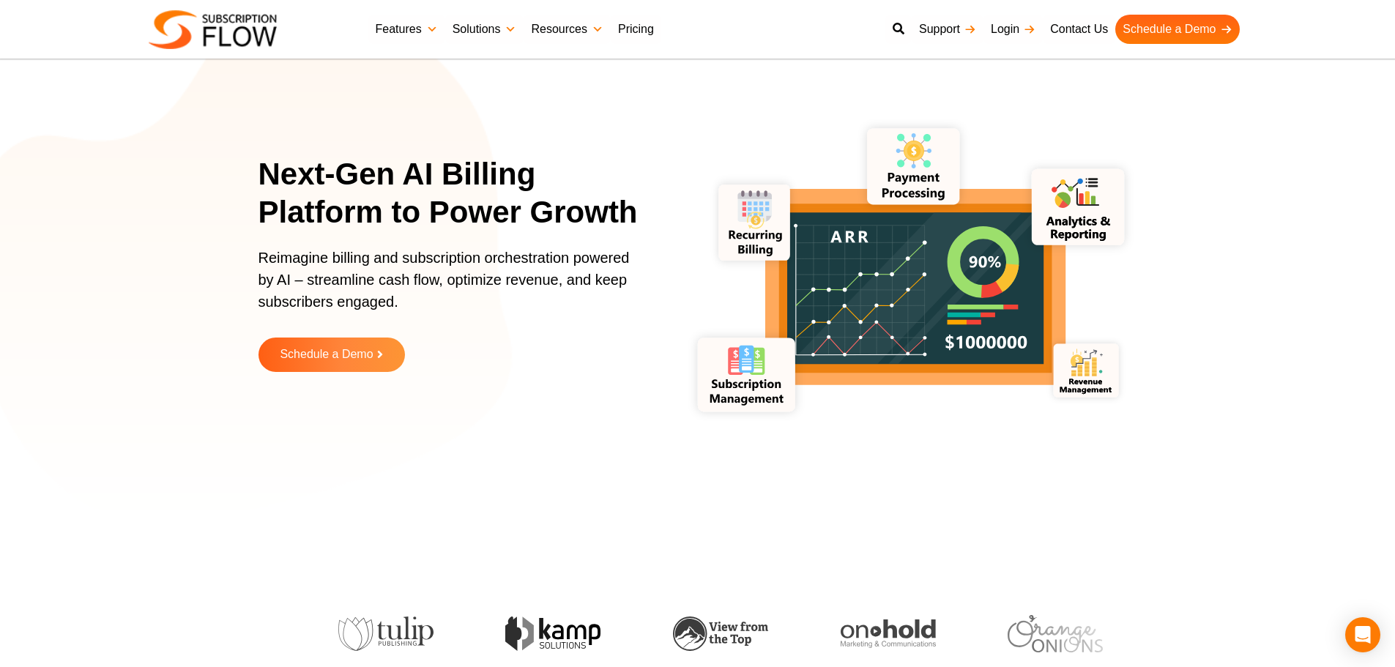
click at [523, 221] on h1 "Next-Gen AI Billing Platform to Power Growth" at bounding box center [458, 193] width 399 height 77
click at [554, 213] on h1 "Next-Gen AI Billing Platform to Power Growth" at bounding box center [458, 193] width 399 height 77
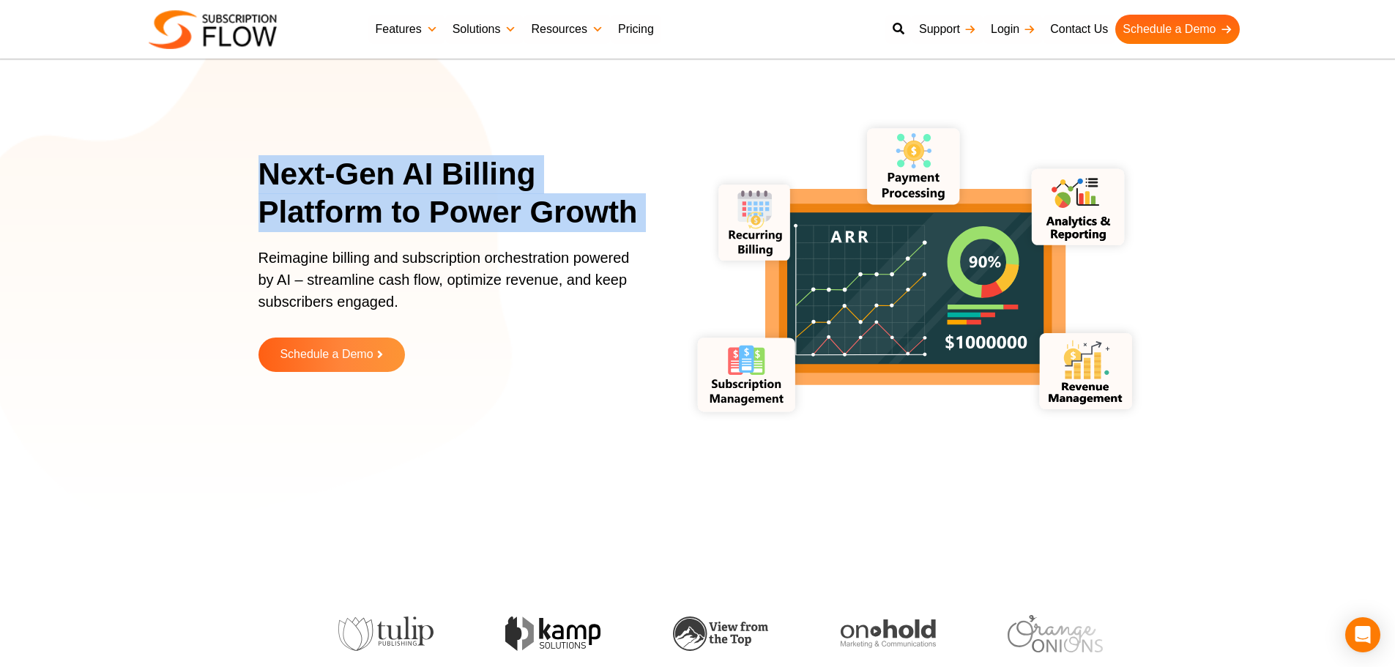
click at [554, 213] on h1 "Next-Gen AI Billing Platform to Power Growth" at bounding box center [458, 193] width 399 height 77
click at [515, 215] on h1 "Next-Gen AI Billing Platform to Power Growth" at bounding box center [458, 193] width 399 height 77
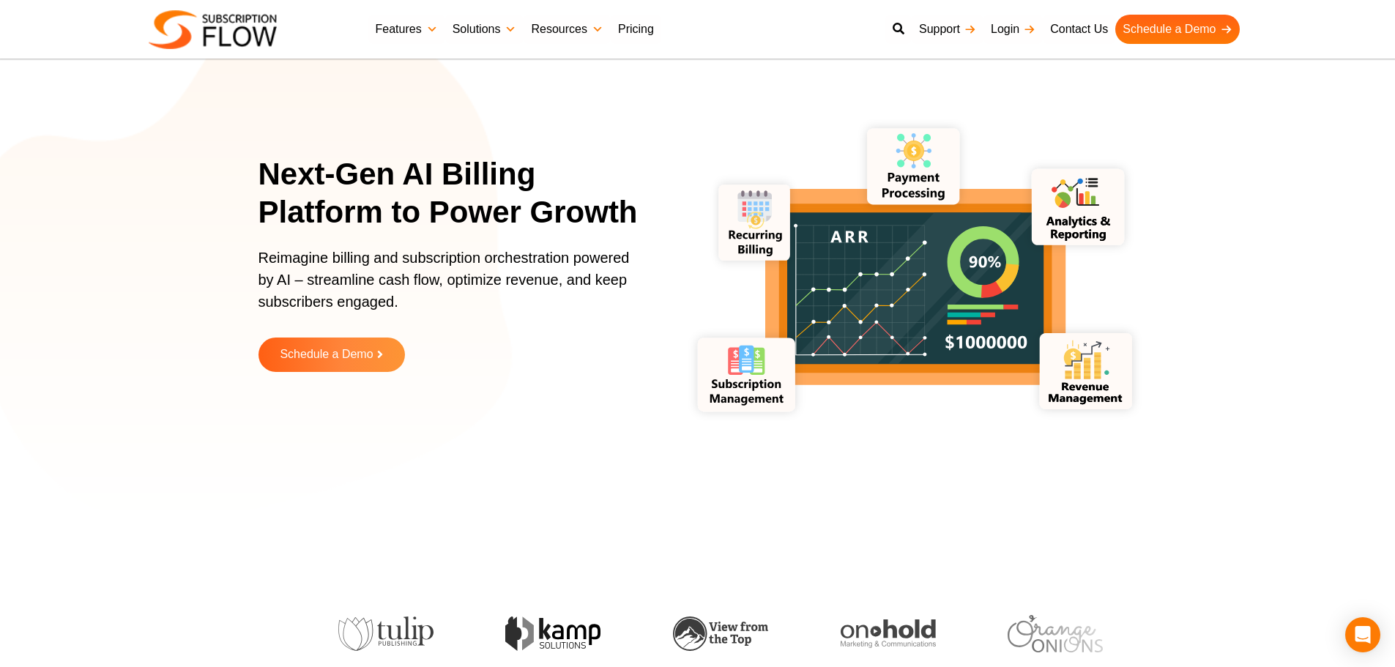
click at [366, 463] on div "Next-Gen AI Billing Platform to Power Growth Reimagine billing and subscription…" at bounding box center [698, 275] width 879 height 476
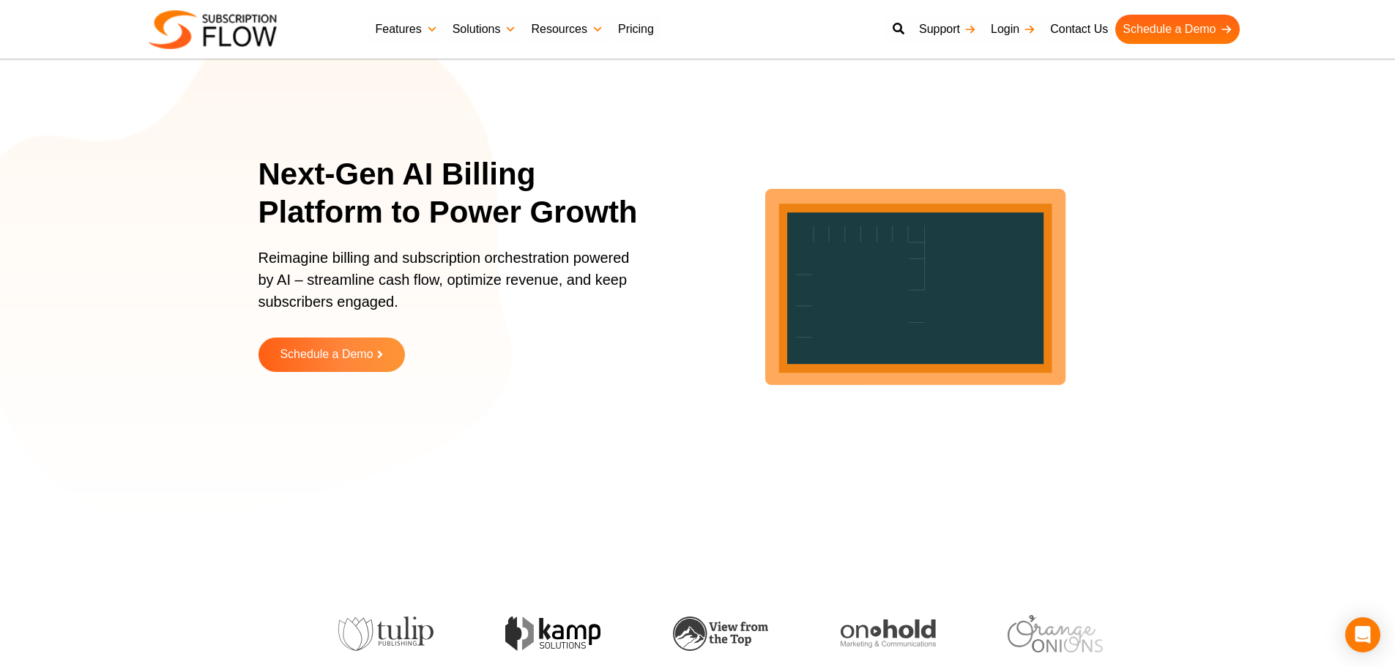
click at [442, 198] on h1 "Next-Gen AI Billing Platform to Power Growth" at bounding box center [458, 193] width 399 height 77
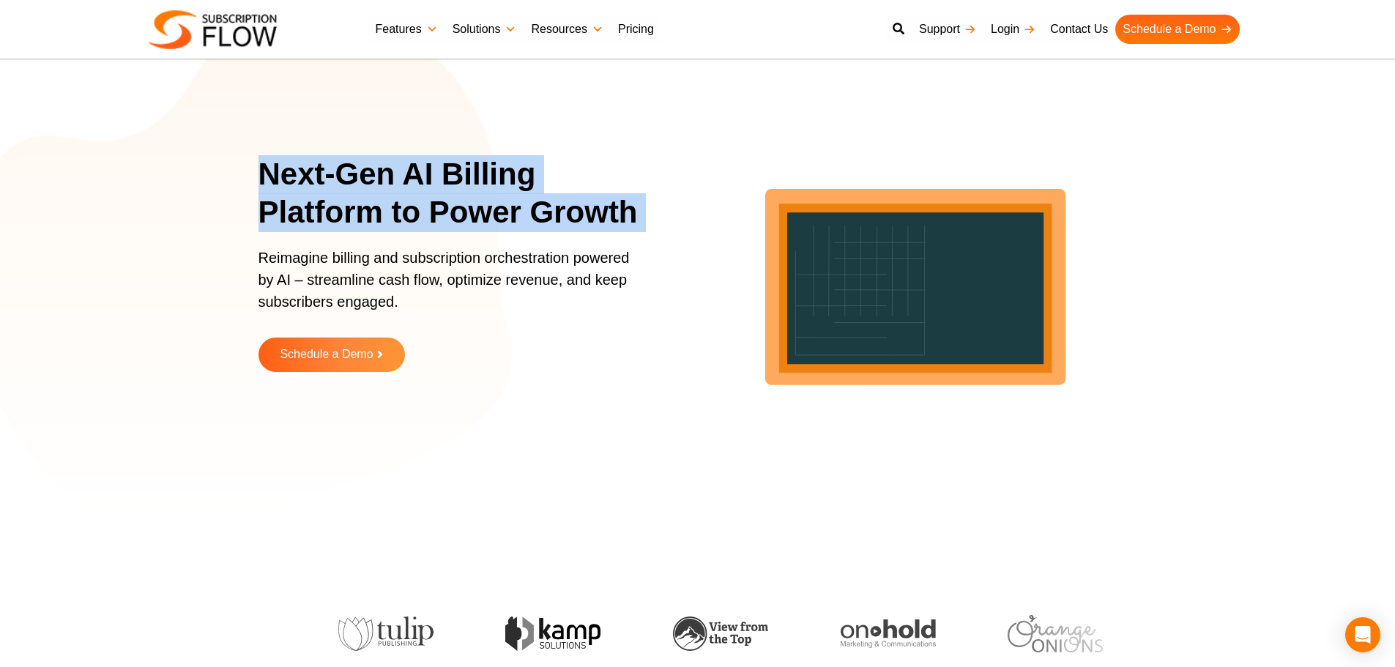
click at [442, 198] on h1 "Next-Gen AI Billing Platform to Power Growth" at bounding box center [458, 193] width 399 height 77
click at [462, 177] on h1 "Next-Gen AI Billing Platform to Power Growth" at bounding box center [458, 193] width 399 height 77
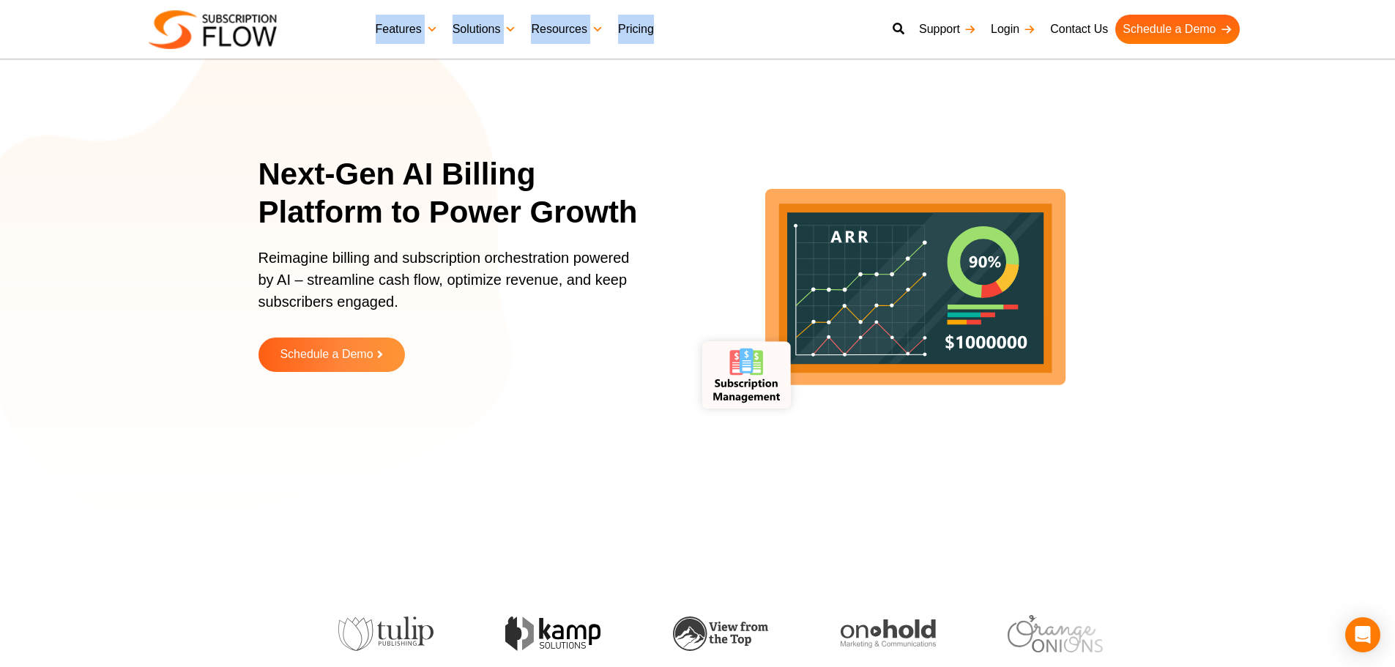
drag, startPoint x: 361, startPoint y: 28, endPoint x: 737, endPoint y: 24, distance: 375.7
click at [737, 24] on div "Best Subscription Management and Billing Software 2023 Features Subscription Ma…" at bounding box center [698, 29] width 1099 height 44
drag, startPoint x: 86, startPoint y: 263, endPoint x: 160, endPoint y: 289, distance: 77.6
click at [86, 263] on section "Next-Gen AI Billing Platform to Power Growth Reimagine billing and subscription…" at bounding box center [697, 275] width 1395 height 476
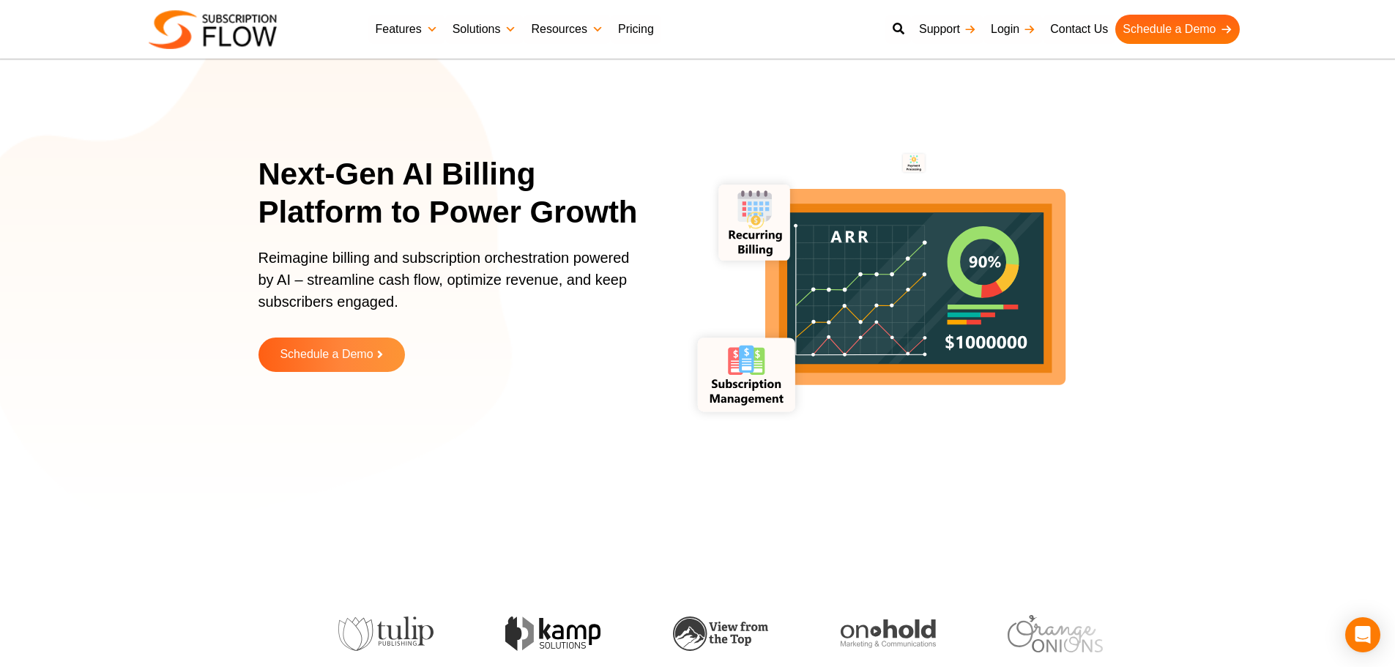
click at [1281, 238] on section "Next-Gen AI Billing Platform to Power Growth Reimagine billing and subscription…" at bounding box center [697, 275] width 1395 height 476
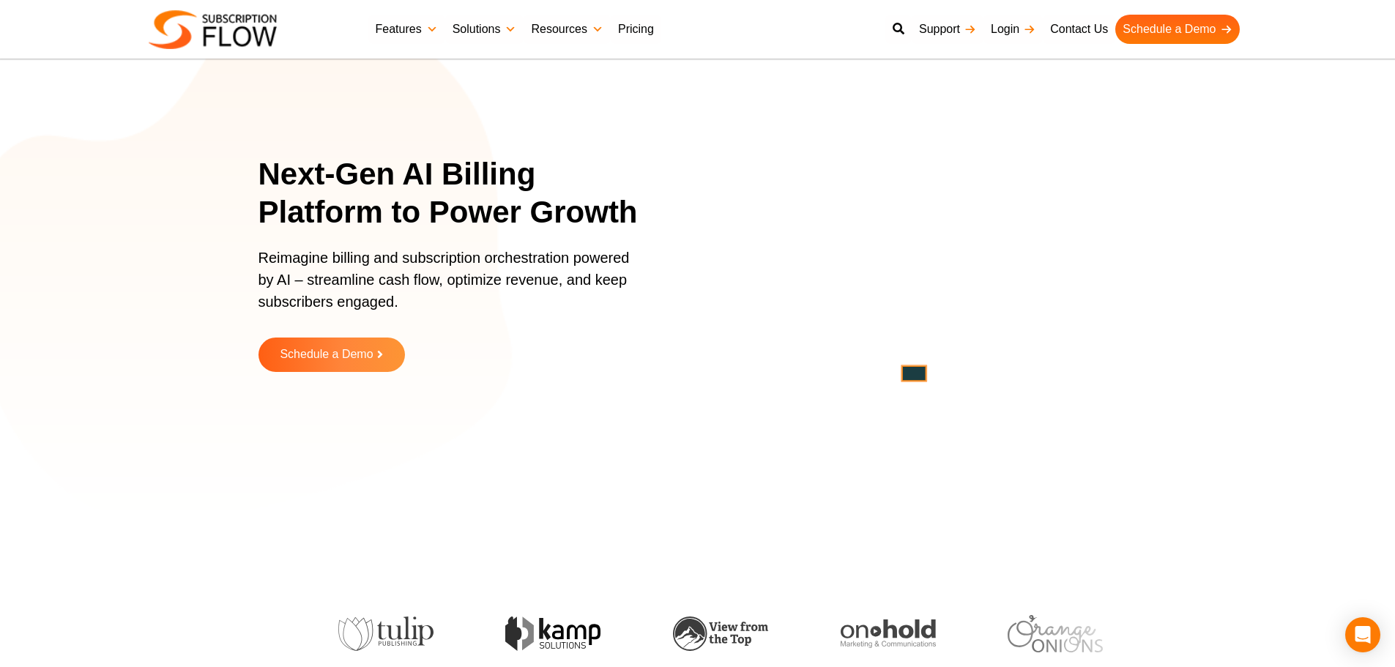
click at [1301, 436] on section "Next-Gen AI Billing Platform to Power Growth Reimagine billing and subscription…" at bounding box center [697, 275] width 1395 height 476
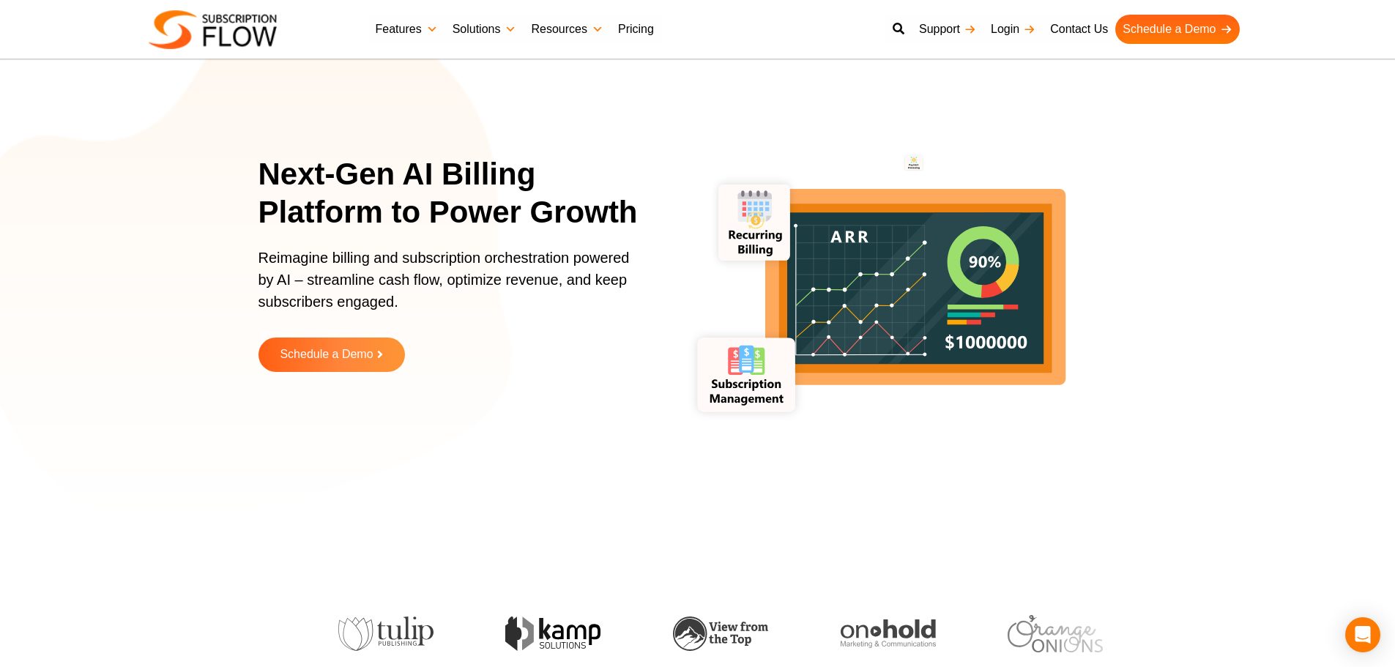
click at [233, 374] on section "Next-Gen AI Billing Platform to Power Growth Reimagine billing and subscription…" at bounding box center [697, 275] width 1395 height 476
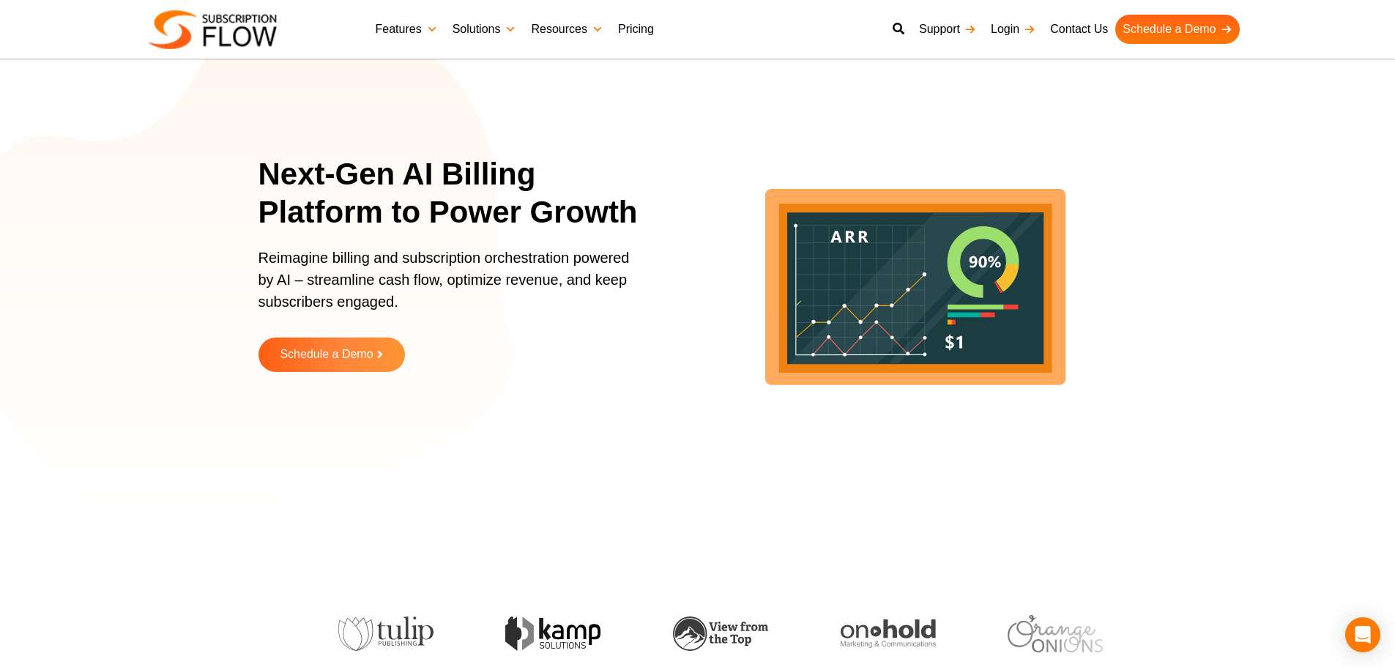
click at [1284, 511] on section "Next-Gen AI Billing Platform to Power Growth Reimagine billing and subscription…" at bounding box center [697, 275] width 1395 height 476
drag, startPoint x: 279, startPoint y: 480, endPoint x: 509, endPoint y: 527, distance: 234.7
click at [284, 480] on div "Next-Gen AI Billing Platform to Power Growth Reimagine billing and subscription…" at bounding box center [698, 275] width 879 height 476
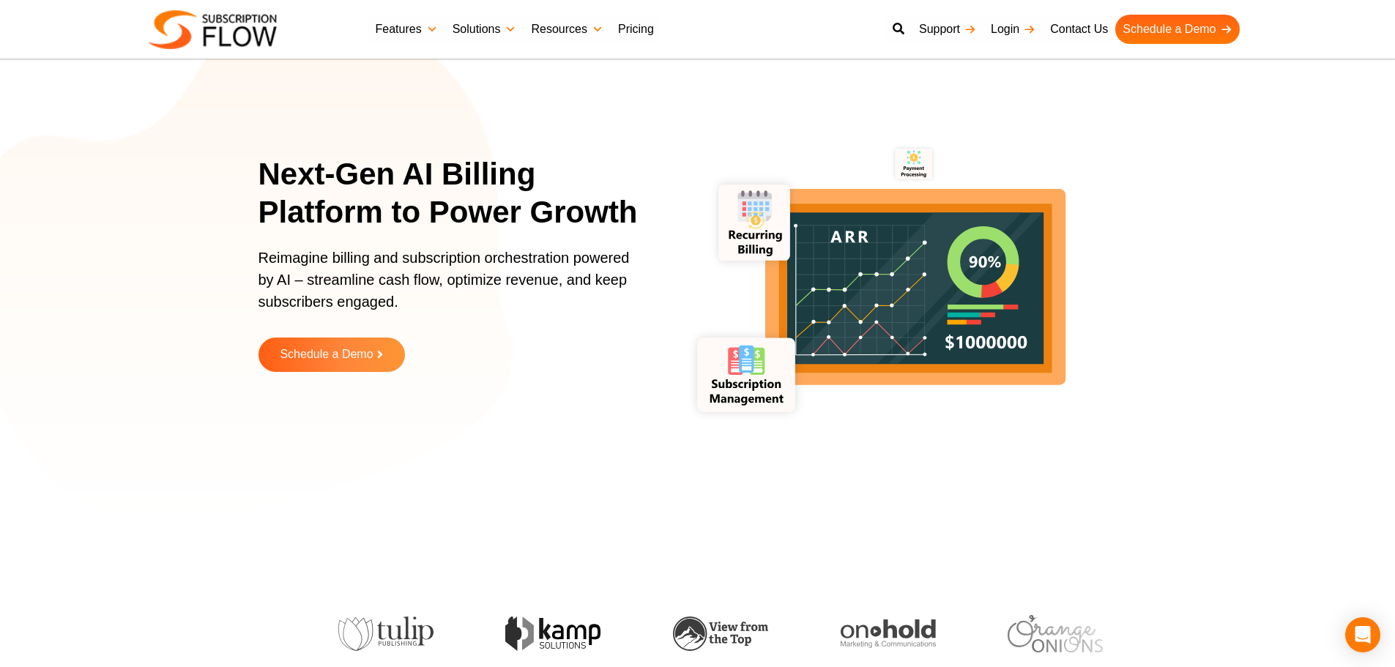
click at [1096, 171] on icon "lottie-animation-container" at bounding box center [914, 275] width 476 height 476
